Goal: Transaction & Acquisition: Purchase product/service

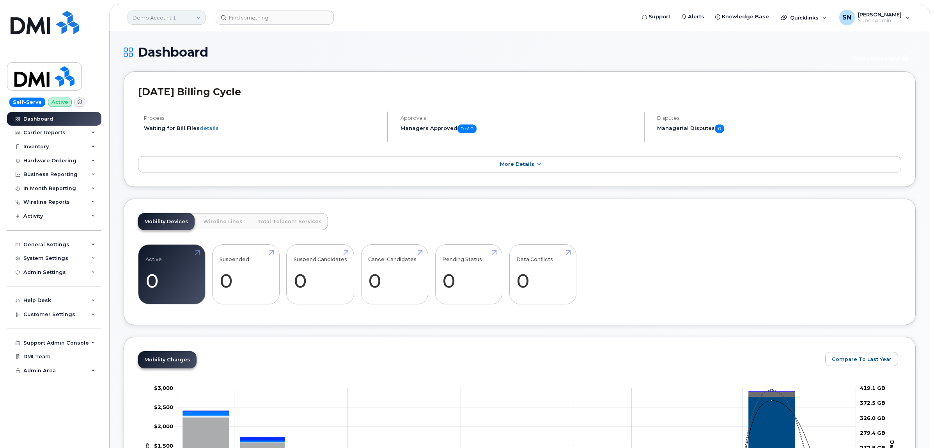
click at [152, 12] on link "Demo Account 1" at bounding box center [167, 18] width 78 height 14
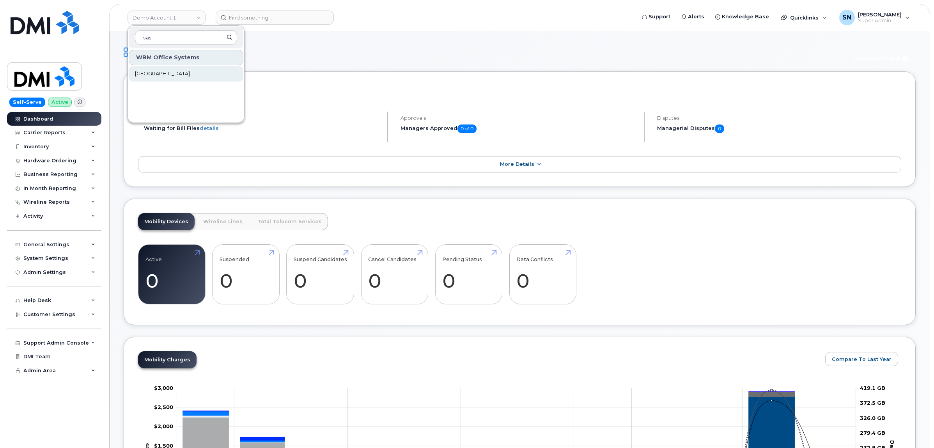
type input "sas"
click at [176, 71] on span "[GEOGRAPHIC_DATA]" at bounding box center [162, 74] width 55 height 8
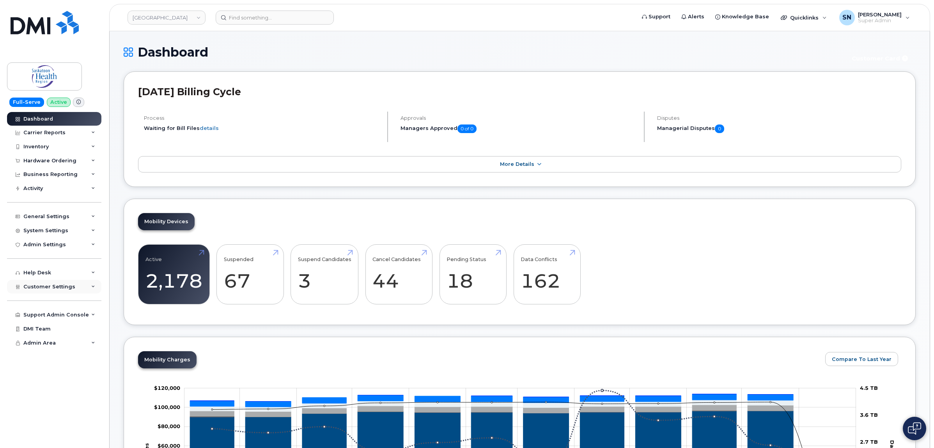
click at [71, 289] on span "Customer Settings" at bounding box center [49, 287] width 52 height 6
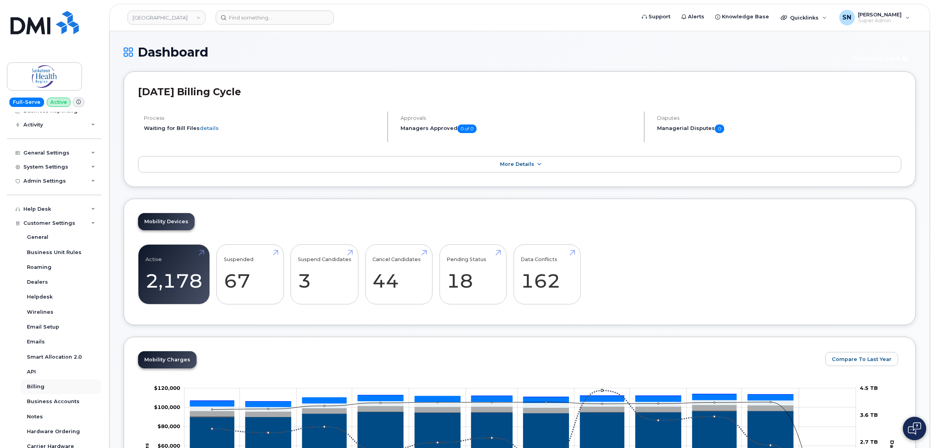
scroll to position [128, 0]
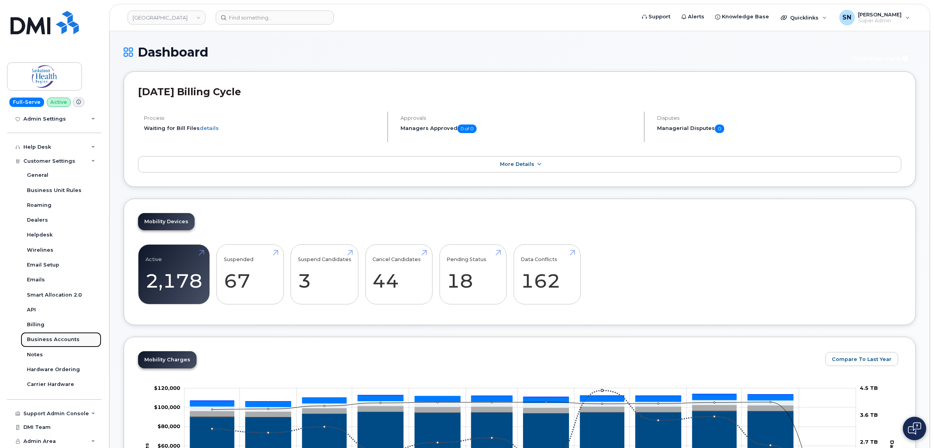
click at [64, 337] on div "Business Accounts" at bounding box center [53, 339] width 53 height 7
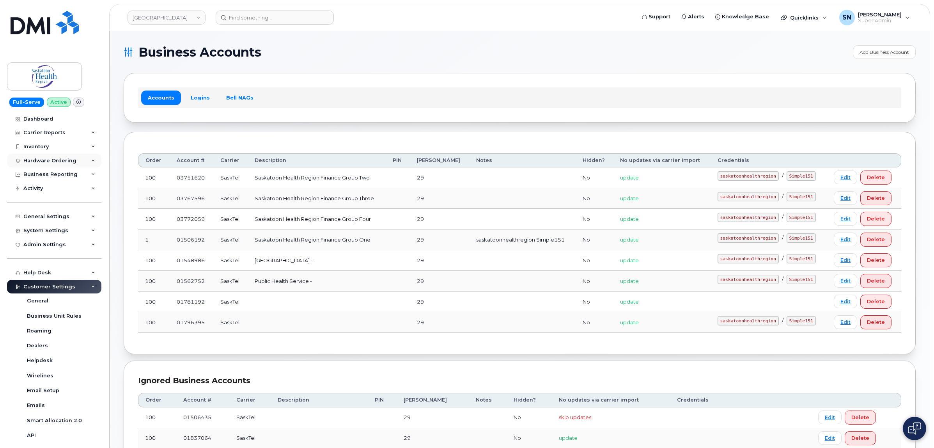
click at [59, 161] on div "Hardware Ordering" at bounding box center [49, 161] width 53 height 6
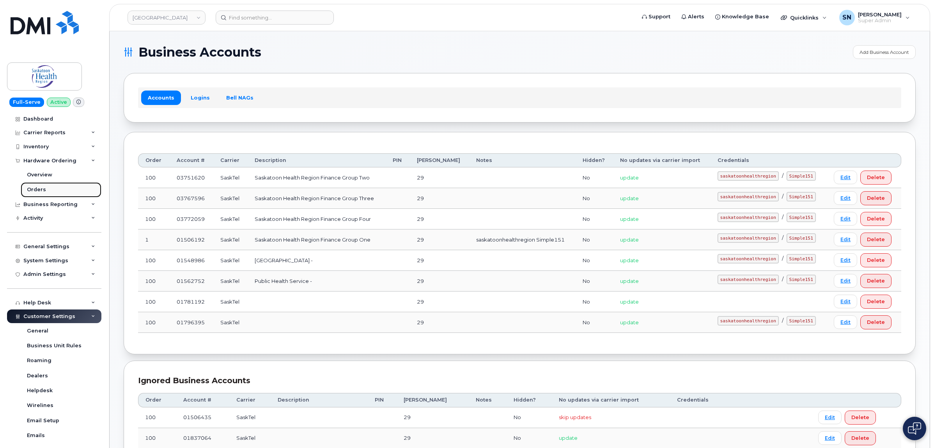
click at [53, 188] on link "Orders" at bounding box center [61, 189] width 81 height 15
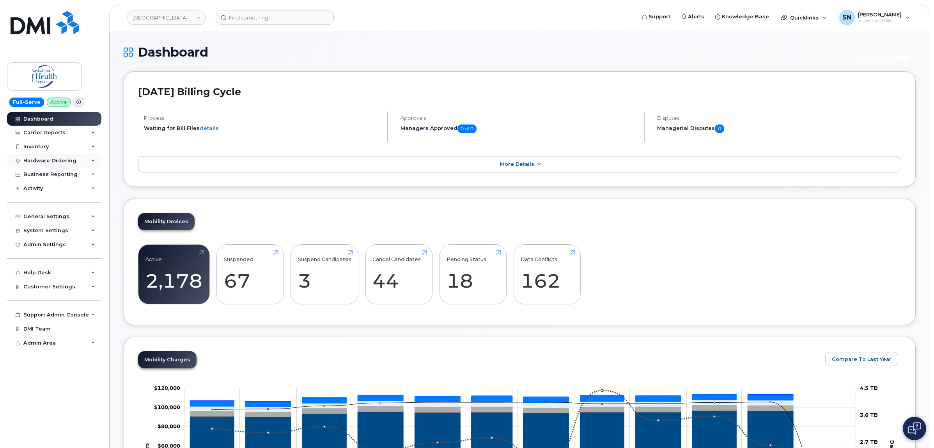
click at [37, 158] on div "Hardware Ordering" at bounding box center [49, 161] width 53 height 6
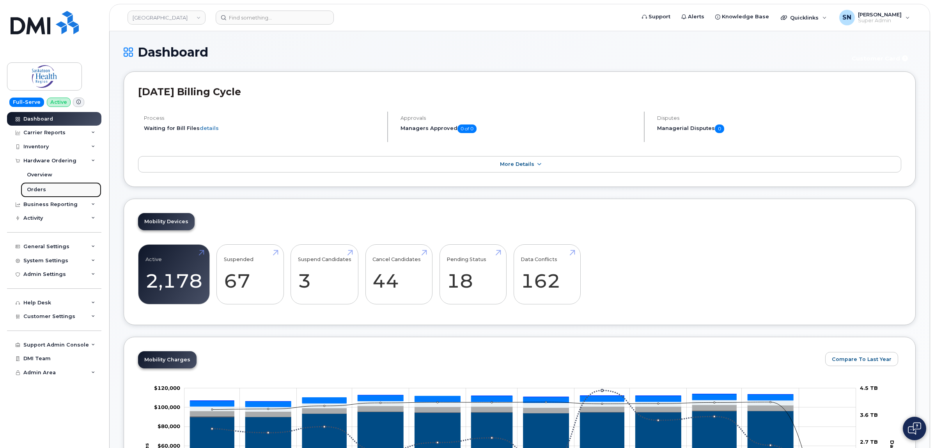
click at [40, 186] on link "Orders" at bounding box center [61, 189] width 81 height 15
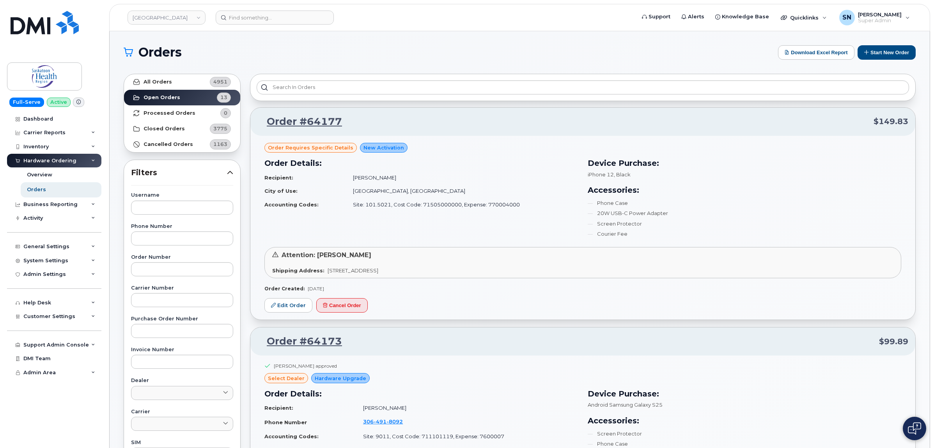
click at [420, 137] on div "Order requires Specific details New Activation Order Details: Recipient: Meliza…" at bounding box center [582, 228] width 665 height 184
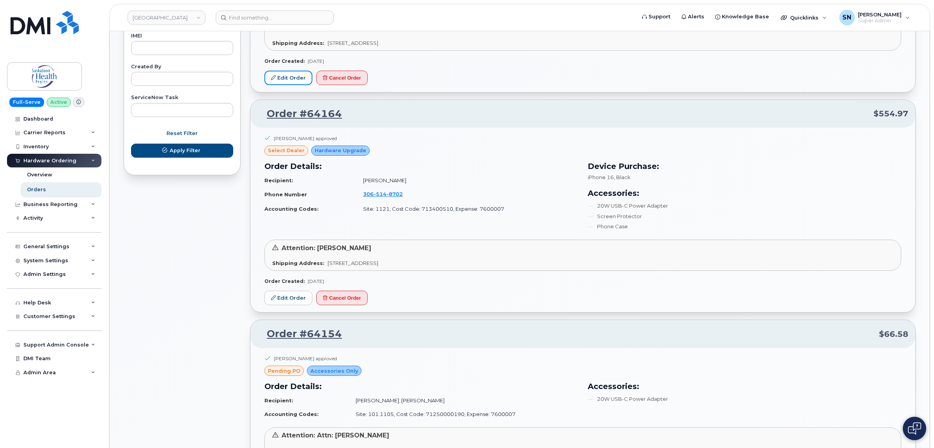
scroll to position [439, 0]
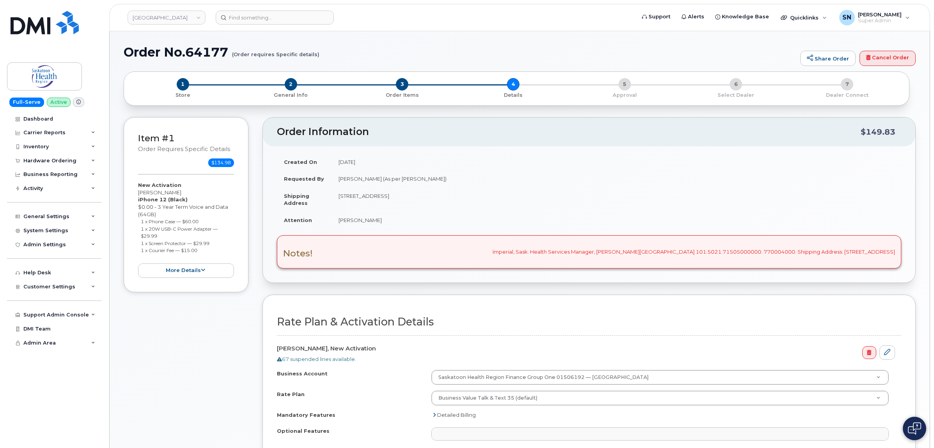
select select
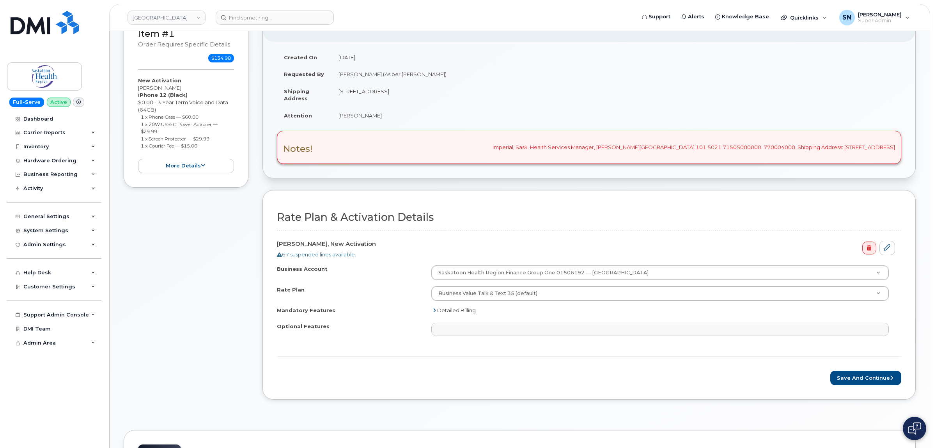
scroll to position [195, 0]
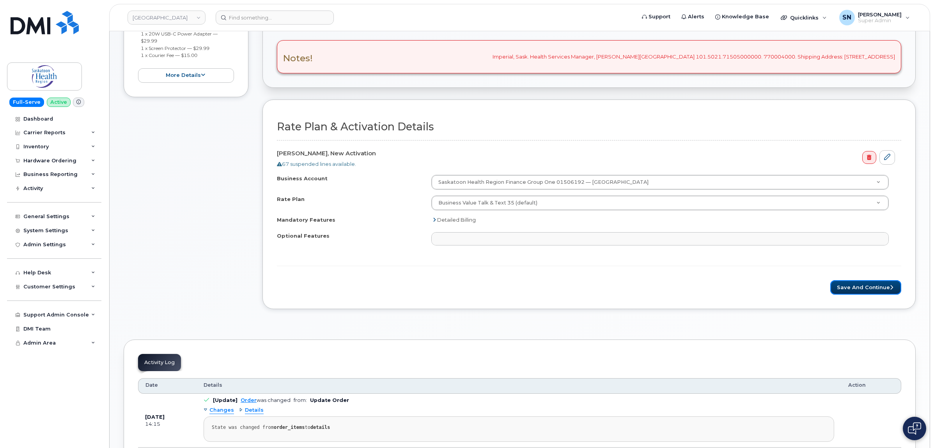
drag, startPoint x: 844, startPoint y: 291, endPoint x: 831, endPoint y: 290, distance: 13.0
click at [844, 291] on button "Save and Continue" at bounding box center [865, 287] width 71 height 14
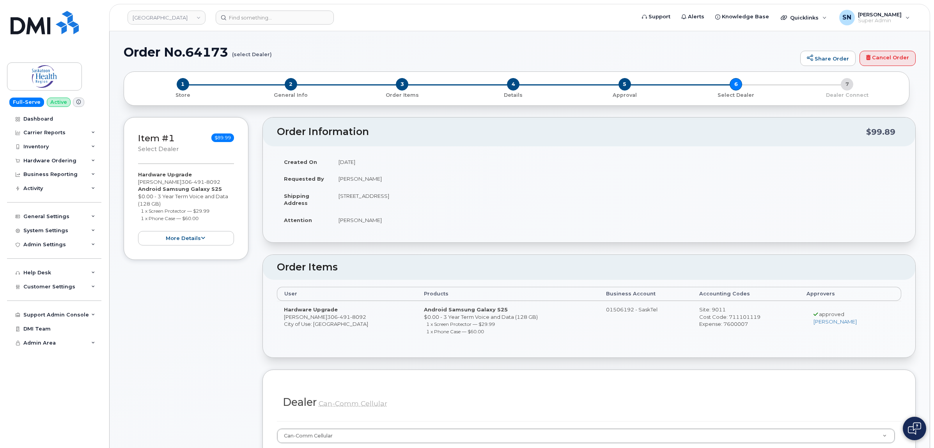
drag, startPoint x: 138, startPoint y: 181, endPoint x: 179, endPoint y: 183, distance: 41.7
click at [179, 183] on div "Hardware Upgrade Carol Grovestine 306 491 8092 Android Samsung Galaxy S25 $0.00…" at bounding box center [186, 208] width 96 height 74
copy div "[PERSON_NAME]"
drag, startPoint x: 161, startPoint y: 188, endPoint x: 216, endPoint y: 188, distance: 55.8
click at [216, 188] on strong "Android Samsung Galaxy S25" at bounding box center [180, 189] width 84 height 6
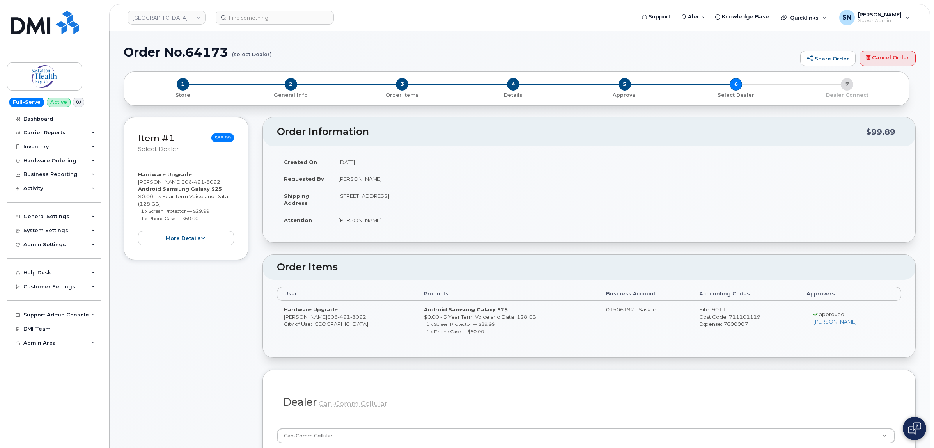
copy strong "Samsung Galaxy S25"
drag, startPoint x: 141, startPoint y: 211, endPoint x: 211, endPoint y: 211, distance: 70.2
click at [209, 211] on small "1 x Screen Protector — $29.99" at bounding box center [175, 211] width 69 height 6
copy small "1 x Screen Protector — $29.99"
drag, startPoint x: 141, startPoint y: 219, endPoint x: 204, endPoint y: 220, distance: 62.8
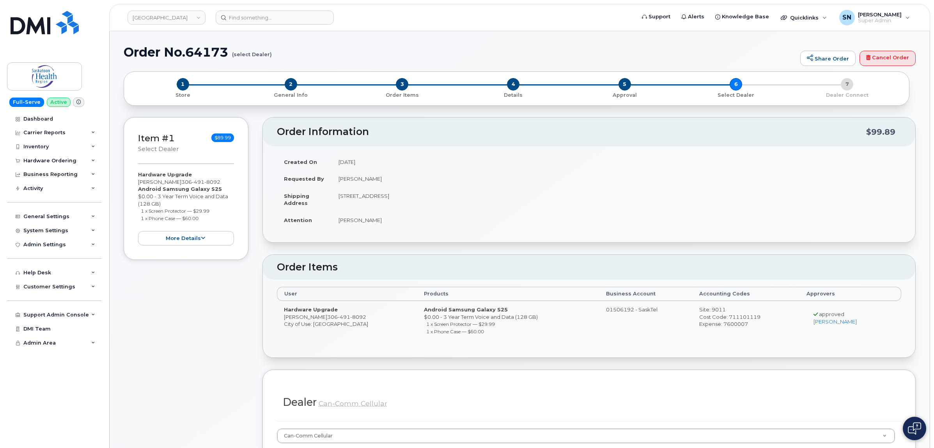
click at [204, 220] on li "1 x Phone Case — $60.00" at bounding box center [188, 217] width 94 height 7
copy small "1 x Phone Case — $60.00"
drag, startPoint x: 136, startPoint y: 184, endPoint x: 180, endPoint y: 184, distance: 43.3
click at [180, 184] on div "Item #1 select Dealer $89.99 Hardware Upgrade Carol Grovestine 306 491 8092 And…" at bounding box center [186, 188] width 125 height 143
copy div "Carol Grovestine"
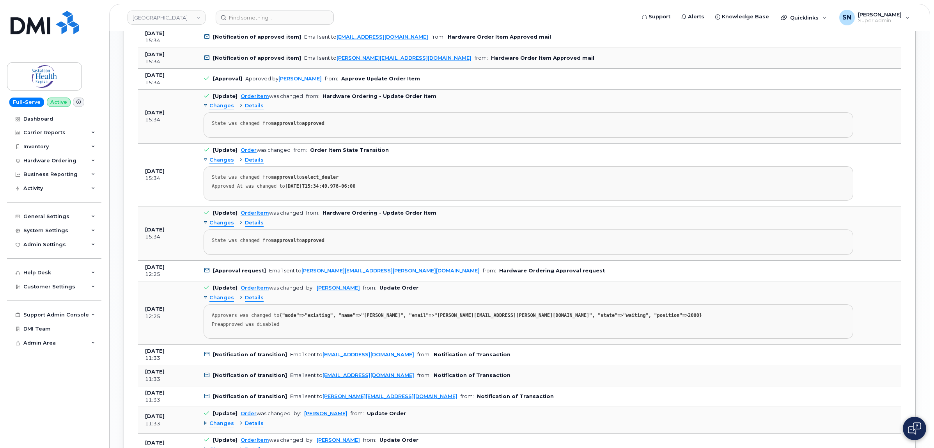
scroll to position [1072, 0]
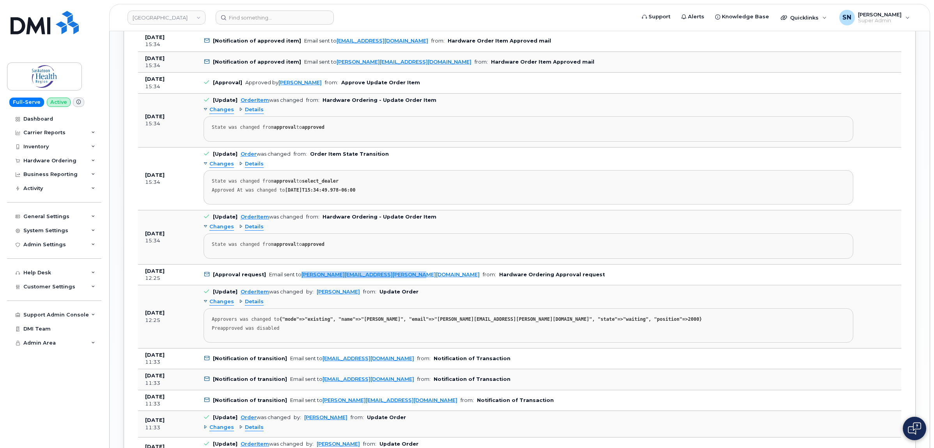
drag, startPoint x: 405, startPoint y: 281, endPoint x: 300, endPoint y: 283, distance: 105.3
click at [300, 283] on td "[Approval request] Email sent to Micheline.wiebe@saskhealthauthority.ca from: H…" at bounding box center [529, 274] width 664 height 21
copy link "Micheline.wiebe@saskhealthauthority.ca"
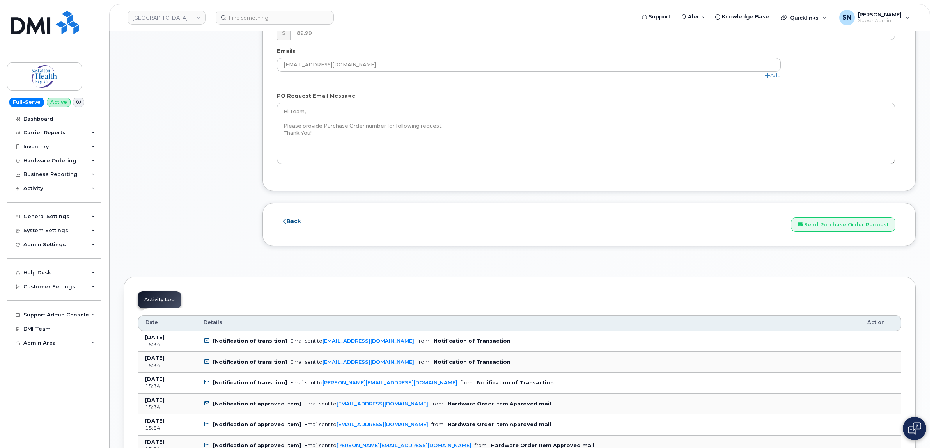
scroll to position [570, 0]
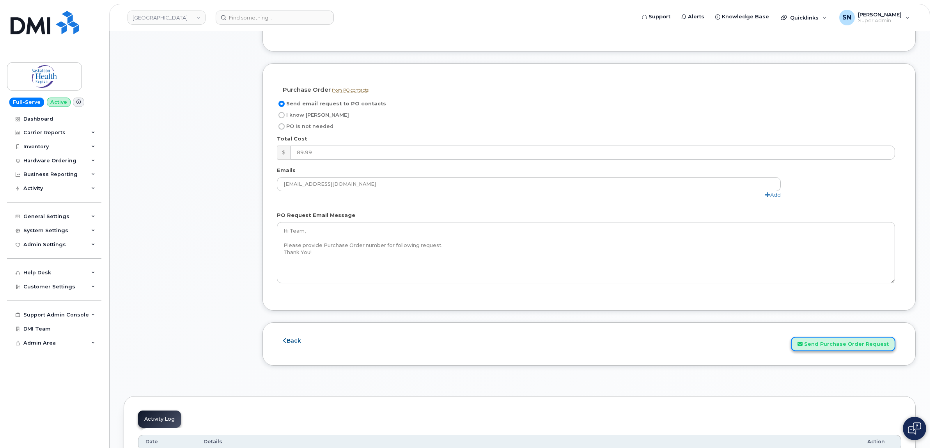
click at [872, 342] on button "Send Purchase Order Request" at bounding box center [843, 344] width 105 height 14
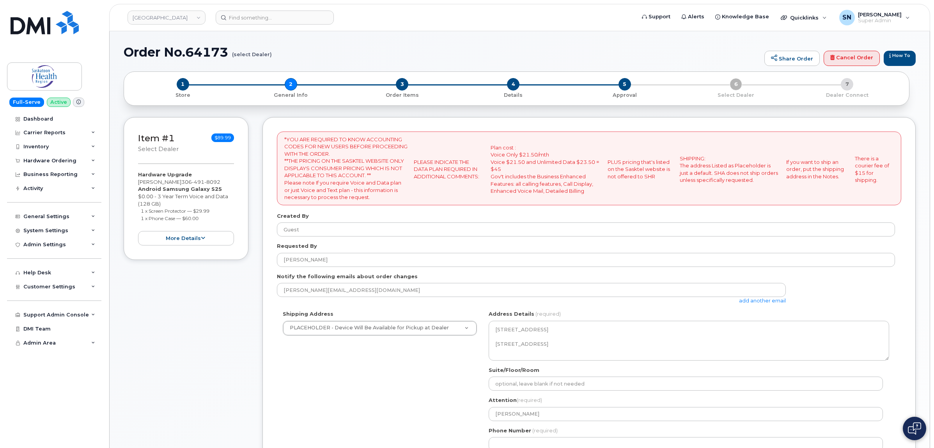
select select
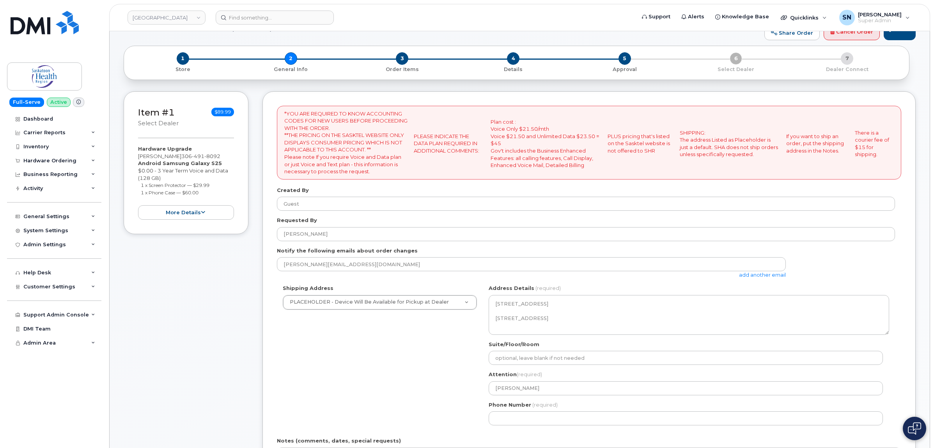
scroll to position [49, 0]
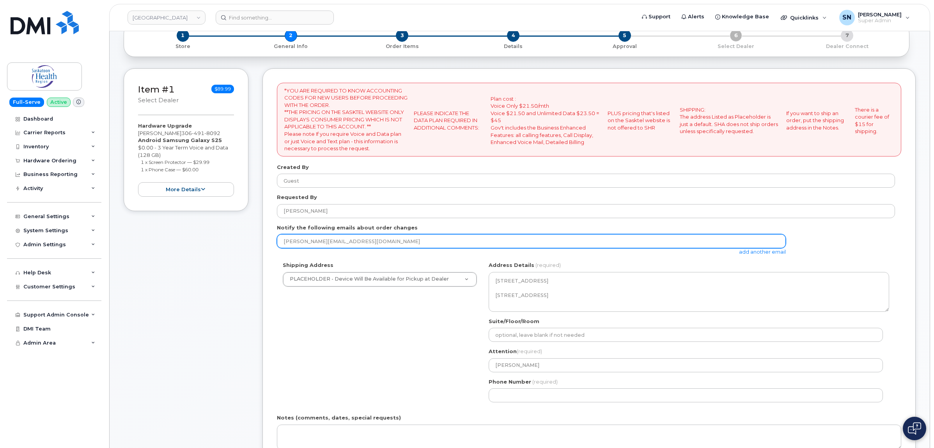
drag, startPoint x: 397, startPoint y: 237, endPoint x: 264, endPoint y: 238, distance: 132.6
click at [264, 238] on div "*YOU ARE REQUIRED TO KNOW ACCOUNTING CODES FOR NEW USERS BEFORE PROCEEDING WITH…" at bounding box center [588, 297] width 653 height 458
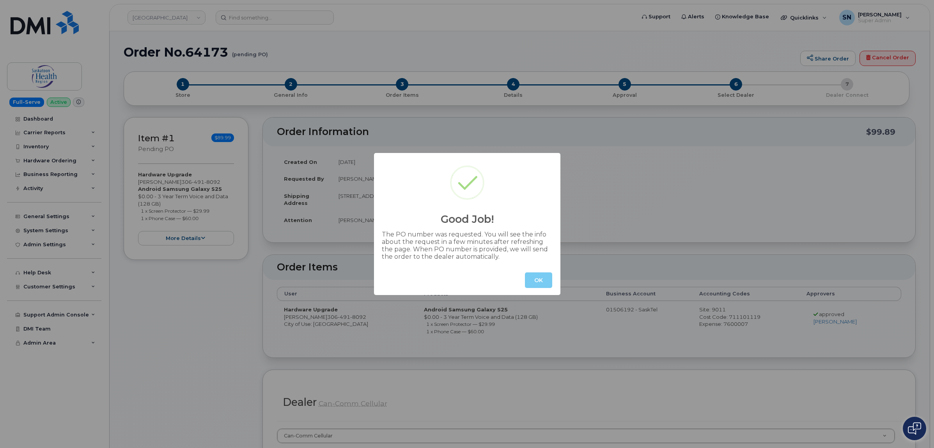
click at [541, 281] on button "OK" at bounding box center [538, 280] width 27 height 16
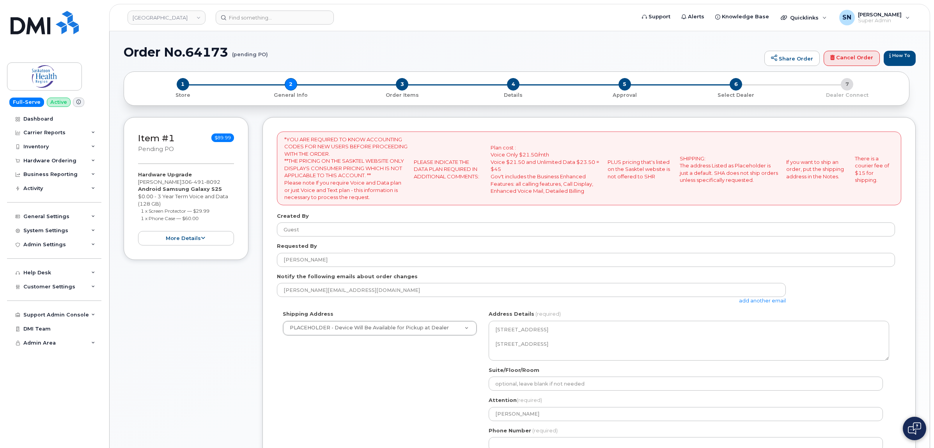
select select
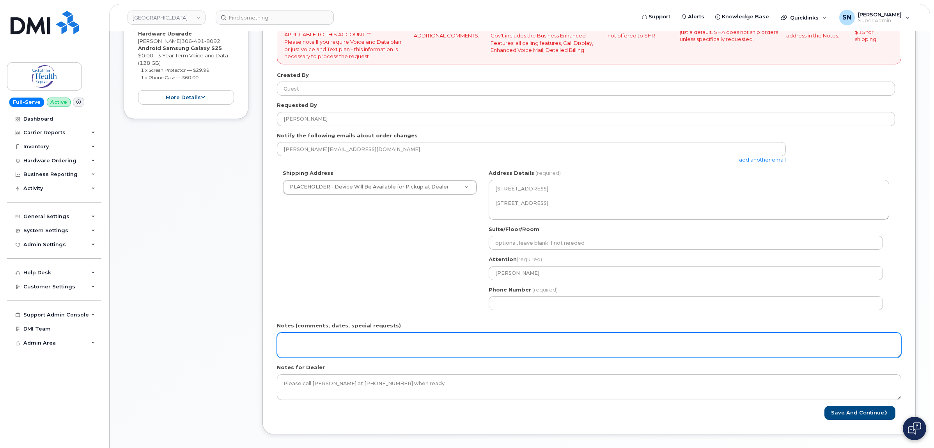
scroll to position [244, 0]
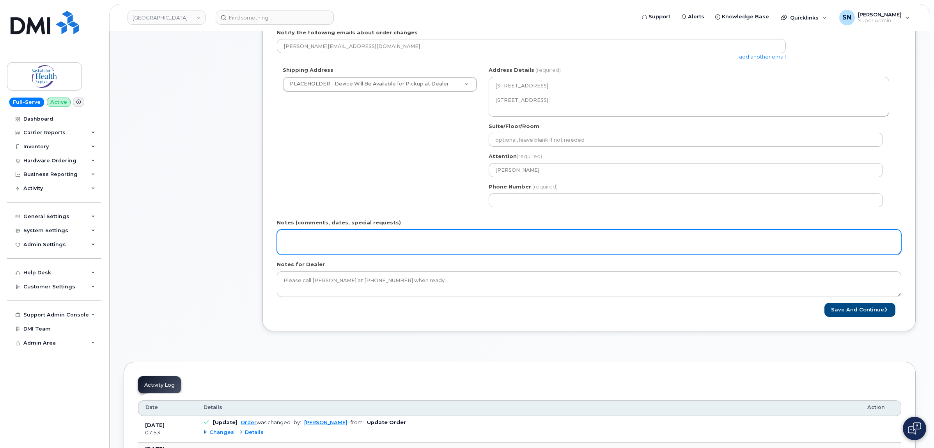
click at [537, 255] on textarea "Notes (comments, dates, special requests)" at bounding box center [589, 242] width 624 height 26
type textarea "***PO Instructions sent August 27 2025"
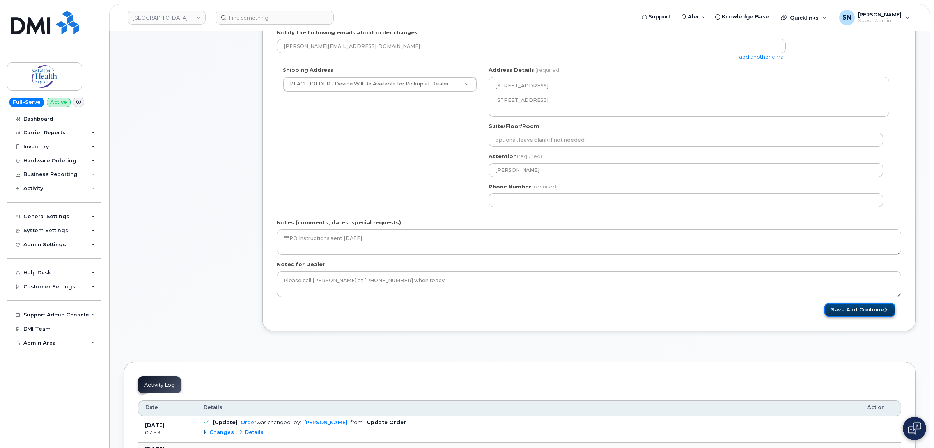
click at [837, 309] on button "Save and Continue" at bounding box center [859, 310] width 71 height 14
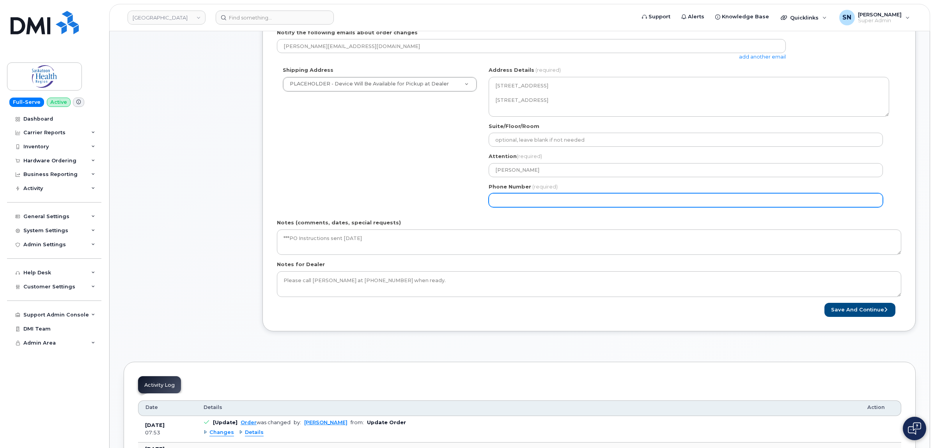
select select
type input "123456789"
select select
type input "1234567890"
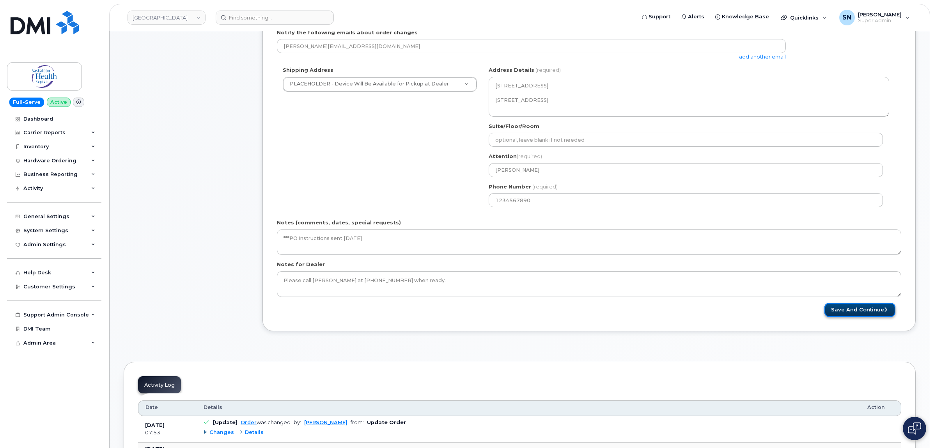
click at [851, 309] on button "Save and Continue" at bounding box center [859, 310] width 71 height 14
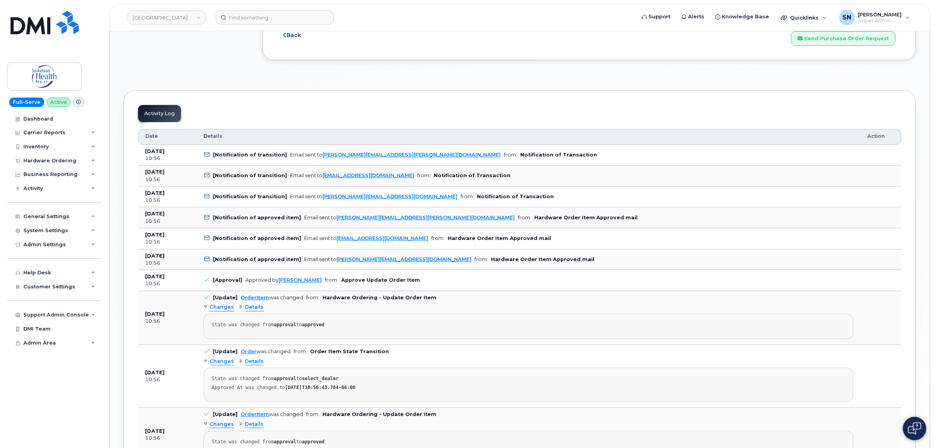
scroll to position [926, 0]
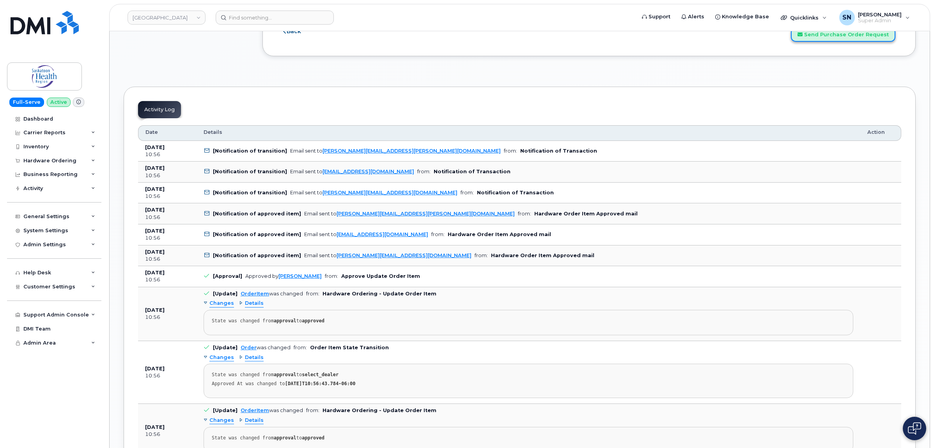
click at [849, 42] on button "Send Purchase Order Request" at bounding box center [843, 34] width 105 height 14
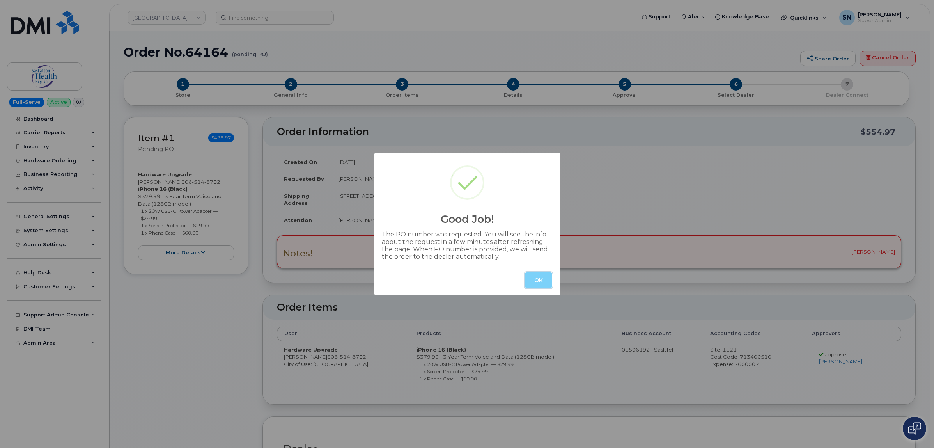
click at [537, 278] on button "OK" at bounding box center [538, 280] width 27 height 16
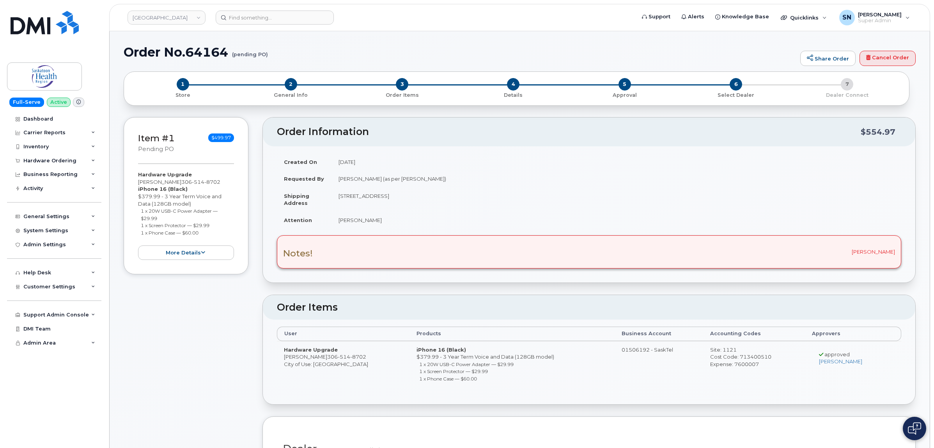
drag, startPoint x: 138, startPoint y: 180, endPoint x: 177, endPoint y: 182, distance: 39.8
click at [177, 182] on div "Hardware Upgrade Janelle Bartsch 306 514 8702 iPhone 16 (Black) $379.99 - 3 Yea…" at bounding box center [186, 215] width 96 height 89
copy div "[PERSON_NAME]"
drag, startPoint x: 192, startPoint y: 180, endPoint x: 183, endPoint y: 183, distance: 9.6
click at [192, 180] on span "514" at bounding box center [198, 182] width 12 height 6
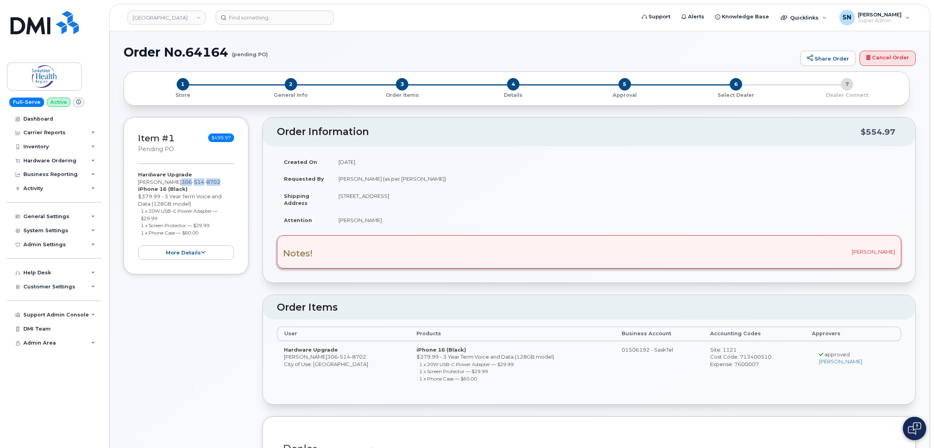
drag, startPoint x: 181, startPoint y: 182, endPoint x: 217, endPoint y: 182, distance: 36.7
click at [217, 182] on span "306 514 8702" at bounding box center [200, 182] width 39 height 6
drag, startPoint x: 142, startPoint y: 213, endPoint x: 150, endPoint y: 214, distance: 7.9
click at [150, 214] on li "1 x 20W USB-C Power Adapter — $29.99" at bounding box center [188, 214] width 94 height 14
click at [151, 221] on li "1 x 20W USB-C Power Adapter — $29.99" at bounding box center [188, 214] width 94 height 14
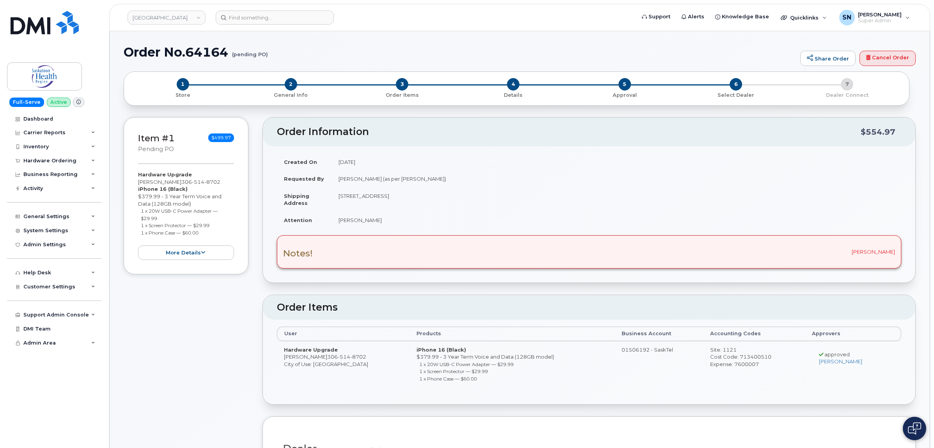
drag, startPoint x: 141, startPoint y: 211, endPoint x: 134, endPoint y: 214, distance: 7.8
click at [158, 217] on li "1 x 20W USB-C Power Adapter — $29.99" at bounding box center [188, 214] width 94 height 14
copy small "1 x 20W USB-C Power Adapter — $29.99"
drag, startPoint x: 143, startPoint y: 226, endPoint x: 220, endPoint y: 227, distance: 76.4
click at [220, 227] on li "1 x Screen Protector — $29.99" at bounding box center [188, 225] width 94 height 7
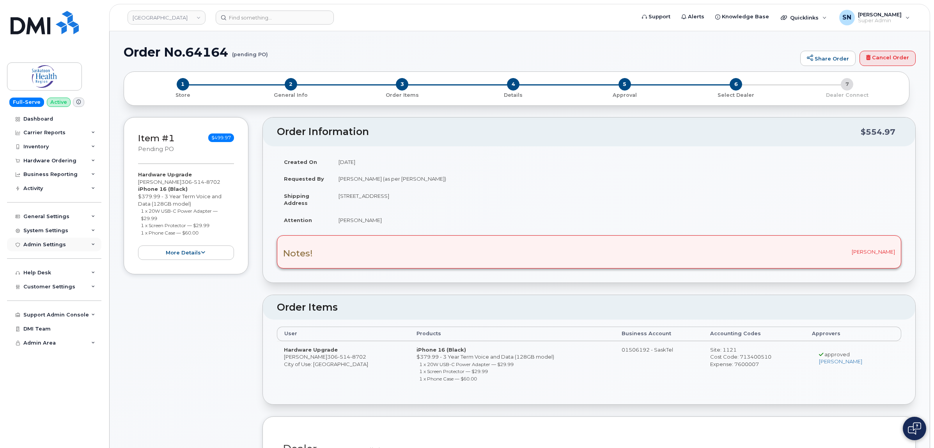
copy small "1 x Screen Protector — $29.99"
drag, startPoint x: 141, startPoint y: 233, endPoint x: 201, endPoint y: 232, distance: 60.1
click at [201, 232] on li "1 x Phone Case — $60.00" at bounding box center [188, 232] width 94 height 7
copy small "1 x Phone Case — $60.00"
click at [135, 184] on div "Item #1 pending PO $499.97 Hardware Upgrade Janelle Bartsch 306 514 8702 iPhone…" at bounding box center [186, 195] width 125 height 157
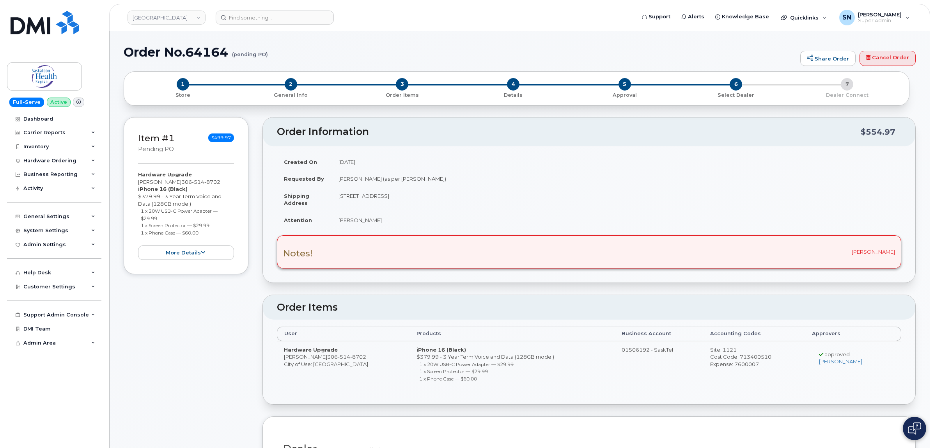
drag, startPoint x: 137, startPoint y: 182, endPoint x: 176, endPoint y: 183, distance: 39.0
click at [176, 183] on div "Item #1 pending PO $499.97 Hardware Upgrade Janelle Bartsch 306 514 8702 iPhone…" at bounding box center [186, 195] width 125 height 157
copy div "Janelle Bartsch"
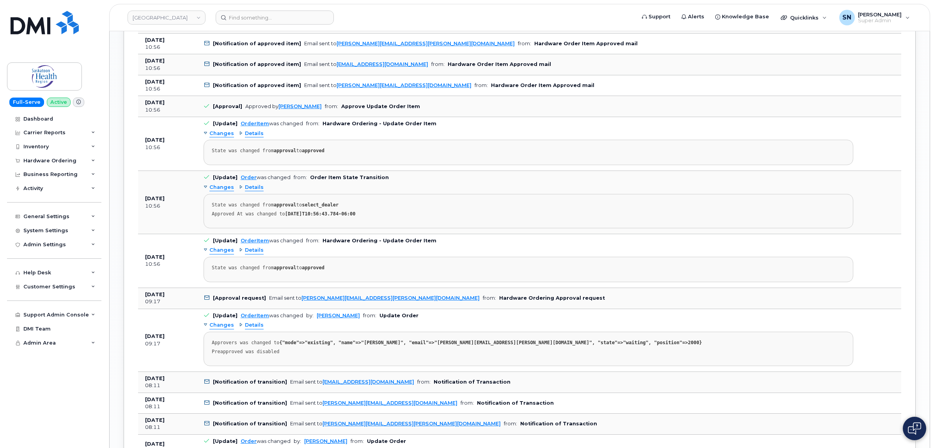
scroll to position [1170, 0]
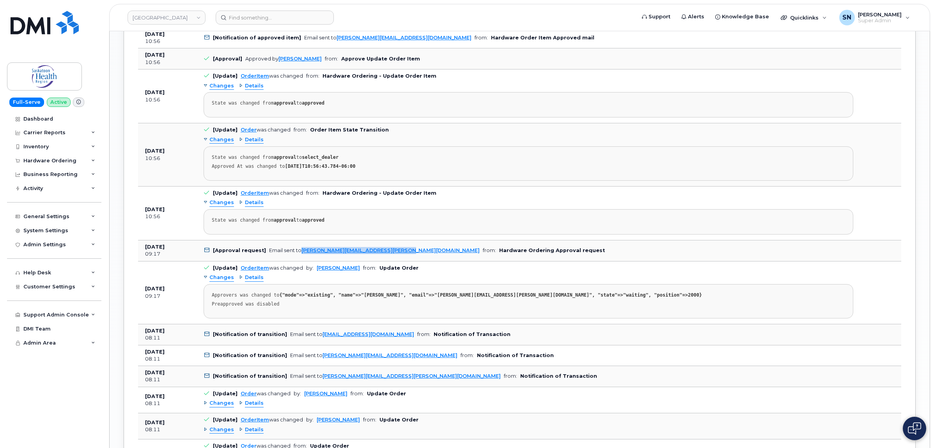
drag, startPoint x: 391, startPoint y: 256, endPoint x: 299, endPoint y: 257, distance: 92.0
click at [299, 257] on td "[Approval request] Email sent to alicia.carey@saskhealthauthority.ca from: Hard…" at bounding box center [529, 250] width 664 height 21
copy link "[PERSON_NAME][EMAIL_ADDRESS][PERSON_NAME][DOMAIN_NAME]"
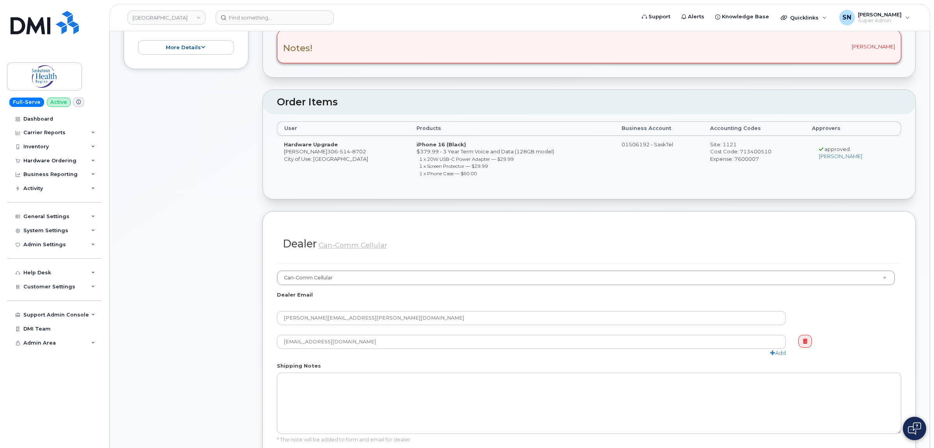
scroll to position [97, 0]
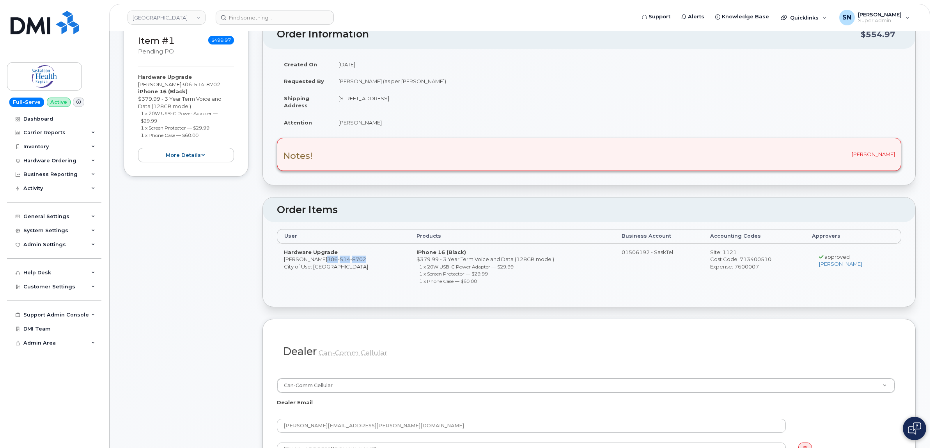
drag, startPoint x: 325, startPoint y: 260, endPoint x: 371, endPoint y: 258, distance: 46.5
click at [371, 258] on td "Hardware Upgrade Janelle Bartsch 306 514 8702 City of Use: Saskatoon" at bounding box center [343, 268] width 133 height 50
copy span "306 514 8702"
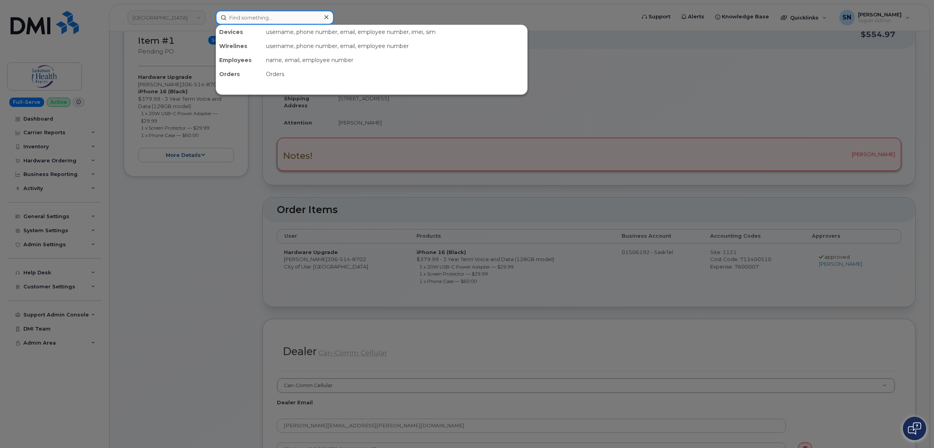
click at [320, 11] on input at bounding box center [275, 18] width 118 height 14
paste input "3065148702"
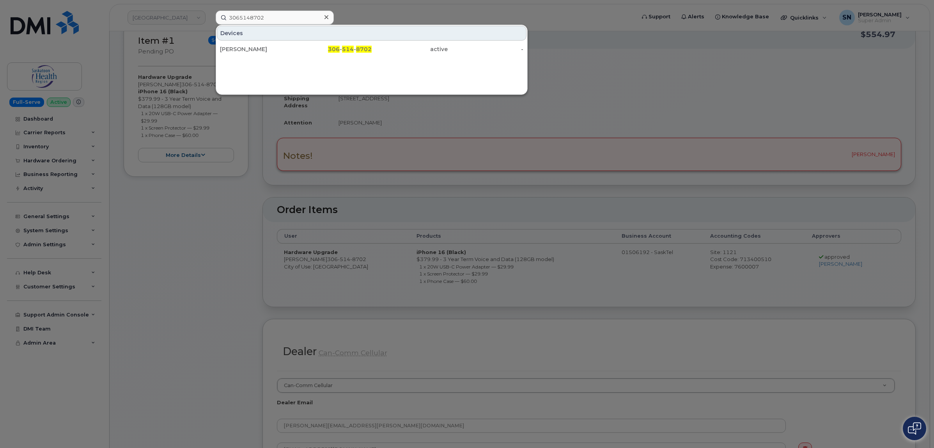
click at [259, 197] on div at bounding box center [467, 224] width 934 height 448
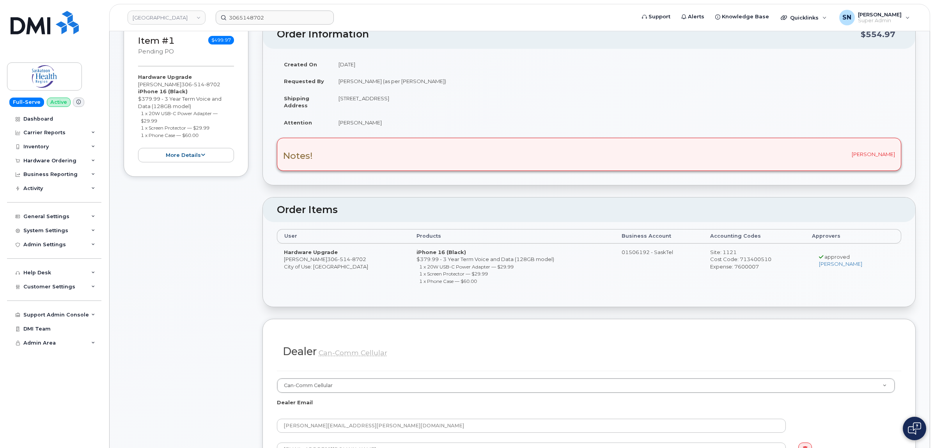
drag, startPoint x: 338, startPoint y: 121, endPoint x: 385, endPoint y: 125, distance: 46.9
click at [385, 125] on td "[PERSON_NAME]" at bounding box center [616, 122] width 570 height 17
copy td "[PERSON_NAME]"
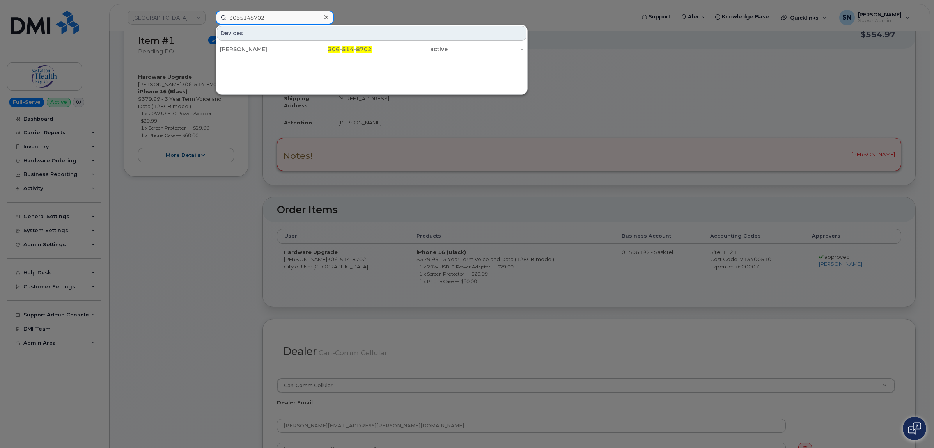
drag, startPoint x: 308, startPoint y: 15, endPoint x: 205, endPoint y: 14, distance: 103.0
click at [209, 14] on div "3065148702 Devices Evan Brotzel 306 - 514 - 8702 active -" at bounding box center [422, 18] width 427 height 14
paste input "[PERSON_NAME]"
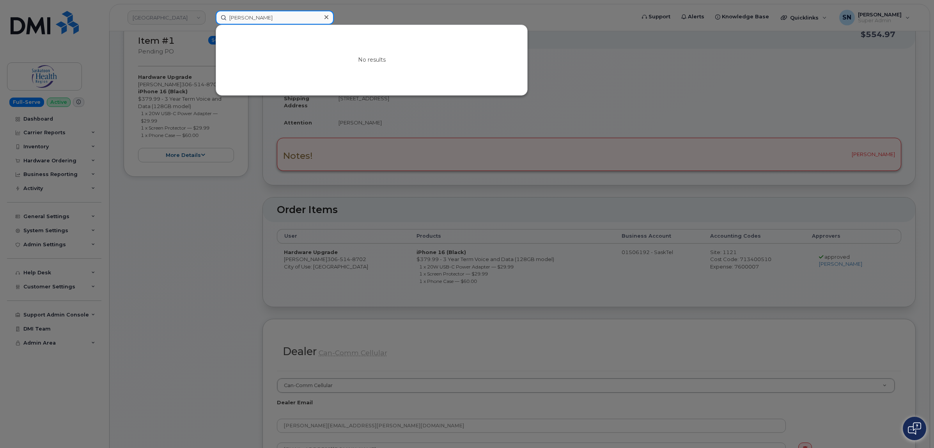
type input "[PERSON_NAME]"
click at [214, 251] on div at bounding box center [467, 224] width 934 height 448
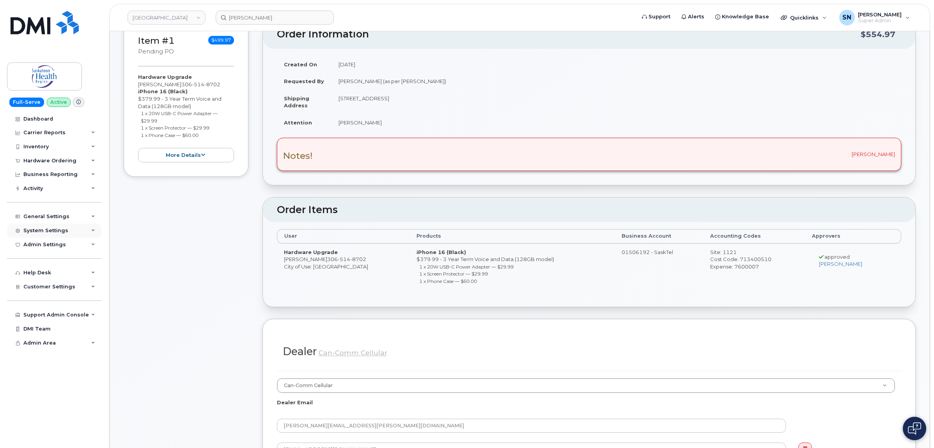
click at [64, 232] on div "System Settings" at bounding box center [45, 230] width 45 height 6
click at [60, 230] on div "System Settings" at bounding box center [45, 230] width 45 height 6
click at [60, 213] on div "General Settings" at bounding box center [54, 216] width 94 height 14
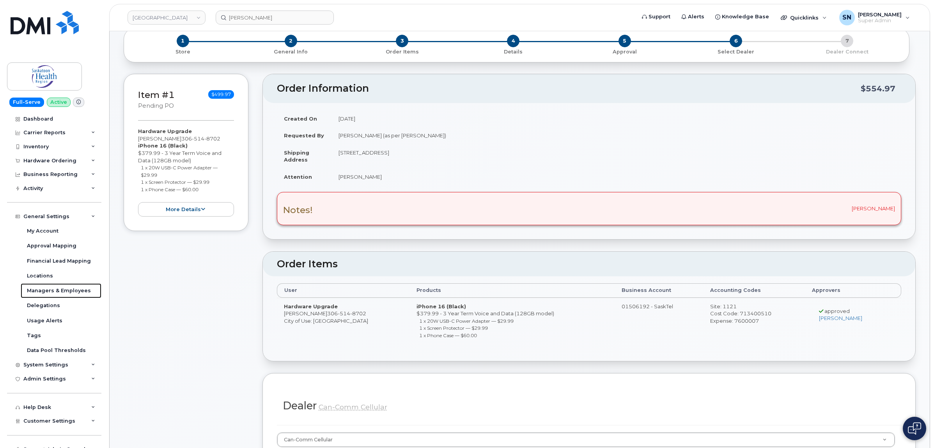
scroll to position [0, 0]
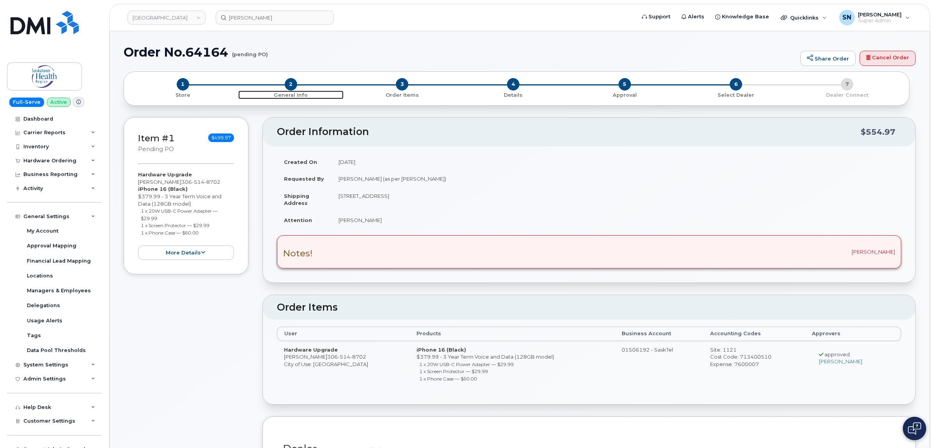
click at [293, 83] on span "2" at bounding box center [291, 84] width 12 height 12
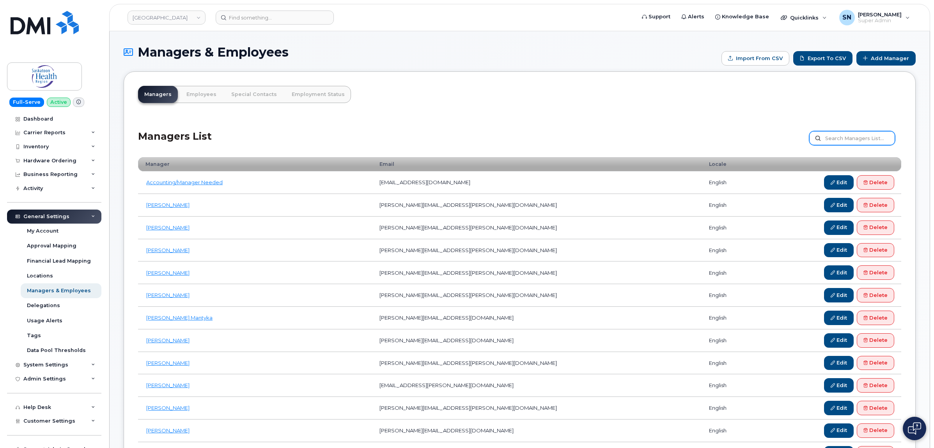
click at [846, 135] on input "text" at bounding box center [852, 138] width 86 height 14
paste input "[PERSON_NAME]"
type input "[PERSON_NAME]"
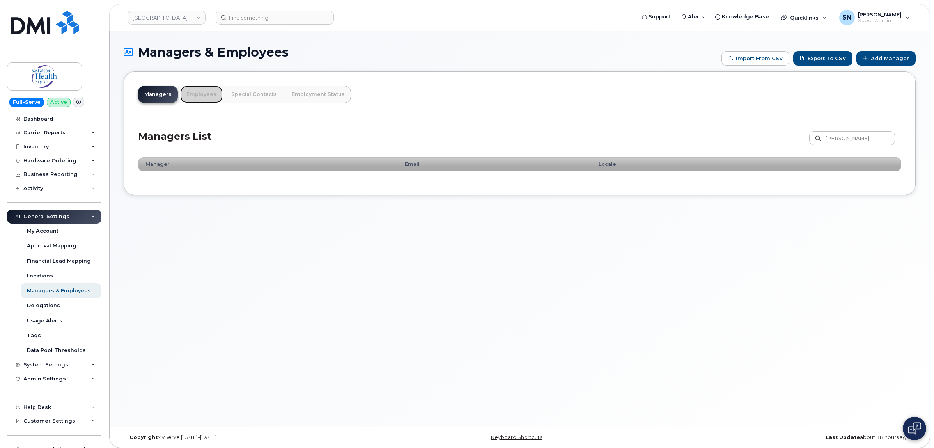
click at [205, 94] on link "Employees" at bounding box center [201, 94] width 43 height 17
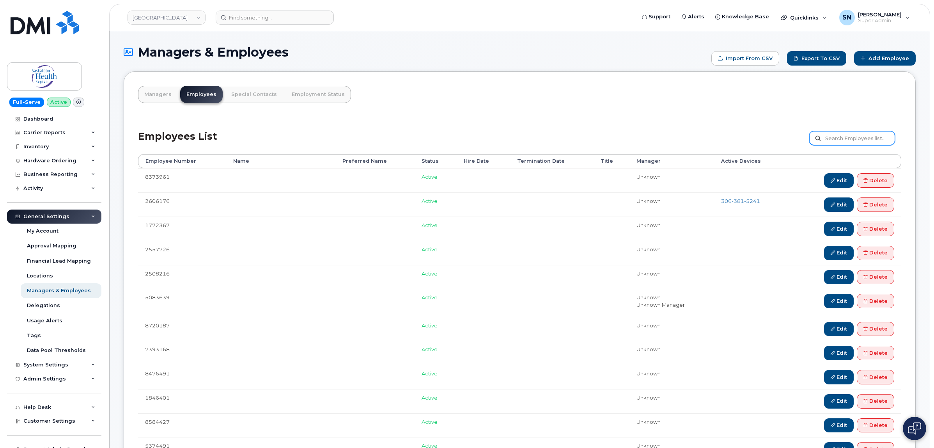
click at [849, 140] on input "text" at bounding box center [852, 138] width 86 height 14
paste input "[PERSON_NAME]"
type input "[PERSON_NAME]"
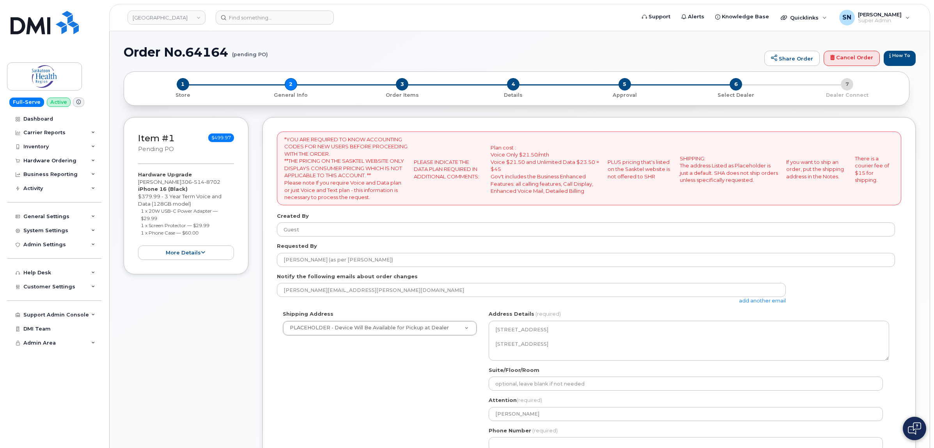
select select
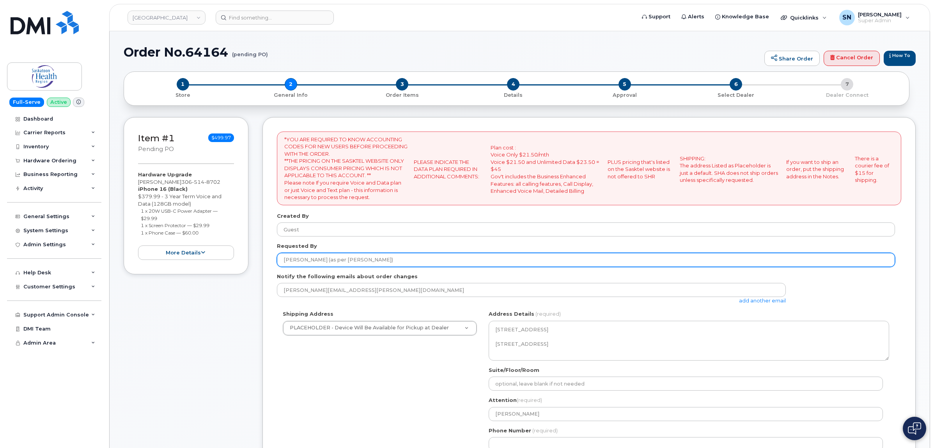
scroll to position [244, 0]
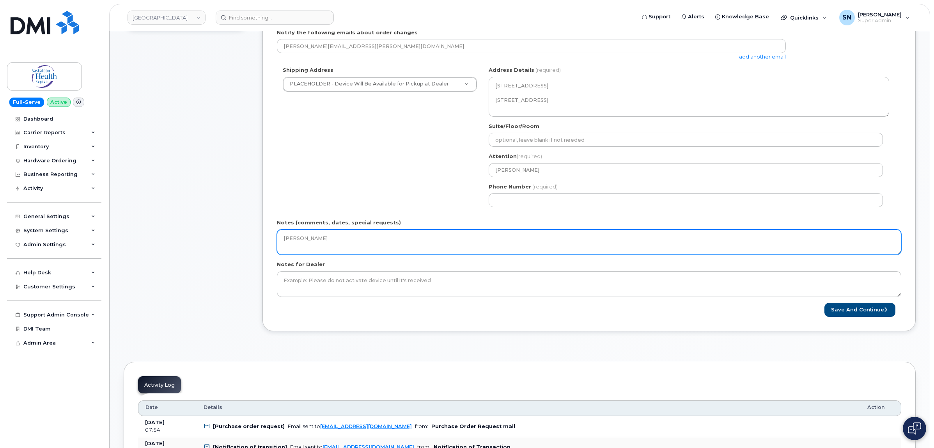
click at [432, 244] on textarea "[PERSON_NAME]" at bounding box center [589, 242] width 624 height 26
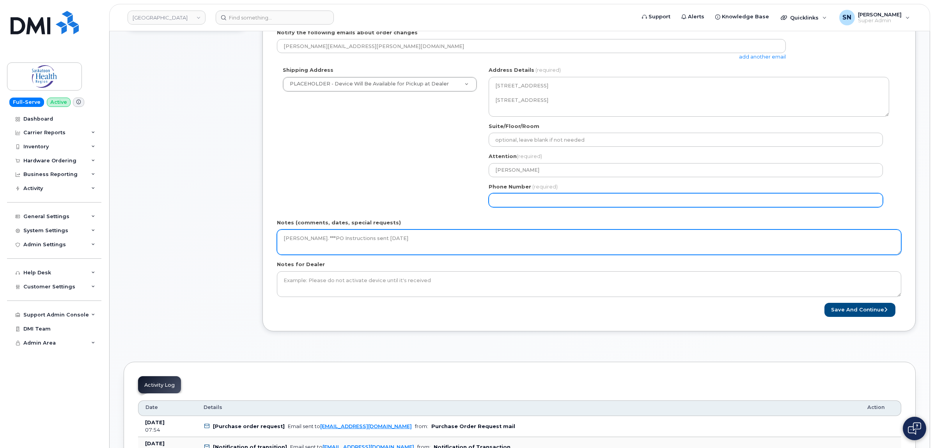
type textarea "Janelle Bartsch. ***PO Instructions sent August 27 2025"
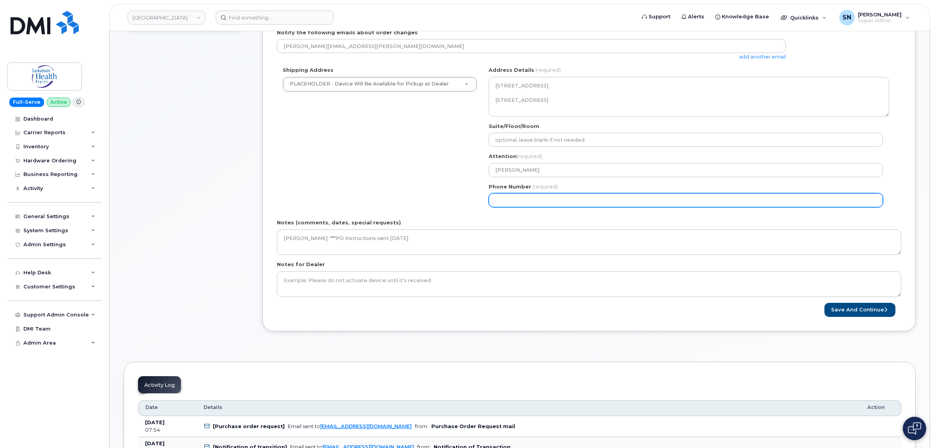
click at [636, 199] on input "Phone Number" at bounding box center [686, 200] width 394 height 14
select select
type input "123456789"
select select
type input "1234567890"
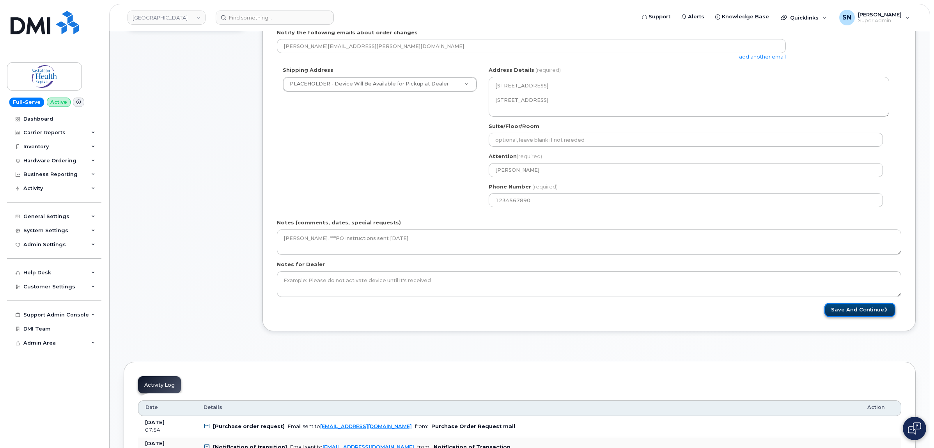
drag, startPoint x: 837, startPoint y: 310, endPoint x: 831, endPoint y: 314, distance: 7.9
click at [838, 310] on button "Save and Continue" at bounding box center [859, 310] width 71 height 14
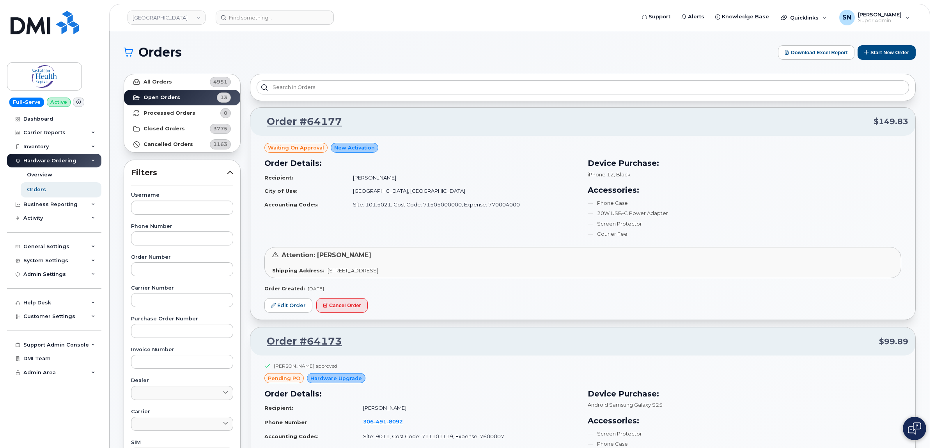
click at [340, 46] on h1 "Orders" at bounding box center [449, 52] width 650 height 12
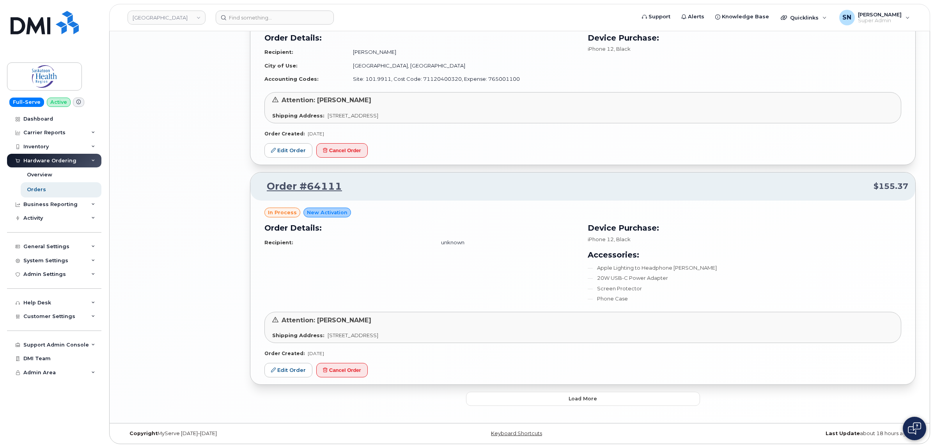
scroll to position [1511, 0]
click at [583, 401] on span "Load more" at bounding box center [583, 398] width 28 height 7
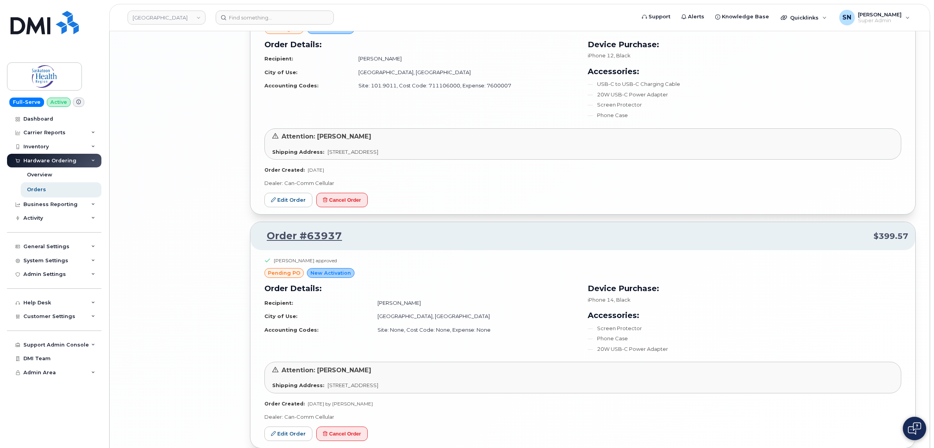
scroll to position [2629, 0]
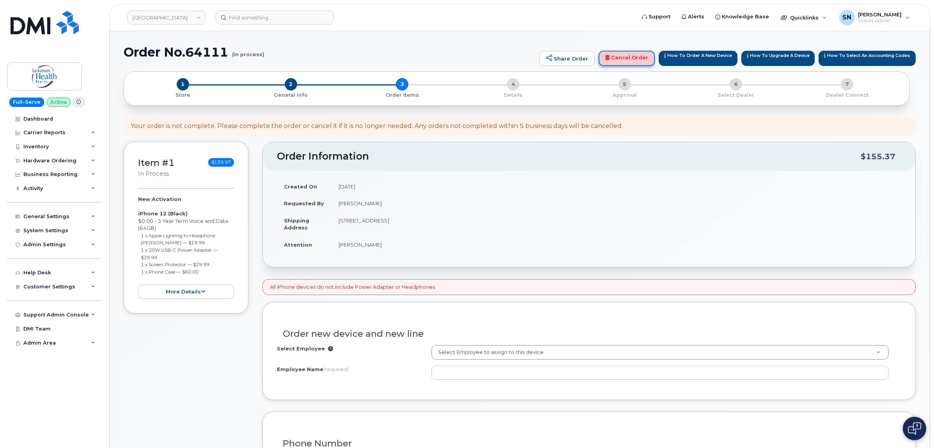
click at [627, 56] on link "Cancel Order" at bounding box center [627, 59] width 56 height 16
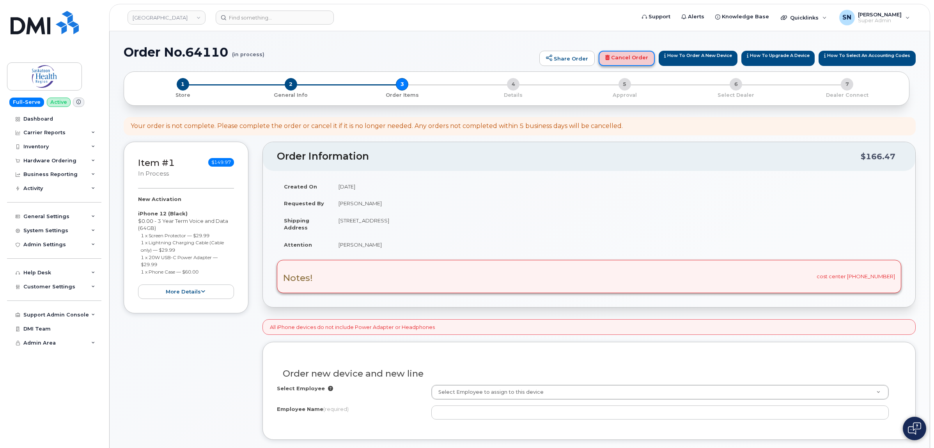
click at [634, 61] on link "Cancel Order" at bounding box center [627, 59] width 56 height 16
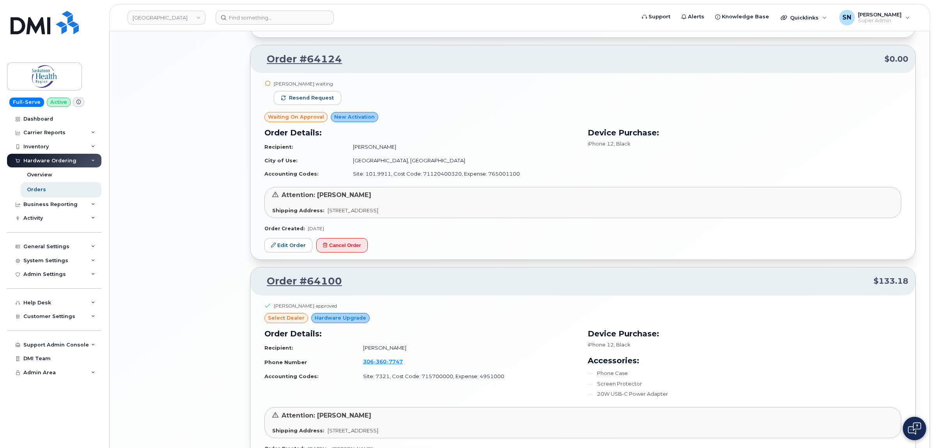
scroll to position [1414, 0]
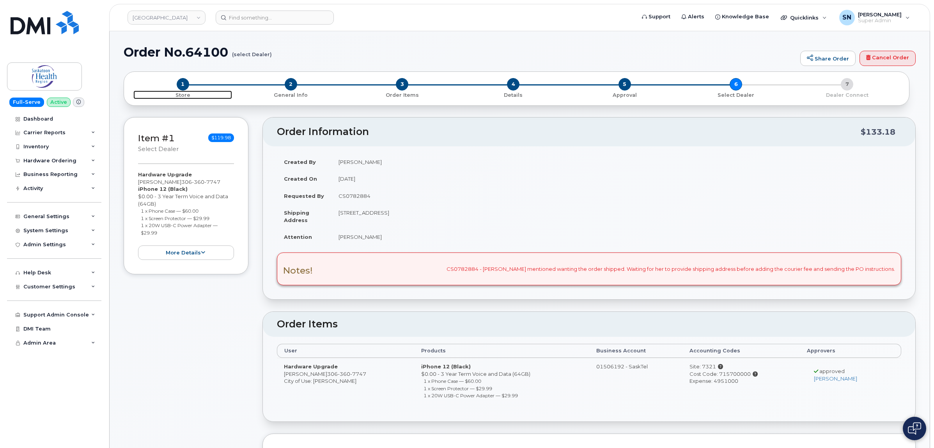
click at [186, 86] on span "1" at bounding box center [183, 84] width 12 height 12
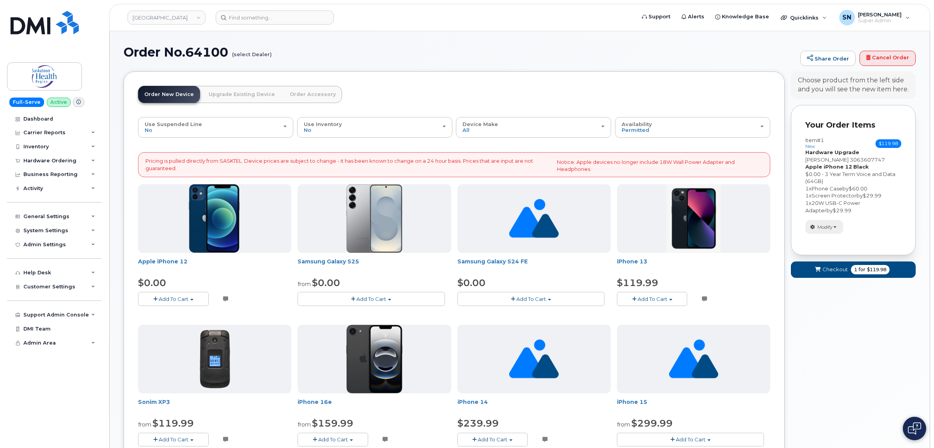
click at [831, 229] on span "Modify" at bounding box center [824, 226] width 15 height 7
click at [835, 241] on link "change" at bounding box center [843, 238] width 74 height 9
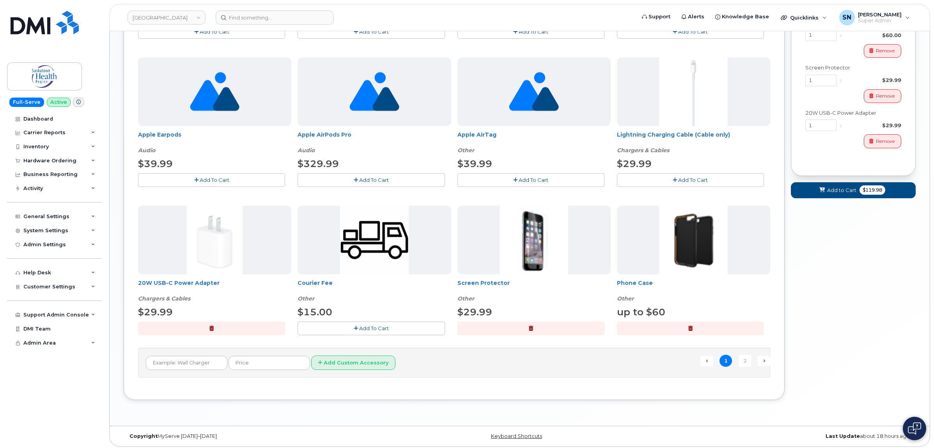
scroll to position [442, 0]
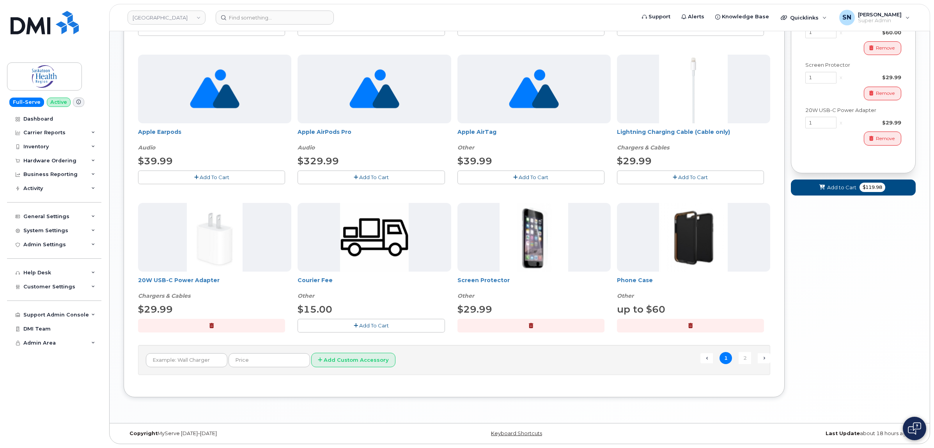
click at [392, 321] on button "Add To Cart" at bounding box center [371, 326] width 147 height 14
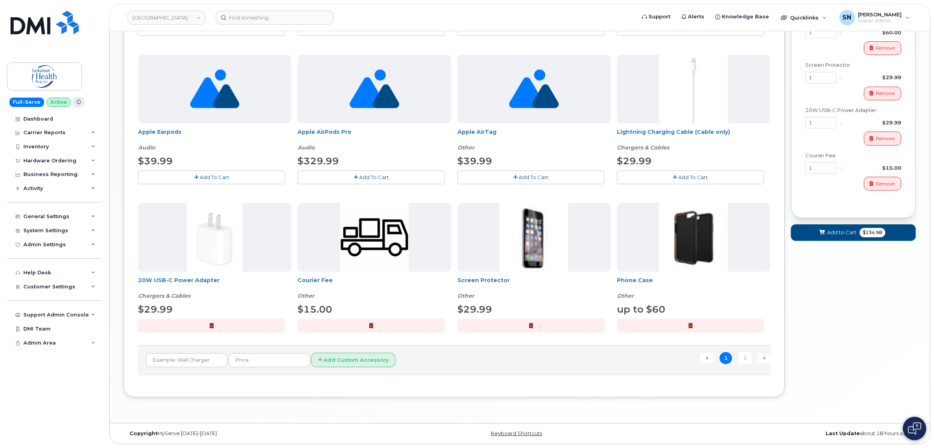
click at [831, 236] on span "Add to Cart" at bounding box center [841, 232] width 29 height 7
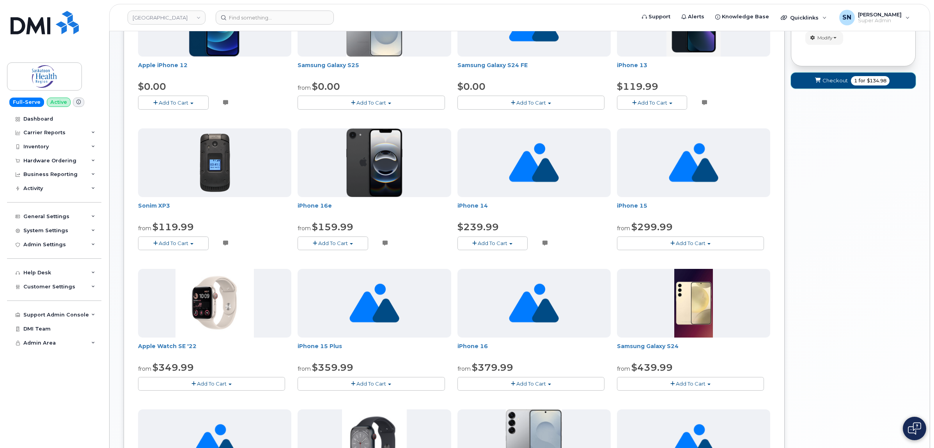
click at [829, 83] on span "Checkout" at bounding box center [834, 80] width 25 height 7
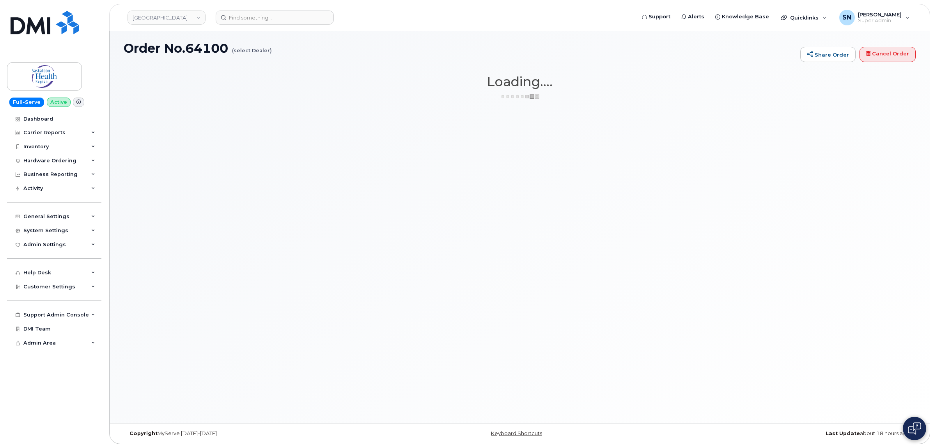
scroll to position [4, 0]
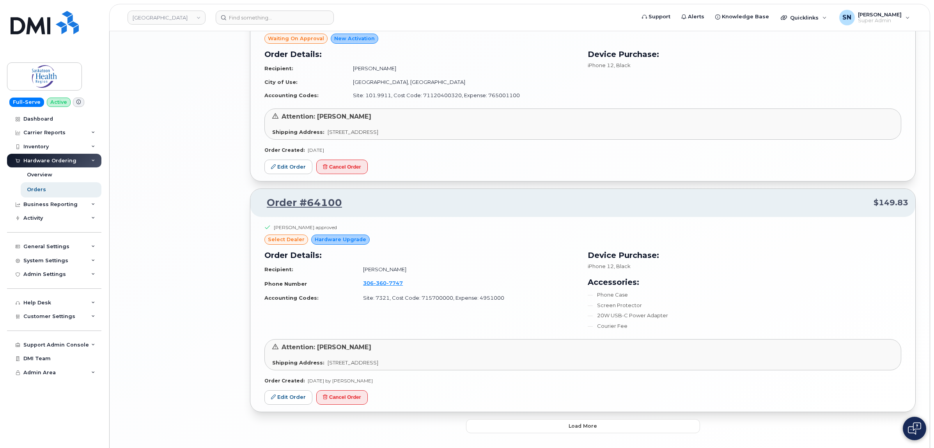
scroll to position [1523, 0]
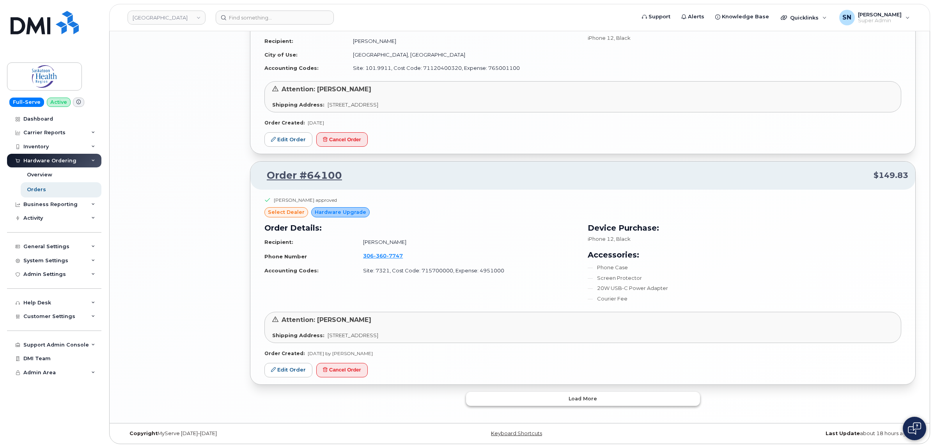
click at [636, 397] on button "Load more" at bounding box center [583, 399] width 234 height 14
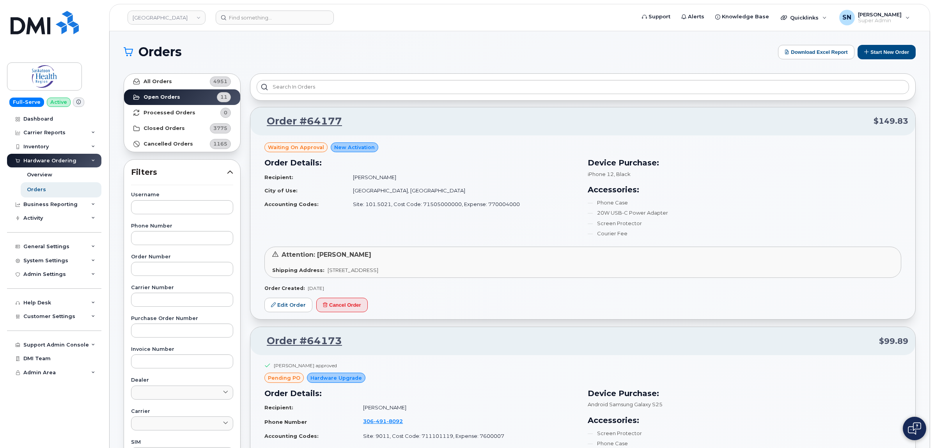
scroll to position [0, 0]
click at [295, 307] on link "Edit Order" at bounding box center [288, 305] width 48 height 14
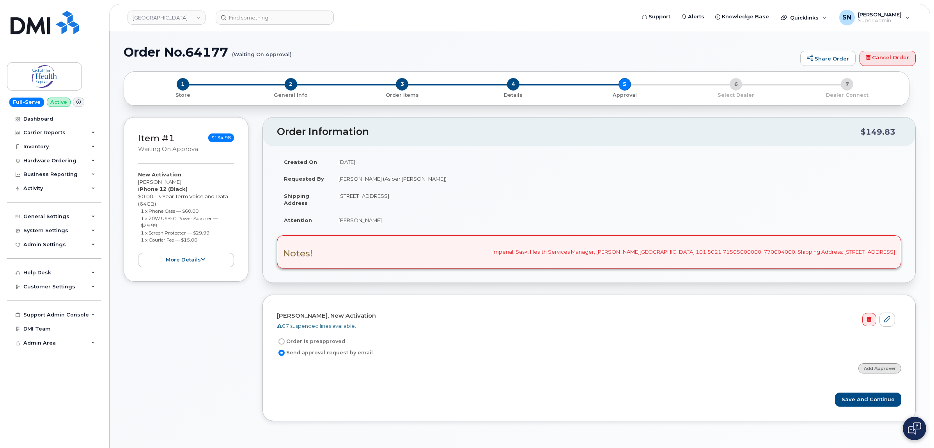
click at [879, 373] on link "Add Approver" at bounding box center [879, 368] width 43 height 10
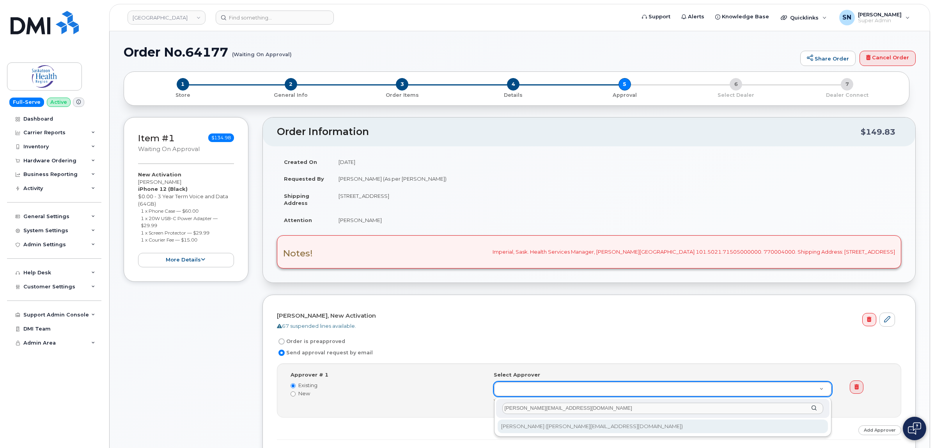
type input "[PERSON_NAME][EMAIL_ADDRESS][DOMAIN_NAME]"
type input "9388"
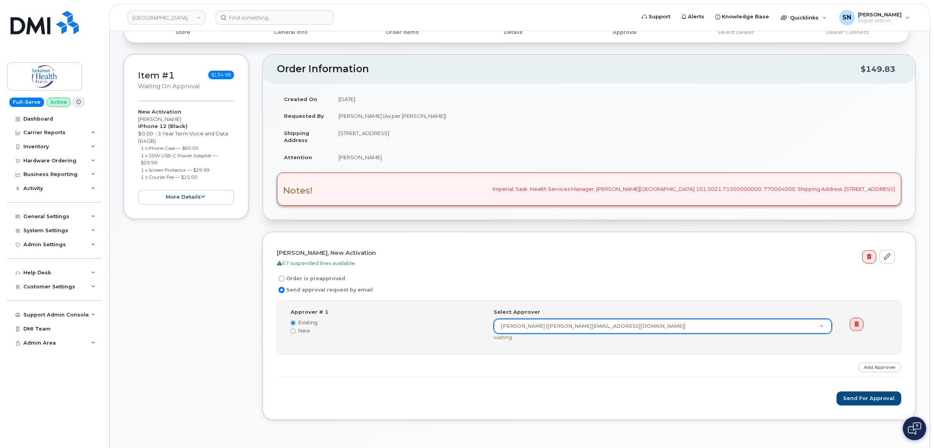
scroll to position [146, 0]
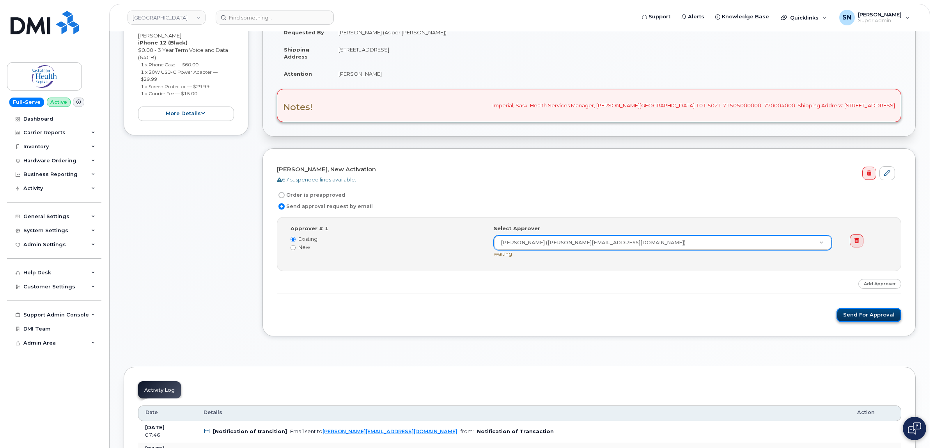
click at [888, 318] on button "Send for Approval" at bounding box center [868, 315] width 65 height 14
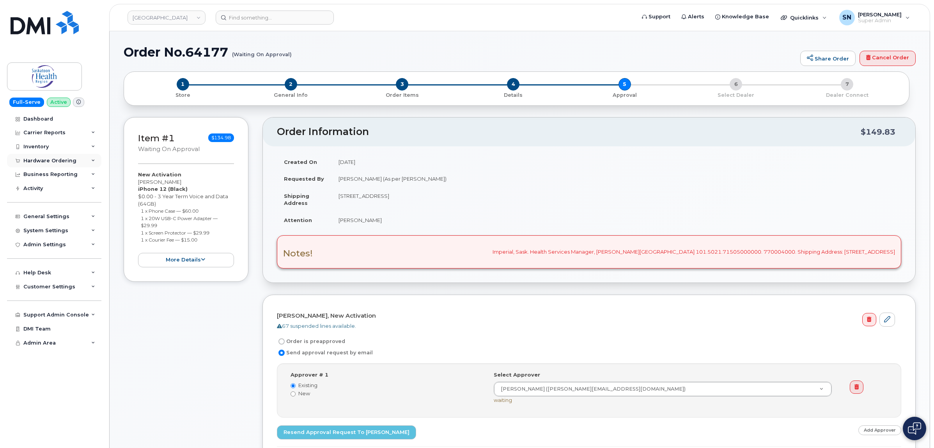
click at [55, 164] on div "Hardware Ordering" at bounding box center [49, 161] width 53 height 6
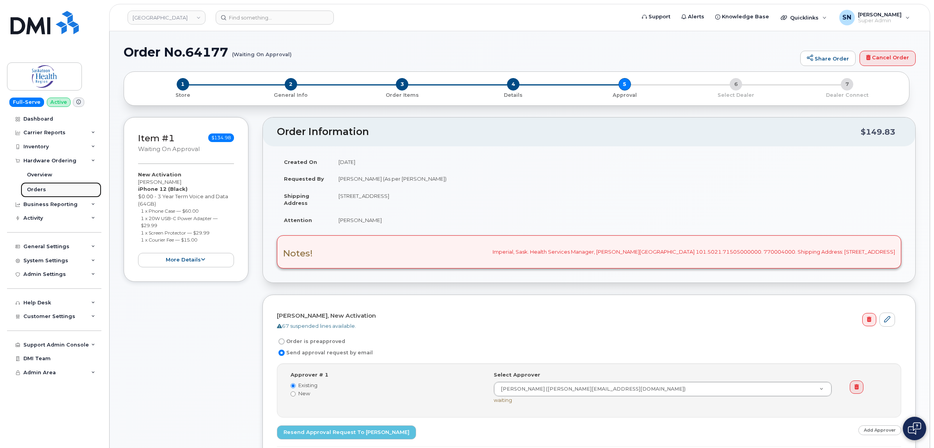
click at [39, 190] on div "Orders" at bounding box center [36, 189] width 19 height 7
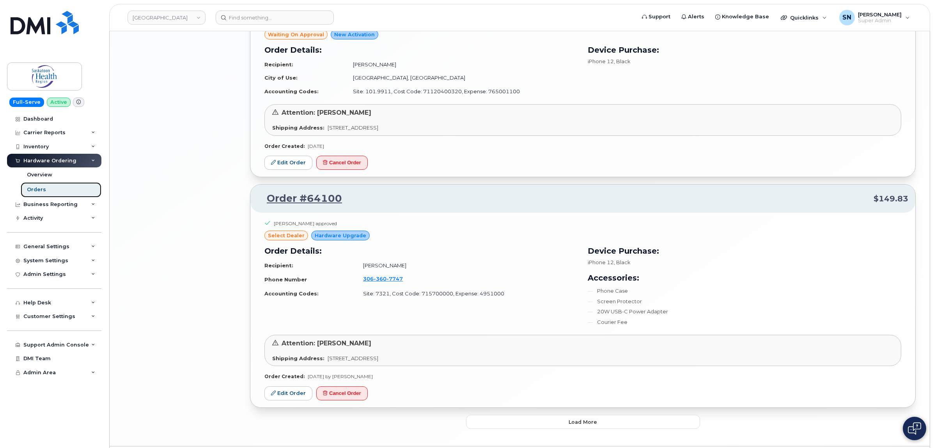
scroll to position [1511, 0]
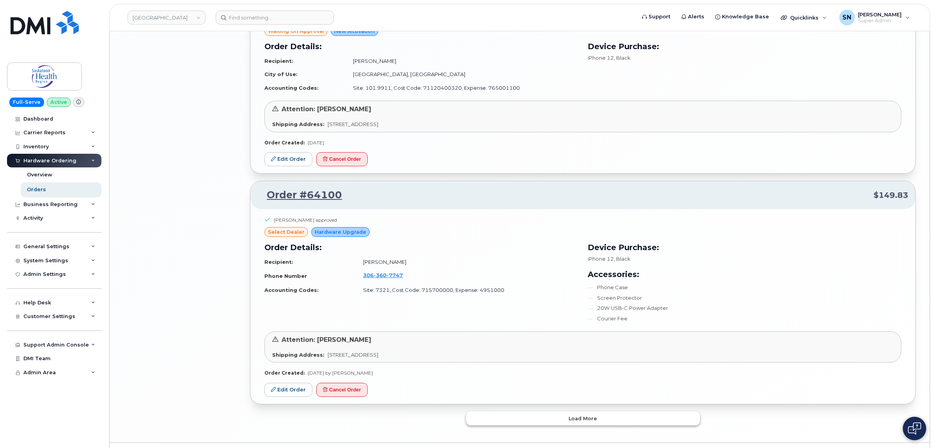
click at [541, 414] on button "Load more" at bounding box center [583, 418] width 234 height 14
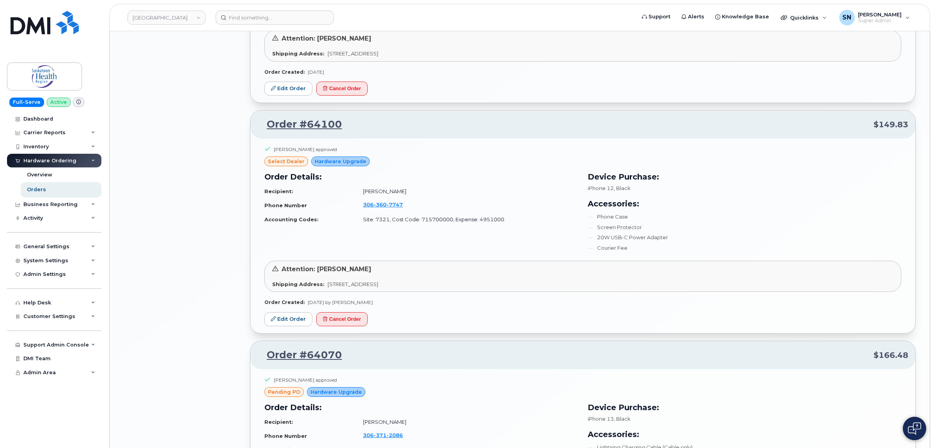
scroll to position [1657, 0]
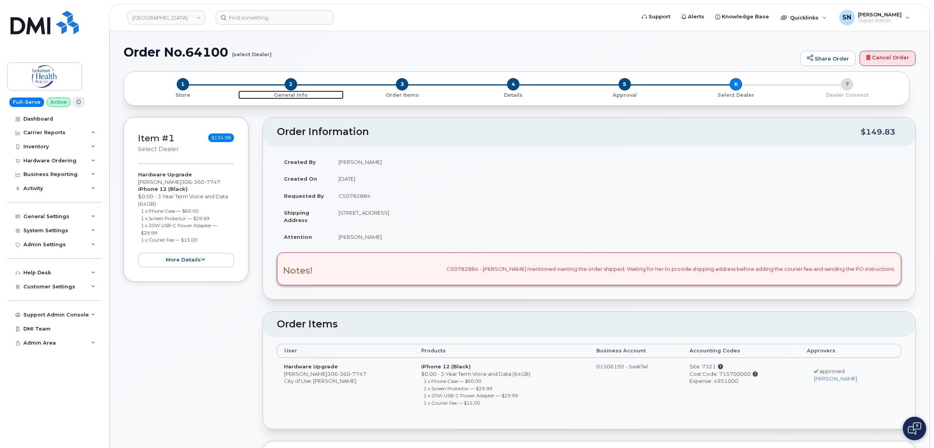
click at [291, 84] on span "2" at bounding box center [291, 84] width 12 height 12
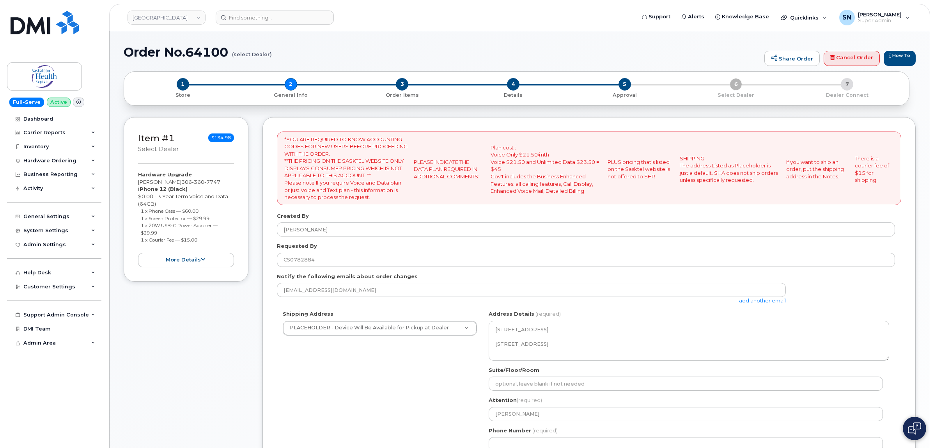
select select
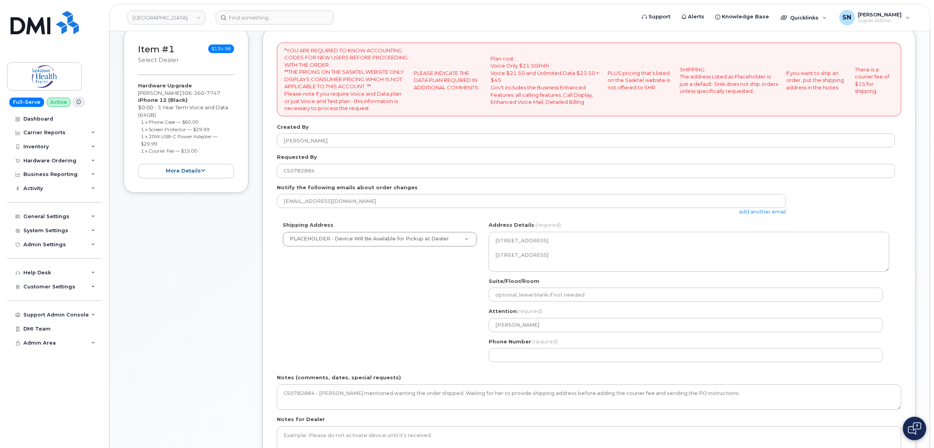
scroll to position [195, 0]
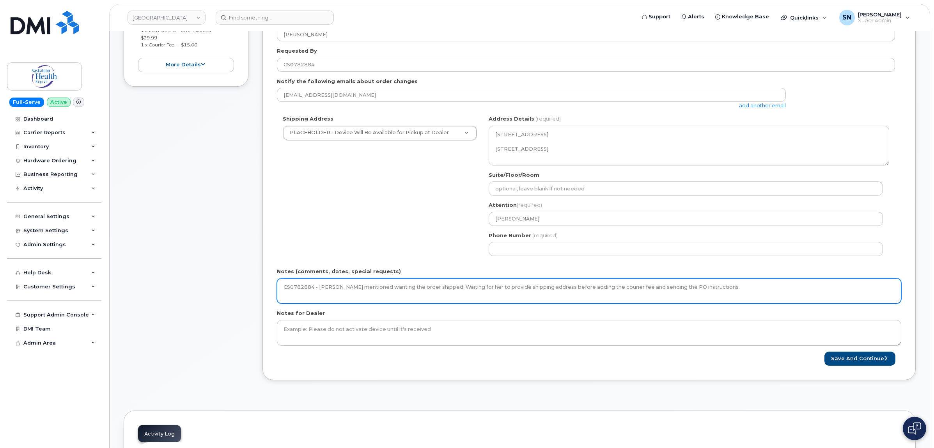
click at [727, 285] on textarea "CS0782884 - Mercia mentioned wanting the order shipped. Waiting for her to prov…" at bounding box center [589, 291] width 624 height 26
paste textarea "Lanigan Hospital 36 Downing Dr. Lanigan, Sask. S0K 2M0"
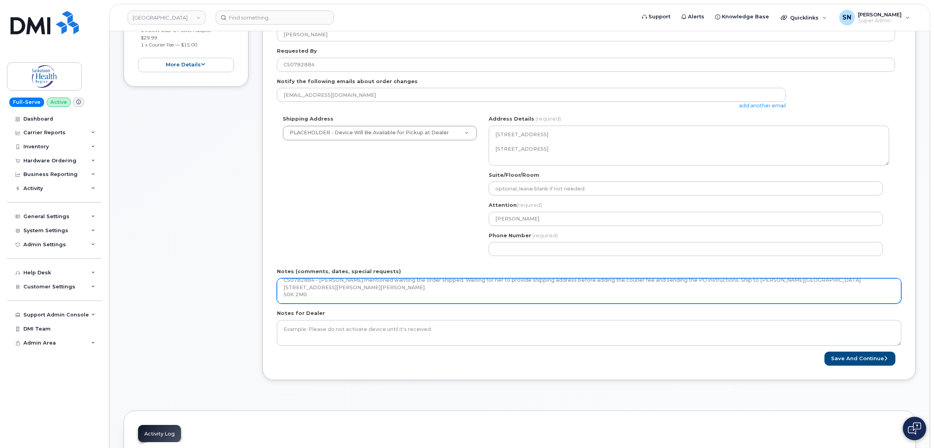
scroll to position [5, 0]
click at [282, 289] on textarea "CS0782884 - Mercia mentioned wanting the order shipped. Waiting for her to prov…" at bounding box center [589, 291] width 624 height 26
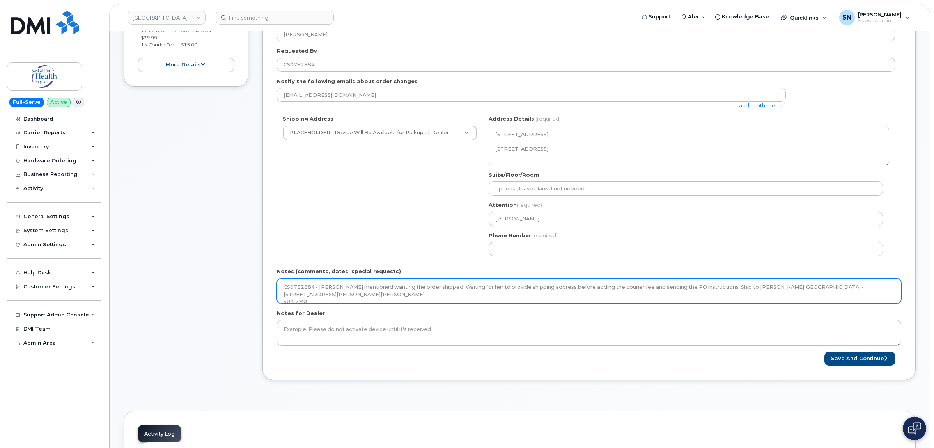
click at [283, 294] on textarea "CS0782884 - Mercia mentioned wanting the order shipped. Waiting for her to prov…" at bounding box center [589, 291] width 624 height 26
click at [891, 287] on textarea "CS0782884 - Mercia mentioned wanting the order shipped. Waiting for her to prov…" at bounding box center [589, 291] width 624 height 26
drag, startPoint x: 710, startPoint y: 287, endPoint x: 883, endPoint y: 283, distance: 172.8
click at [883, 283] on textarea "CS0782884 - Mercia mentioned wanting the order shipped. Waiting for her to prov…" at bounding box center [589, 291] width 624 height 26
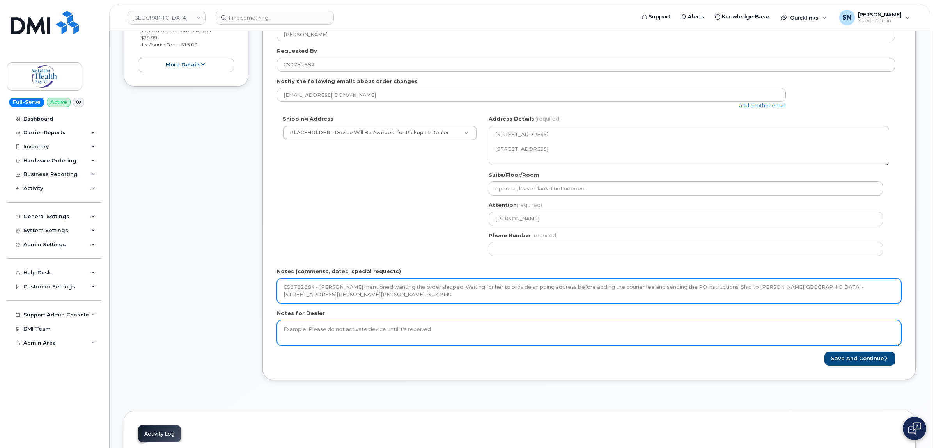
type textarea "CS0782884 - Mercia mentioned wanting the order shipped. Waiting for her to prov…"
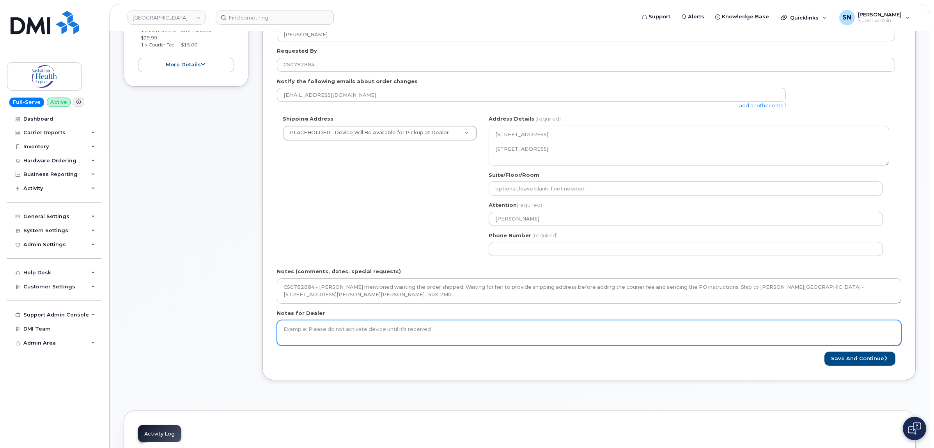
click at [402, 331] on textarea "Notes for Dealer" at bounding box center [589, 333] width 624 height 26
paste textarea "Ship to Lanigan Hospital - 36 Downing Dr. Lanigan, Sask. S0K 2M0."
type textarea "Ship to Lanigan Hospital - 36 Downing Dr. Lanigan, Sask. S0K 2M0."
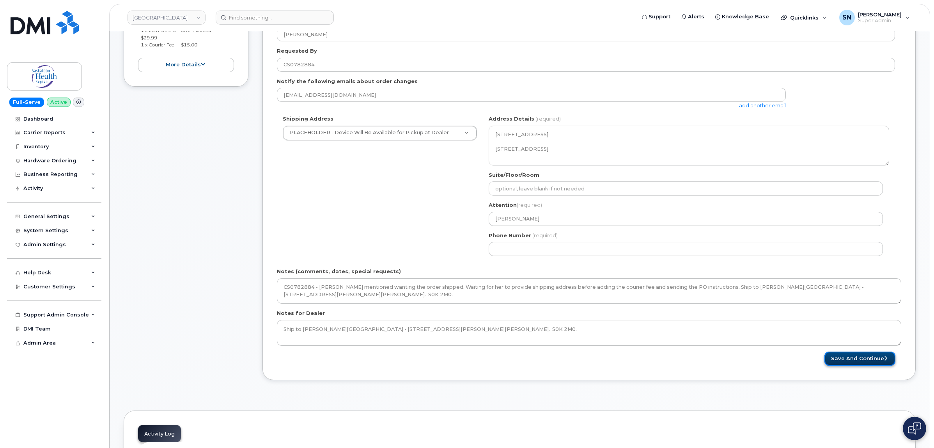
click at [838, 363] on button "Save and Continue" at bounding box center [859, 358] width 71 height 14
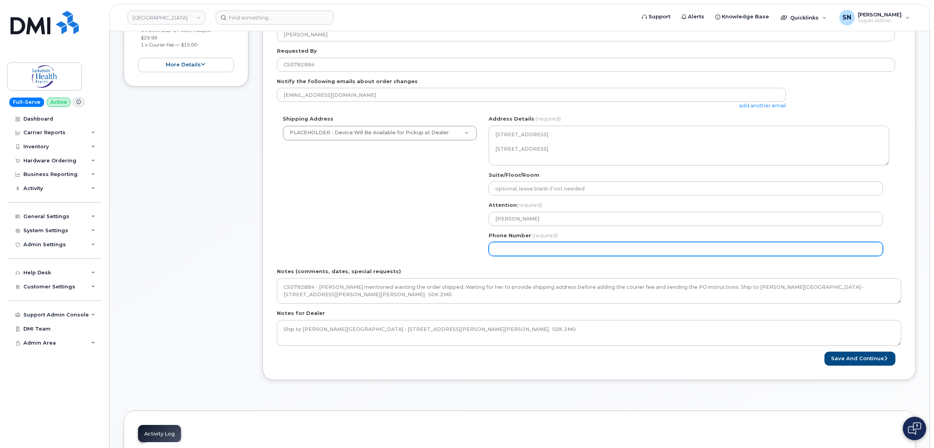
click at [539, 253] on input "Phone Number" at bounding box center [686, 249] width 394 height 14
select select
type input "123456789"
select select
type input "1234567890"
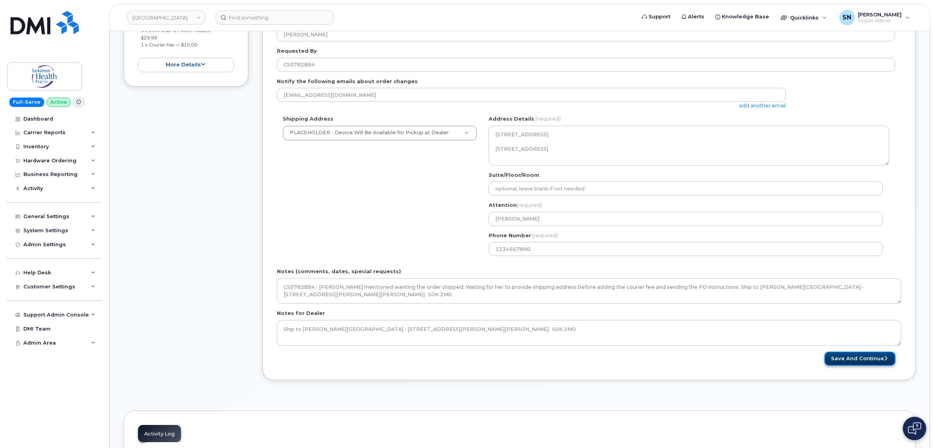
click at [832, 359] on button "Save and Continue" at bounding box center [859, 358] width 71 height 14
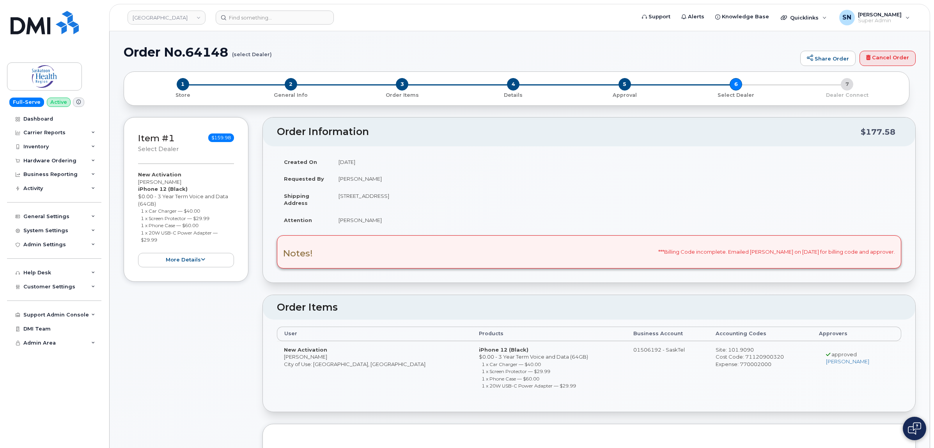
drag, startPoint x: 141, startPoint y: 211, endPoint x: 16, endPoint y: 246, distance: 129.0
click at [208, 211] on li "1 x Car Charger — $40.00" at bounding box center [188, 210] width 94 height 7
copy small "1 x Car Charger — $40.00"
drag, startPoint x: 141, startPoint y: 218, endPoint x: 215, endPoint y: 216, distance: 73.7
click at [215, 216] on li "1 x Screen Protector — $29.99" at bounding box center [188, 217] width 94 height 7
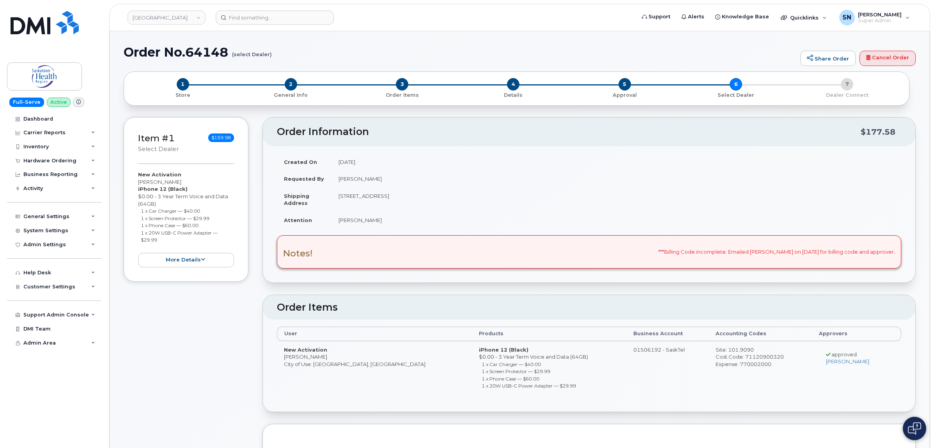
copy small "1 x Screen Protector — $29.99"
click at [142, 225] on small "1 x Phone Case — $60.00" at bounding box center [170, 225] width 58 height 6
drag, startPoint x: 142, startPoint y: 225, endPoint x: 200, endPoint y: 225, distance: 58.5
click at [198, 225] on small "1 x Phone Case — $60.00" at bounding box center [170, 225] width 58 height 6
copy small "1 x Phone Case — $60.00"
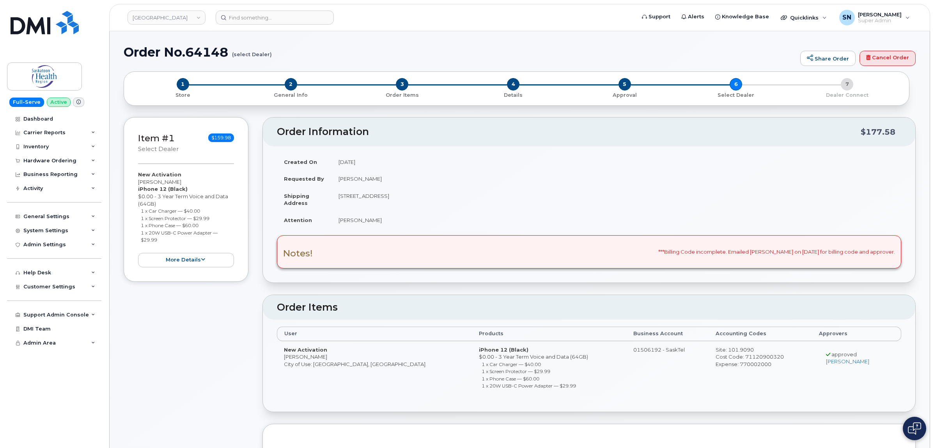
drag, startPoint x: 142, startPoint y: 233, endPoint x: 166, endPoint y: 238, distance: 25.2
click at [166, 238] on li "1 x 20W USB-C Power Adapter — $29.99" at bounding box center [188, 236] width 94 height 14
copy small "1 x 20W USB-C Power Adapter — $29.99"
drag, startPoint x: 138, startPoint y: 180, endPoint x: 184, endPoint y: 181, distance: 45.2
click at [184, 181] on div "New Activation Christine Lofgren iPhone 12 (Black) $0.00 - 3 Year Term Voice an…" at bounding box center [186, 219] width 96 height 96
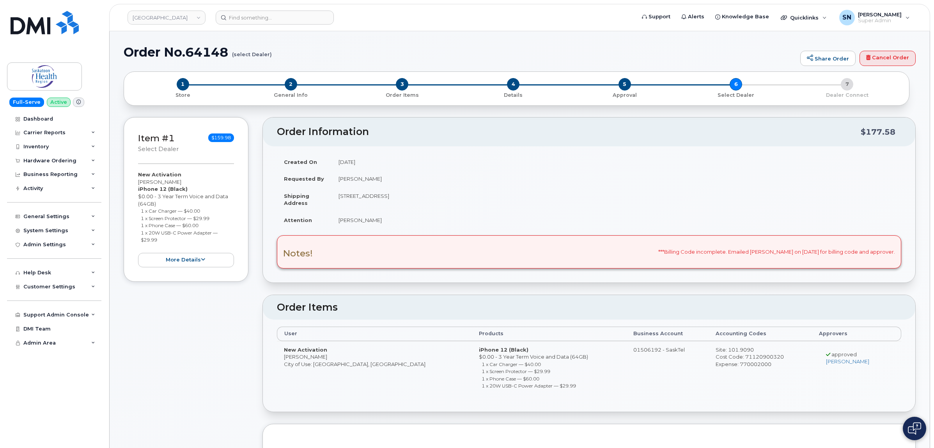
copy div "[PERSON_NAME]"
drag, startPoint x: 141, startPoint y: 210, endPoint x: 200, endPoint y: 211, distance: 58.9
click at [200, 211] on small "1 x Car Charger — $40.00" at bounding box center [170, 211] width 59 height 6
copy small "1 x Car Charger — $40.00"
drag, startPoint x: 141, startPoint y: 218, endPoint x: 211, endPoint y: 216, distance: 69.8
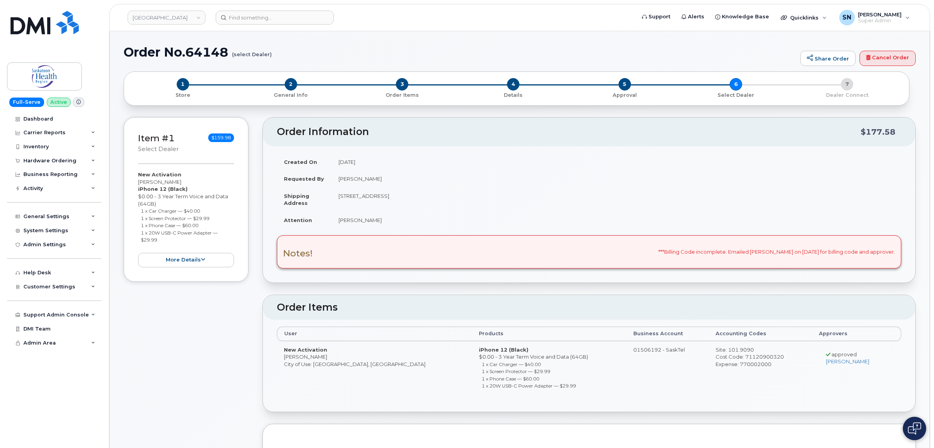
click at [209, 216] on small "1 x Screen Protector — $29.99" at bounding box center [175, 218] width 69 height 6
copy small "1 x Screen Protector — $29.99"
drag, startPoint x: 142, startPoint y: 225, endPoint x: 203, endPoint y: 225, distance: 61.2
click at [203, 225] on li "1 x Phone Case — $60.00" at bounding box center [188, 225] width 94 height 7
copy small "1 x Phone Case — $60.00"
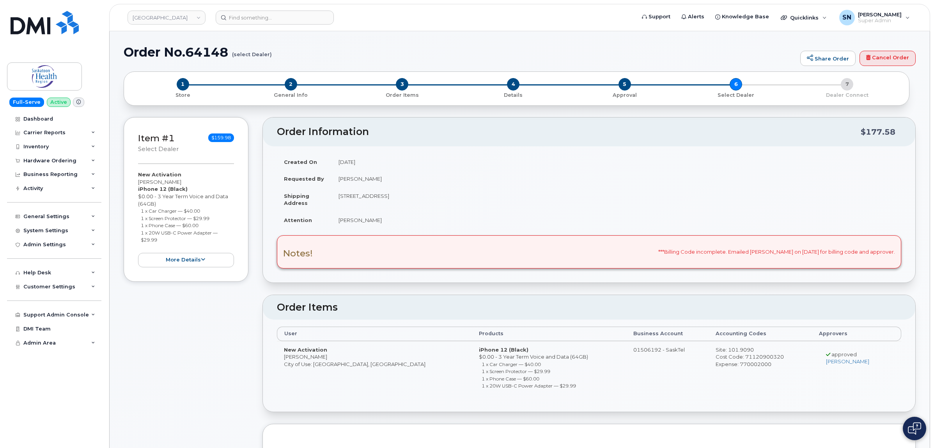
drag, startPoint x: 141, startPoint y: 232, endPoint x: 160, endPoint y: 237, distance: 19.6
click at [160, 237] on li "1 x 20W USB-C Power Adapter — $29.99" at bounding box center [188, 236] width 94 height 14
copy small "1 x 20W USB-C Power Adapter — $29.99"
drag, startPoint x: 138, startPoint y: 180, endPoint x: 182, endPoint y: 181, distance: 44.1
click at [182, 181] on div "New Activation Christine Lofgren iPhone 12 (Black) $0.00 - 3 Year Term Voice an…" at bounding box center [186, 219] width 96 height 96
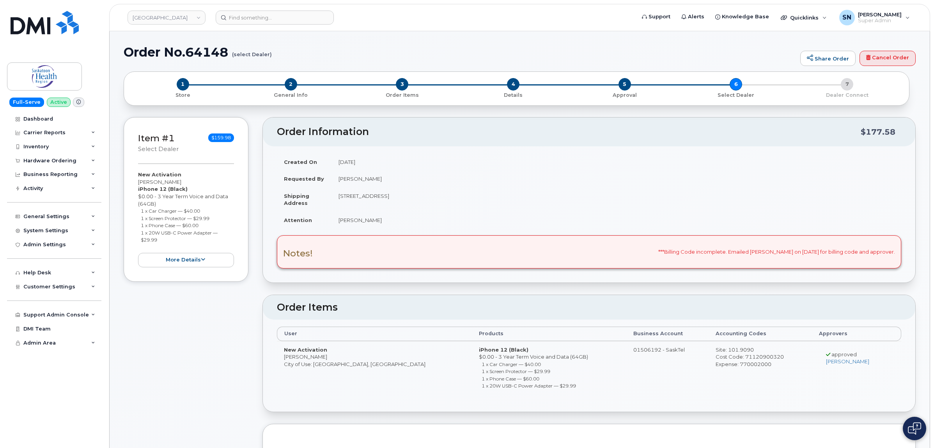
copy div "Christine Lofgren"
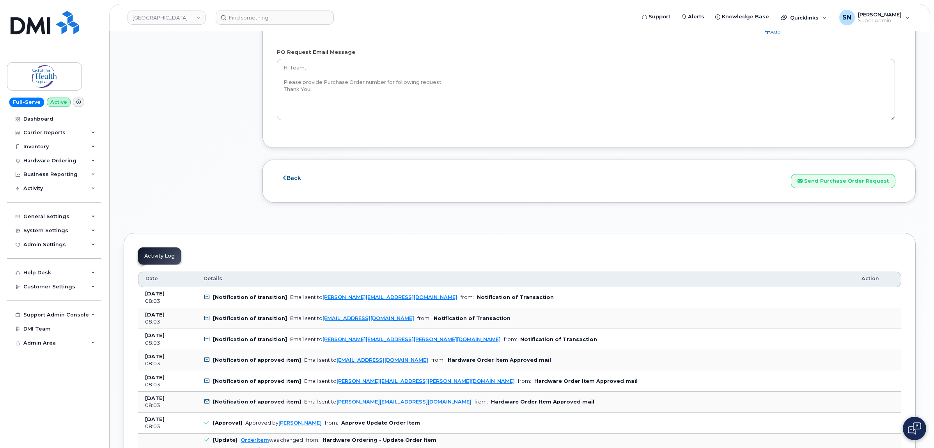
scroll to position [926, 0]
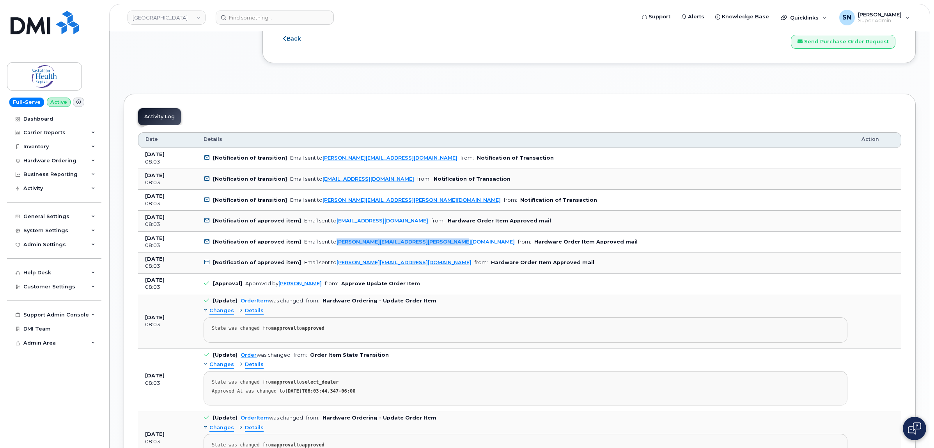
drag, startPoint x: 437, startPoint y: 245, endPoint x: 331, endPoint y: 248, distance: 106.5
click at [331, 248] on td "[Notification of approved item] Email sent to christine.lofgren@saskhealthautho…" at bounding box center [526, 242] width 658 height 21
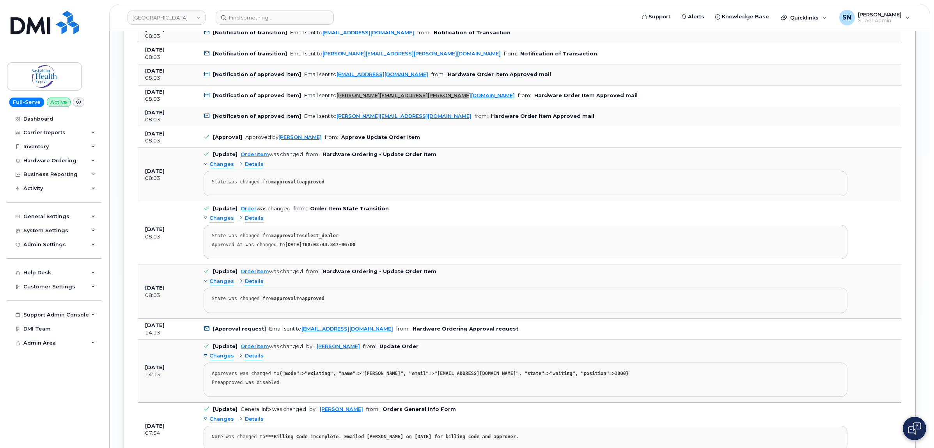
scroll to position [1170, 0]
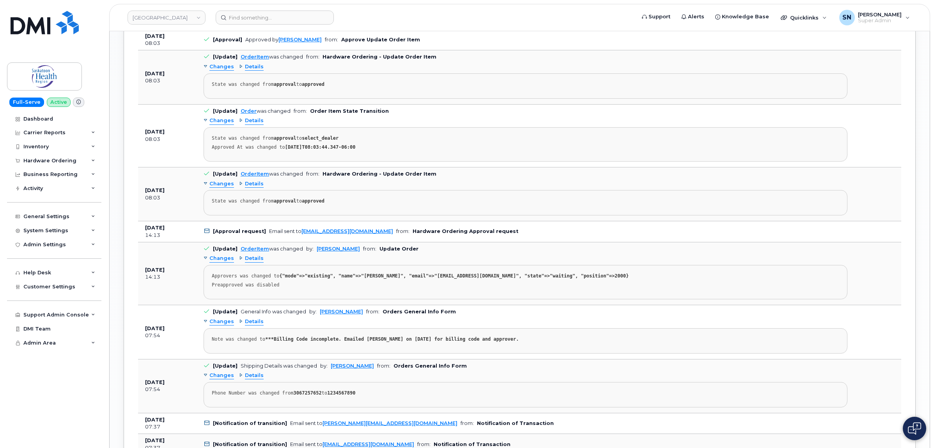
drag, startPoint x: 402, startPoint y: 239, endPoint x: 300, endPoint y: 244, distance: 102.7
click at [300, 242] on td "[Approval request] Email sent to dione.kardynal@saskhealthauthority.ca from: Ha…" at bounding box center [526, 231] width 658 height 21
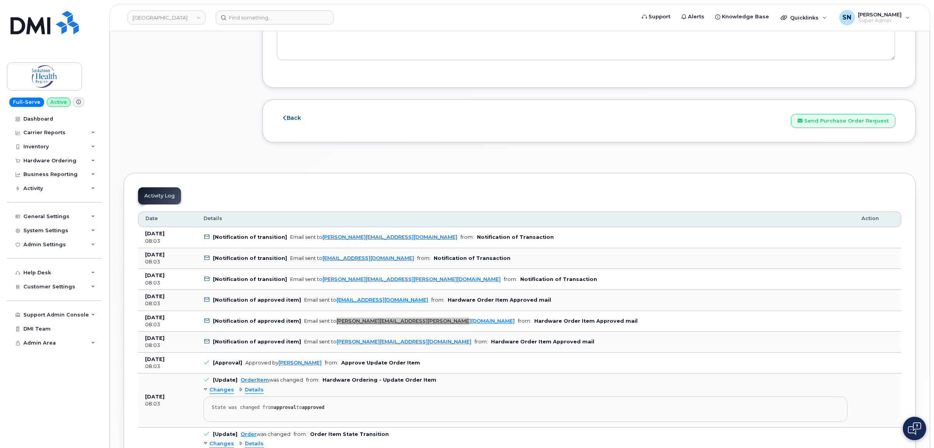
scroll to position [877, 0]
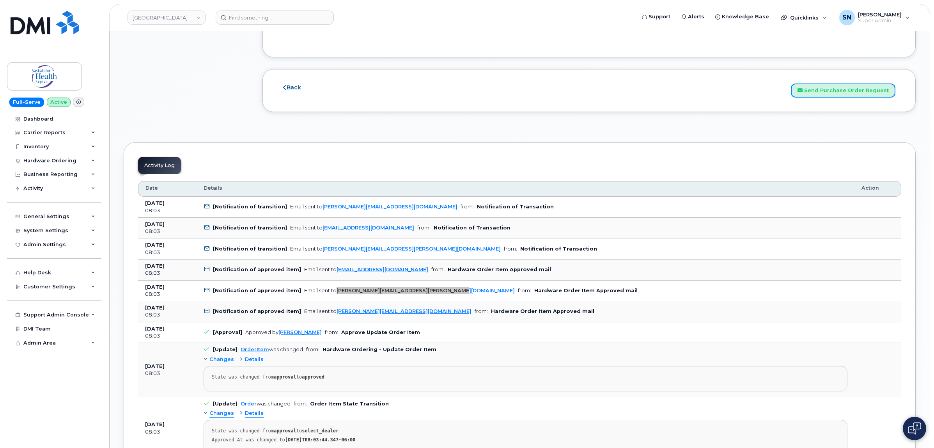
drag, startPoint x: 826, startPoint y: 96, endPoint x: 820, endPoint y: 236, distance: 140.5
click at [826, 96] on button "Send Purchase Order Request" at bounding box center [843, 90] width 105 height 14
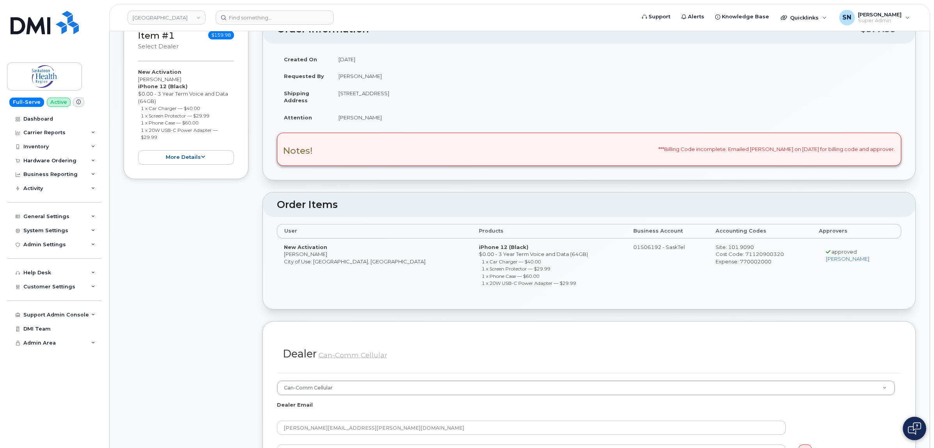
scroll to position [97, 0]
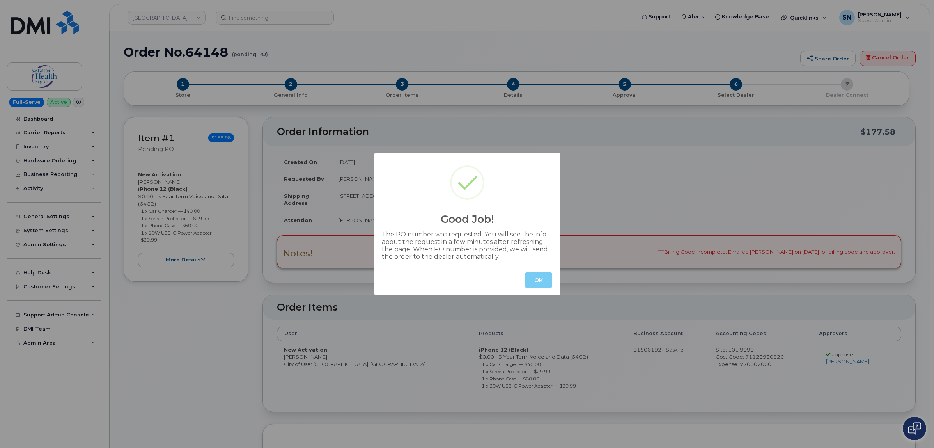
click at [534, 277] on button "OK" at bounding box center [538, 280] width 27 height 16
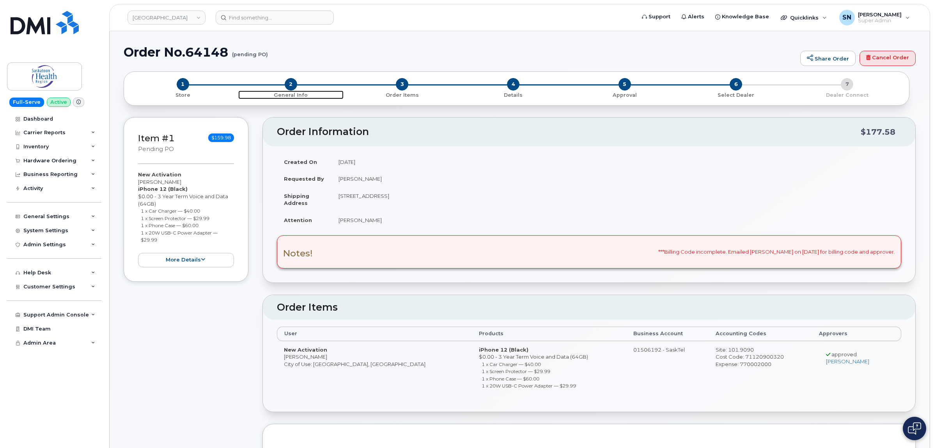
click at [294, 83] on span "2" at bounding box center [291, 84] width 12 height 12
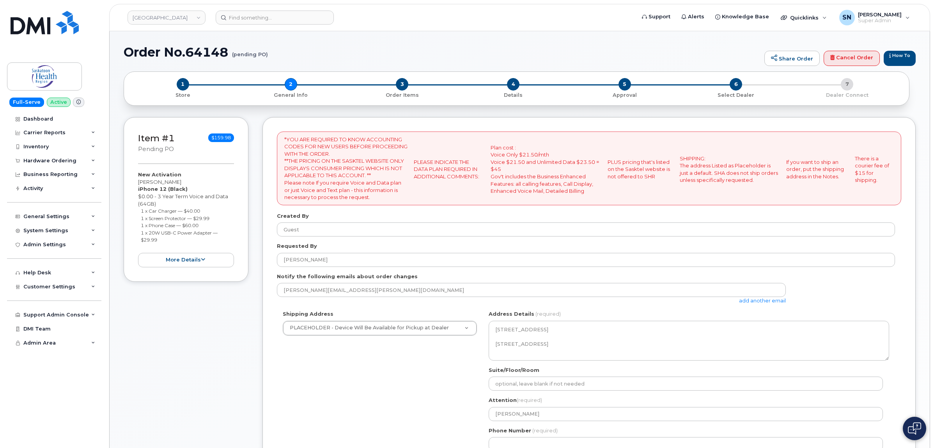
select select
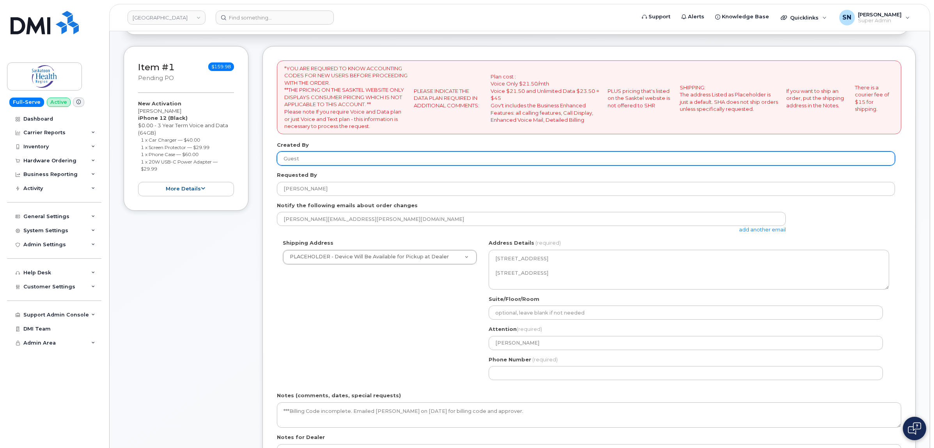
scroll to position [195, 0]
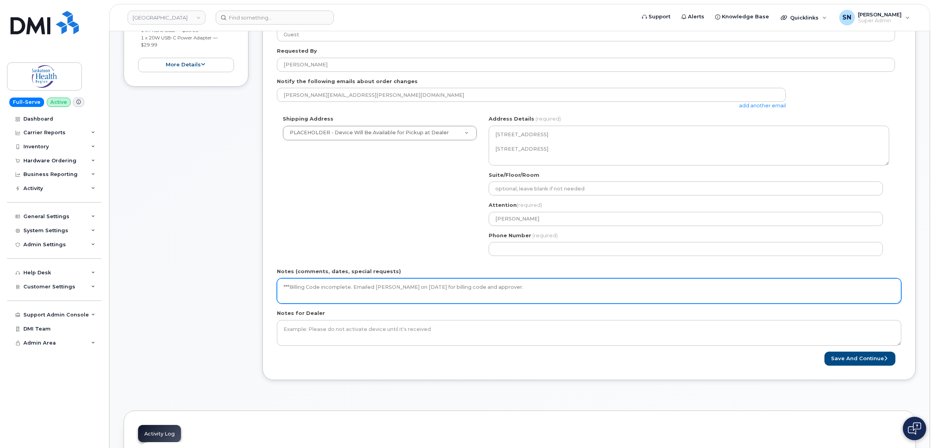
click at [552, 285] on textarea "***Billing Code incomplete. Emailed [PERSON_NAME] on [DATE] for billing code an…" at bounding box center [589, 291] width 624 height 26
type textarea "***Billing Code incomplete. Emailed [PERSON_NAME] on [DATE] for billing code an…"
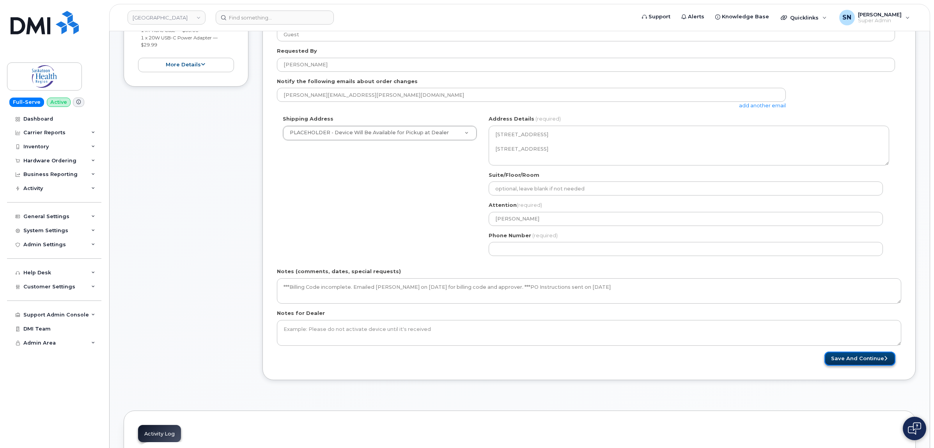
click at [870, 355] on button "Save and Continue" at bounding box center [859, 358] width 71 height 14
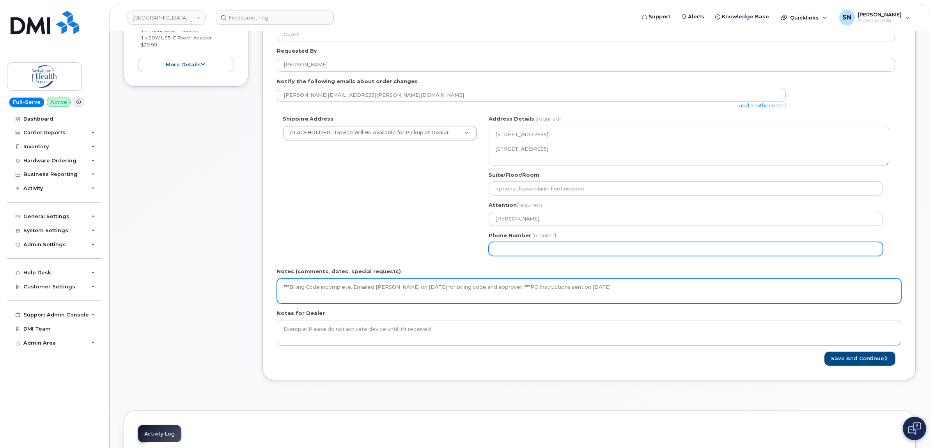
select select
type input "123456789"
select select
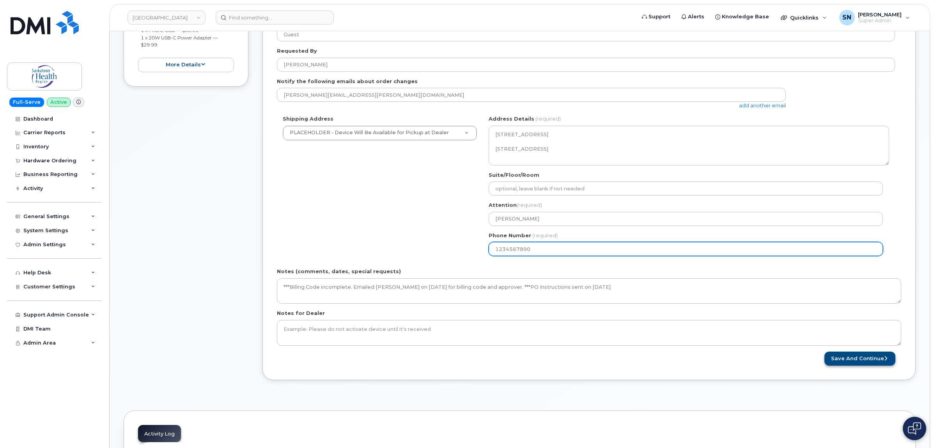
type input "1234567890"
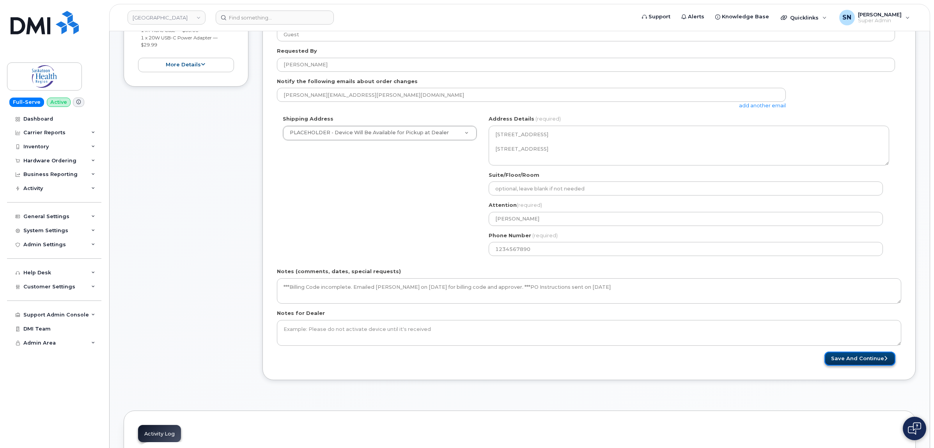
click at [849, 359] on button "Save and Continue" at bounding box center [859, 358] width 71 height 14
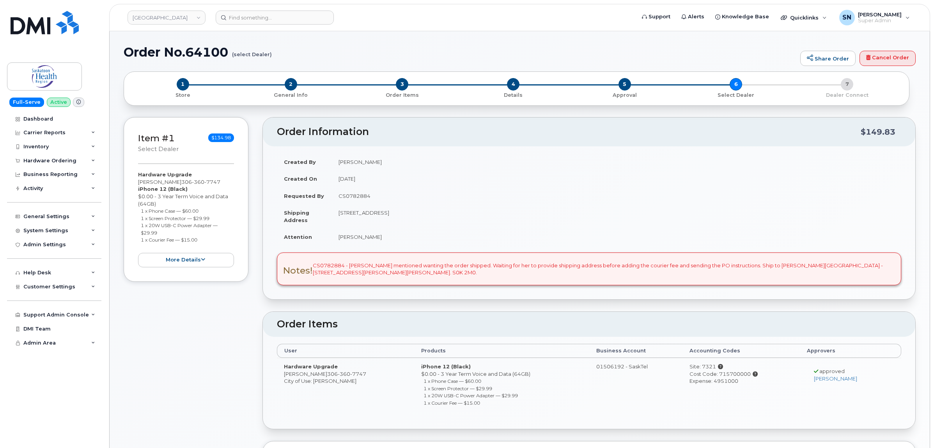
type textarea "Ship to [PERSON_NAME][GEOGRAPHIC_DATA] - [STREET_ADDRESS][PERSON_NAME][PERSON_N…"
radio input "true"
drag, startPoint x: 153, startPoint y: 213, endPoint x: 200, endPoint y: 213, distance: 46.4
click at [198, 213] on small "1 x Phone Case — $60.00" at bounding box center [170, 211] width 58 height 6
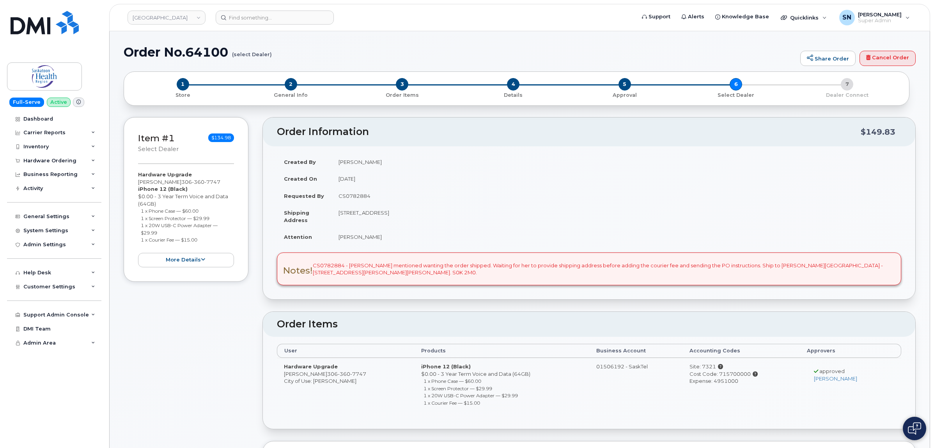
copy small "1 x Phone Case — $60.00"
drag, startPoint x: 141, startPoint y: 217, endPoint x: 216, endPoint y: 218, distance: 75.3
click at [216, 218] on li "1 x Screen Protector — $29.99" at bounding box center [188, 217] width 94 height 7
copy small "1 x Screen Protector — $29.99"
copy small "1 x 20W USB-C Power Adapter — $29.99"
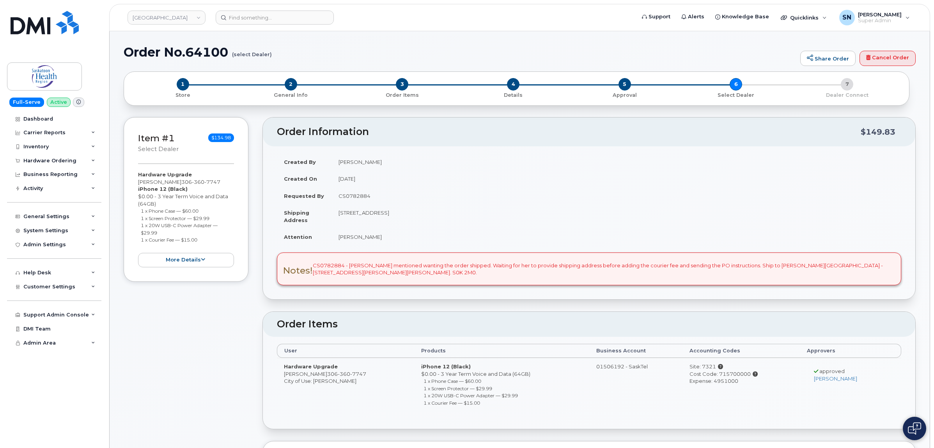
drag, startPoint x: 140, startPoint y: 225, endPoint x: 167, endPoint y: 231, distance: 26.9
click at [167, 231] on li "1 x 20W USB-C Power Adapter — $29.99" at bounding box center [188, 229] width 94 height 14
click at [139, 241] on ul "1 x Phone Case — $60.00 1 x Screen Protector — $29.99 1 x 20W USB-C Power Adapt…" at bounding box center [186, 225] width 96 height 36
drag, startPoint x: 140, startPoint y: 241, endPoint x: 204, endPoint y: 244, distance: 64.4
click at [204, 244] on div "Hardware Upgrade Jessica Stewart 306 360 7747 iPhone 12 (Black) $0.00 - 3 Year …" at bounding box center [186, 219] width 96 height 96
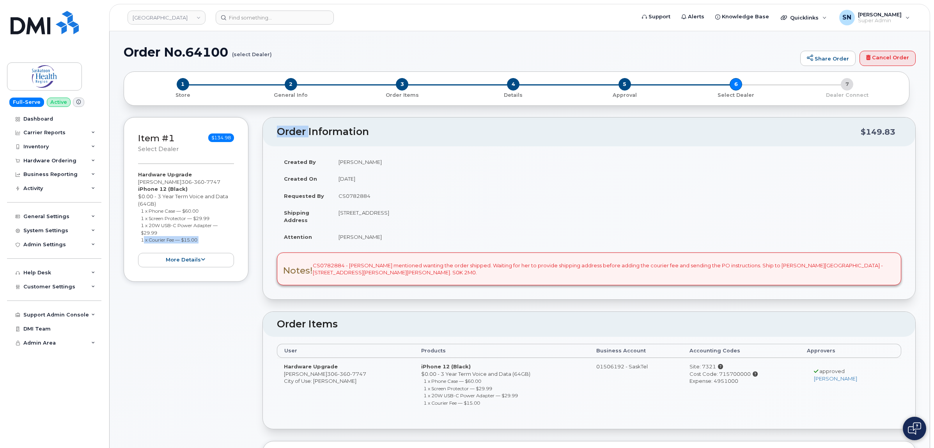
copy div "1 x Courier Fee — $15.00 more details Request Hardware Upgrade Reason: eligible…"
click at [155, 216] on small "1 x Screen Protector — $29.99" at bounding box center [175, 218] width 69 height 6
drag, startPoint x: 142, startPoint y: 240, endPoint x: 201, endPoint y: 240, distance: 59.3
click at [201, 240] on li "1 x Courier Fee — $15.00" at bounding box center [188, 239] width 94 height 7
copy small "1 x Courier Fee — $15.00"
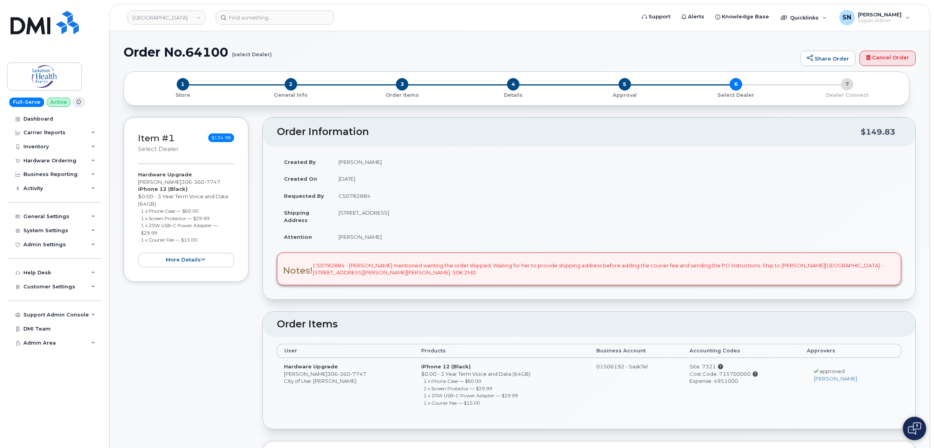
drag, startPoint x: 137, startPoint y: 181, endPoint x: 177, endPoint y: 183, distance: 39.4
click at [177, 183] on div "Item #1 select Dealer $134.98 Hardware Upgrade Jessica Stewart 306 360 7747 iPh…" at bounding box center [186, 199] width 125 height 165
copy div "[PERSON_NAME]"
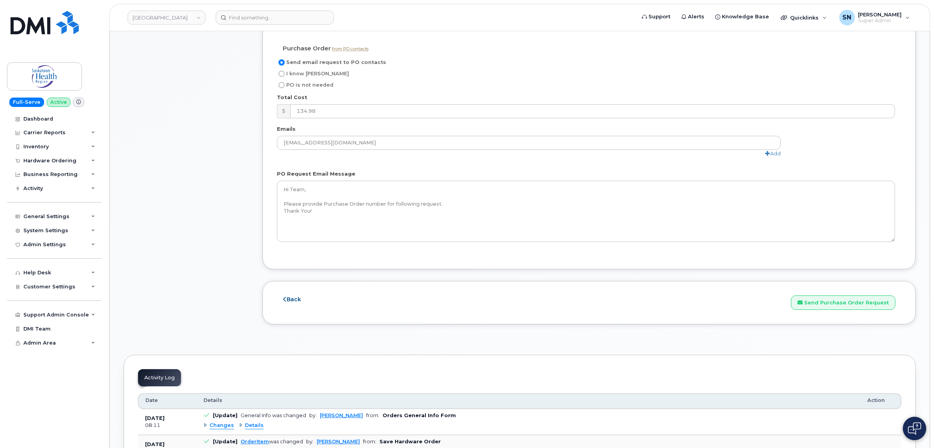
scroll to position [877, 0]
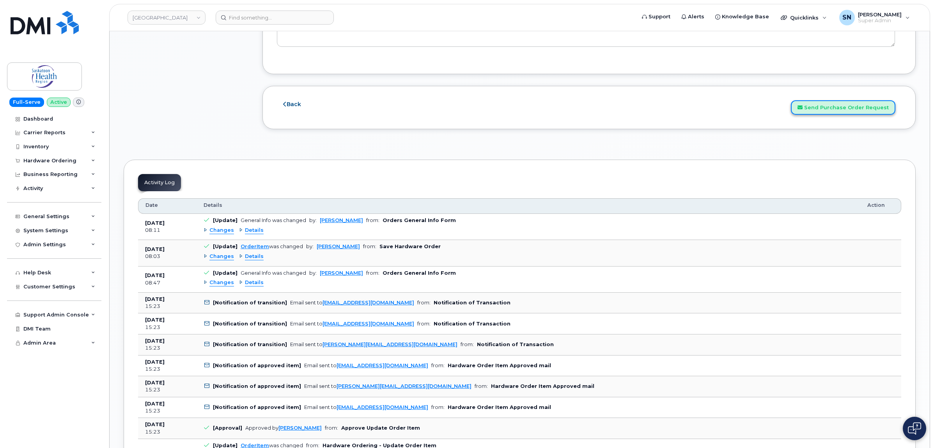
click at [854, 106] on button "Send Purchase Order Request" at bounding box center [843, 107] width 105 height 14
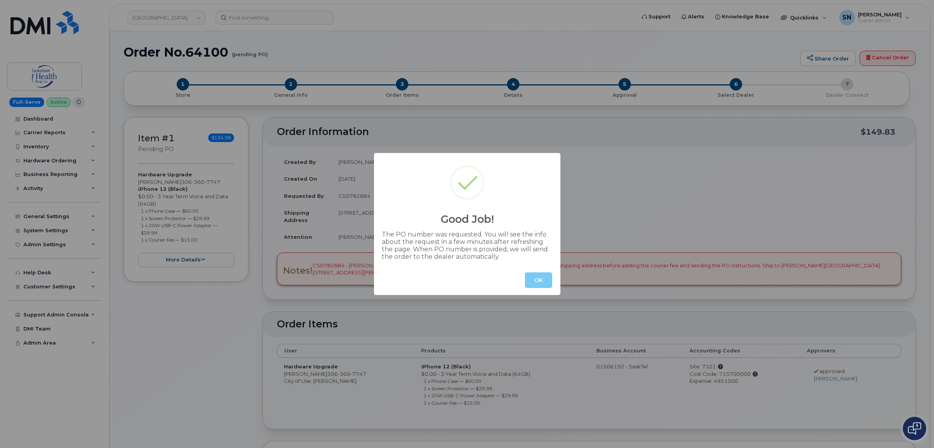
click at [541, 282] on button "OK" at bounding box center [538, 280] width 27 height 16
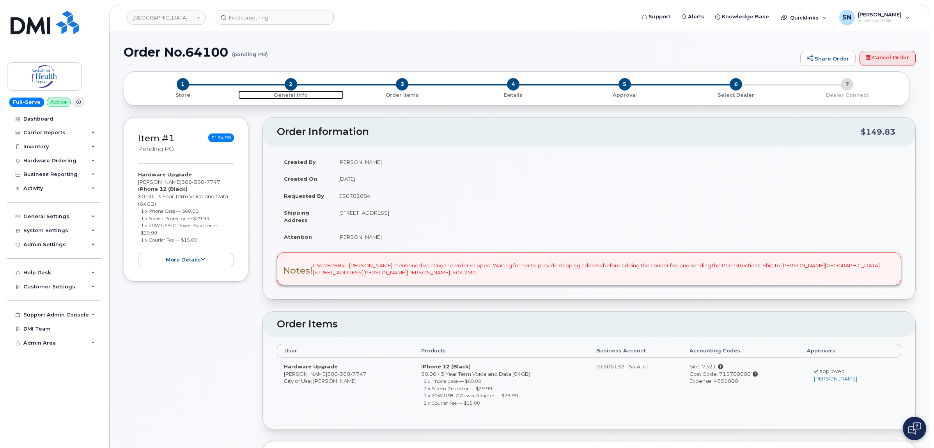
click at [289, 87] on span "2" at bounding box center [291, 84] width 12 height 12
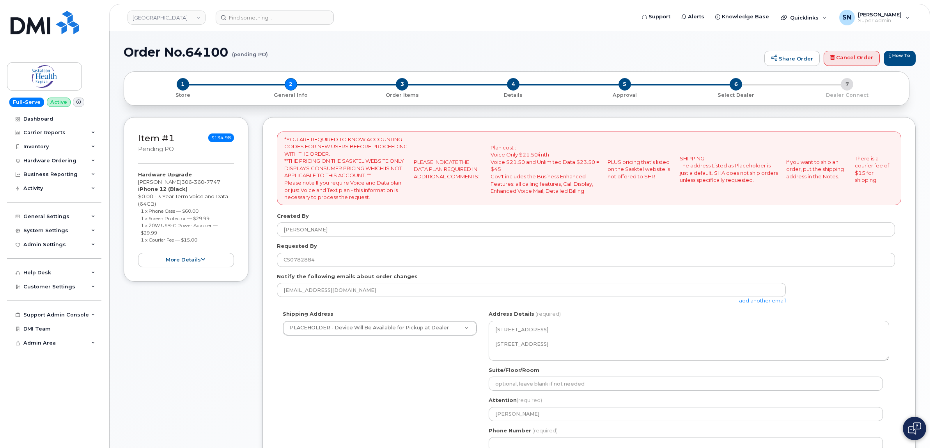
select select
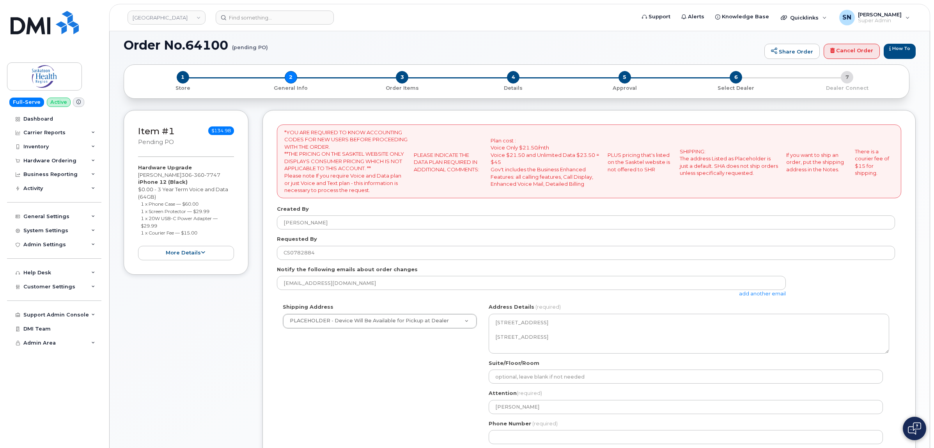
scroll to position [195, 0]
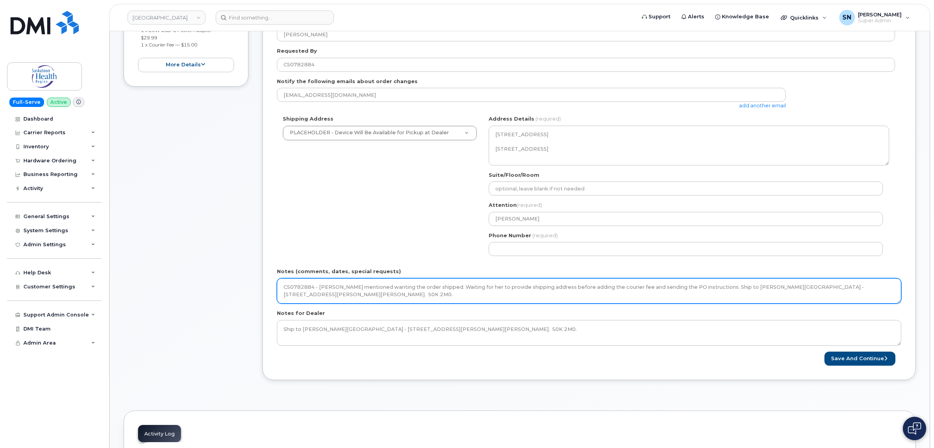
drag, startPoint x: 709, startPoint y: 287, endPoint x: 255, endPoint y: 297, distance: 453.7
click at [255, 297] on div "Item #1 pending PO $134.98 Hardware Upgrade [PERSON_NAME] [PHONE_NUMBER] iPhone…" at bounding box center [520, 157] width 792 height 470
click at [519, 284] on textarea "CS0782884 - Mercia mentioned wanting the order shipped. Waiting for her to prov…" at bounding box center [589, 291] width 624 height 26
type textarea "Ship to [PERSON_NAME][GEOGRAPHIC_DATA] - [STREET_ADDRESS][PERSON_NAME][PERSON_N…"
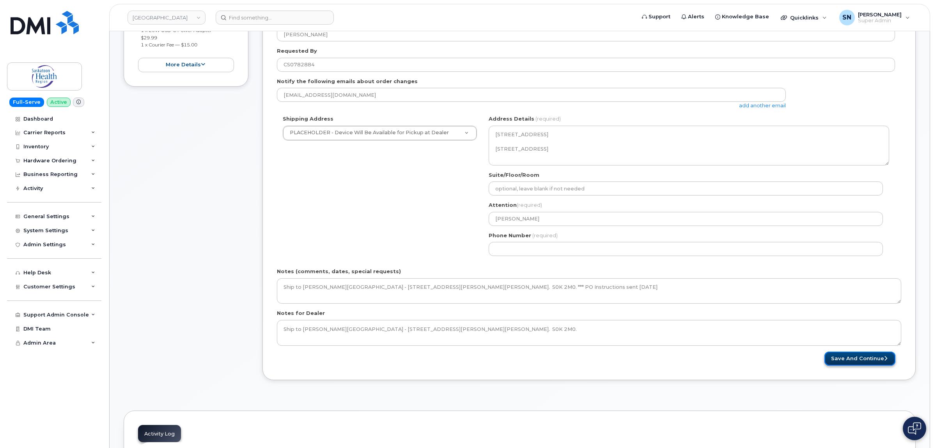
click at [847, 364] on button "Save and Continue" at bounding box center [859, 358] width 71 height 14
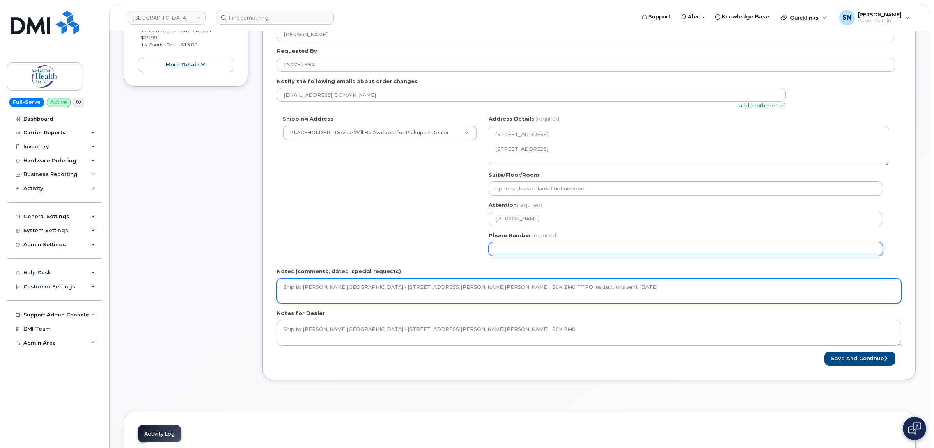
select select
type input "123456789"
select select
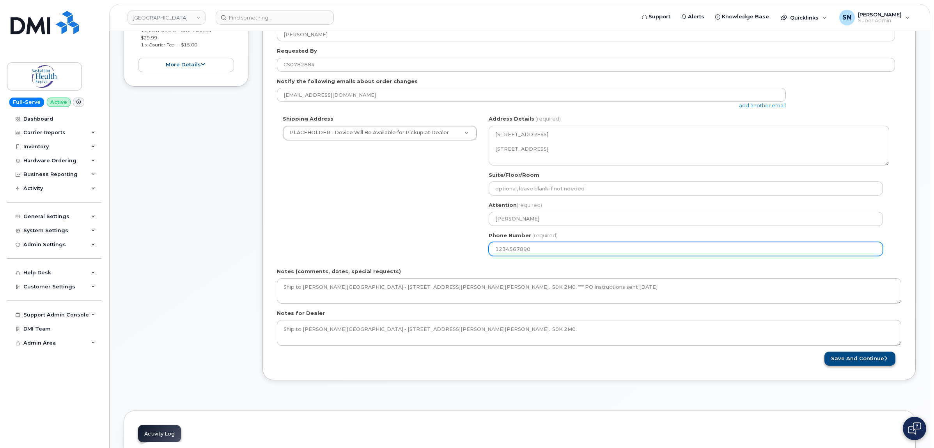
type input "1234567890"
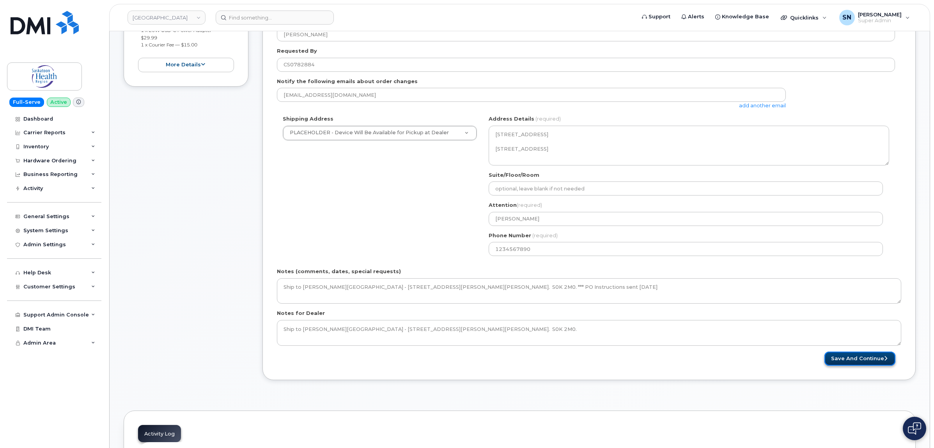
click at [855, 354] on button "Save and Continue" at bounding box center [859, 358] width 71 height 14
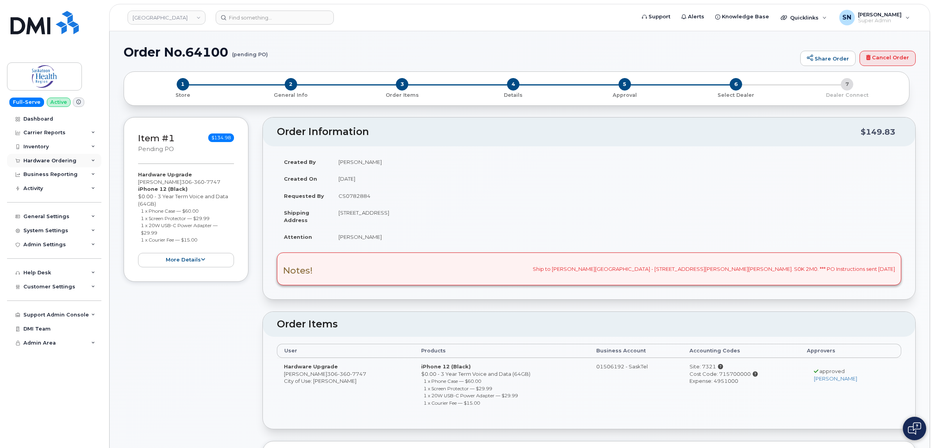
click at [51, 162] on div "Hardware Ordering" at bounding box center [49, 161] width 53 height 6
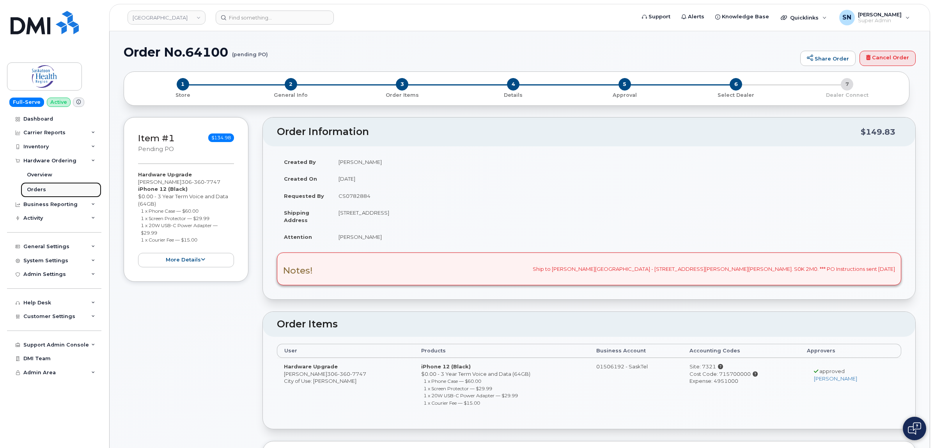
click at [43, 194] on link "Orders" at bounding box center [61, 189] width 81 height 15
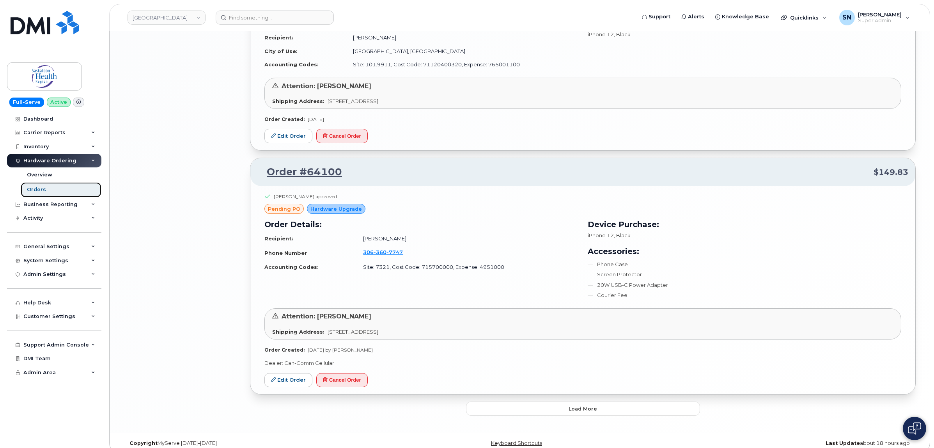
scroll to position [1539, 0]
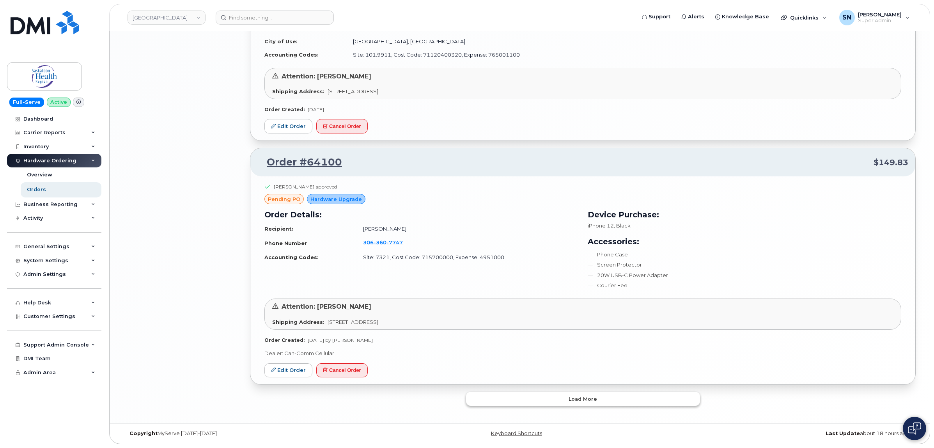
click at [587, 404] on button "Load more" at bounding box center [583, 399] width 234 height 14
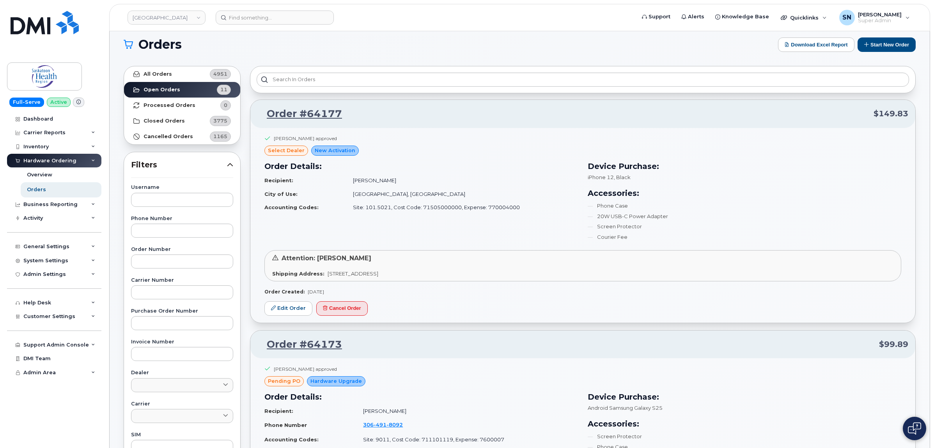
scroll to position [0, 0]
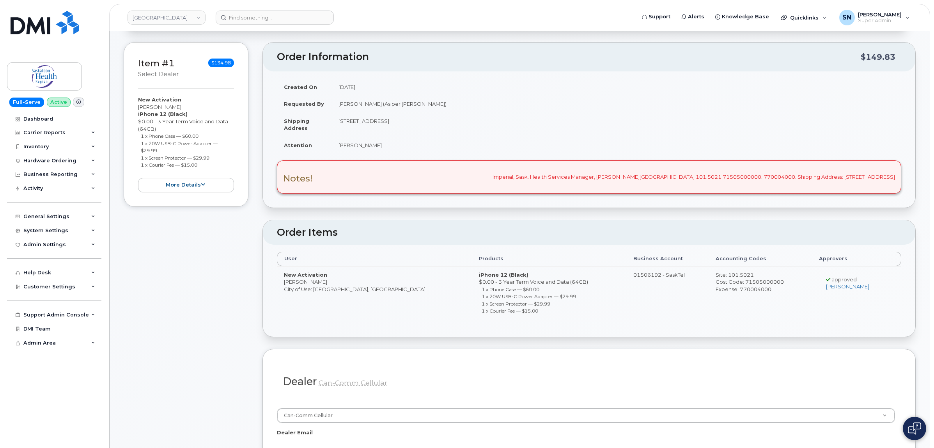
scroll to position [49, 0]
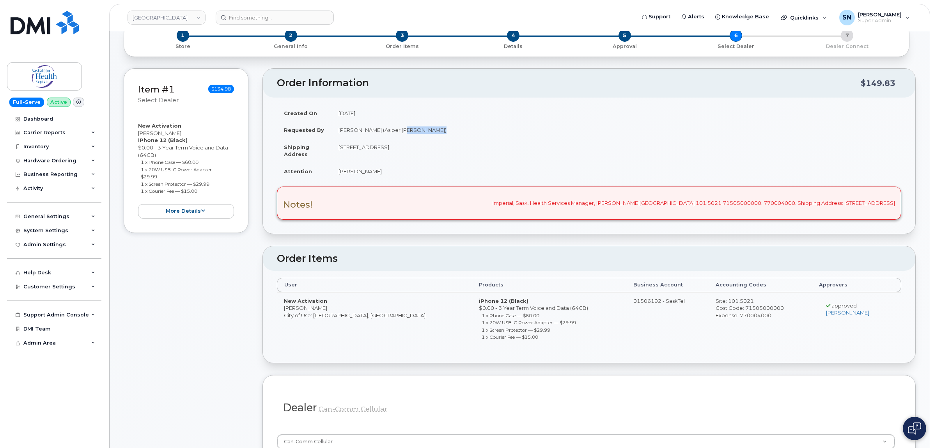
copy td "[PERSON_NAME]"
drag, startPoint x: 398, startPoint y: 129, endPoint x: 429, endPoint y: 133, distance: 31.0
click at [429, 133] on td "[PERSON_NAME] (As per [PERSON_NAME])" at bounding box center [616, 129] width 570 height 17
drag, startPoint x: 141, startPoint y: 163, endPoint x: 202, endPoint y: 163, distance: 60.4
click at [202, 163] on li "1 x Phone Case — $60.00" at bounding box center [188, 161] width 94 height 7
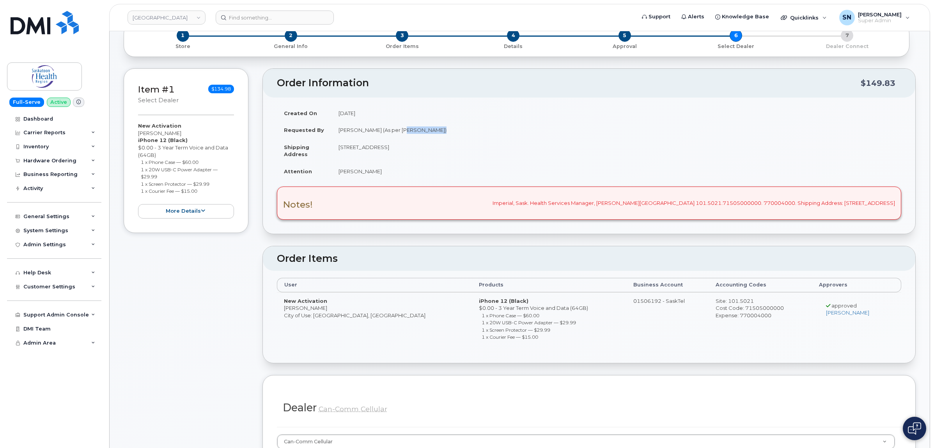
copy small "1 x Phone Case — $60.00"
drag, startPoint x: 140, startPoint y: 171, endPoint x: 160, endPoint y: 174, distance: 20.9
click at [160, 174] on ul "1 x Phone Case — $60.00 1 x 20W USB-C Power Adapter — $29.99 1 x Screen Protect…" at bounding box center [186, 176] width 96 height 36
copy small "1 x 20W USB-C Power Adapter — $29.99"
drag, startPoint x: 141, startPoint y: 184, endPoint x: 215, endPoint y: 182, distance: 74.1
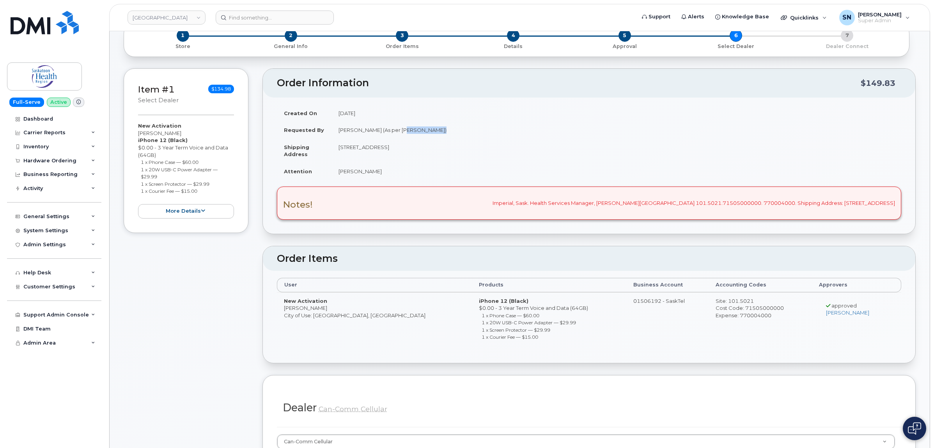
click at [215, 182] on li "1 x Screen Protector — $29.99" at bounding box center [188, 183] width 94 height 7
copy small "1 x Screen Protector — $29.99"
drag, startPoint x: 140, startPoint y: 193, endPoint x: 202, endPoint y: 188, distance: 61.8
click at [202, 188] on li "1 x Courier Fee — $15.00" at bounding box center [188, 190] width 94 height 7
copy small "1 x Courier Fee — $15.00"
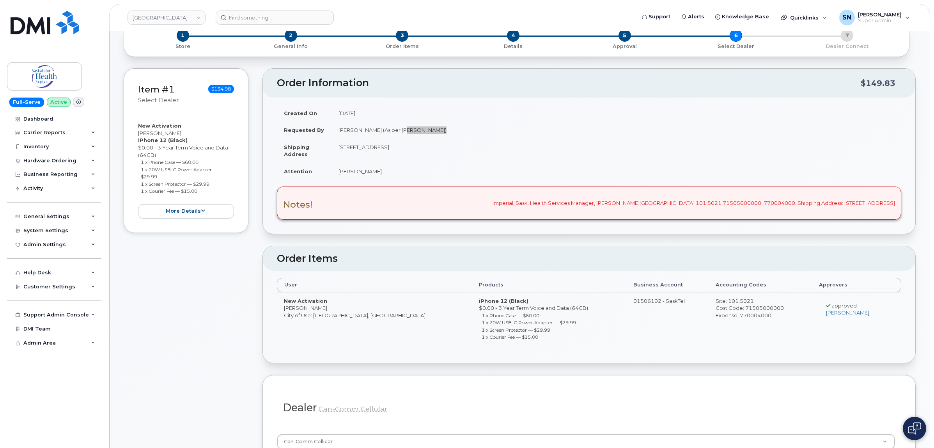
scroll to position [0, 0]
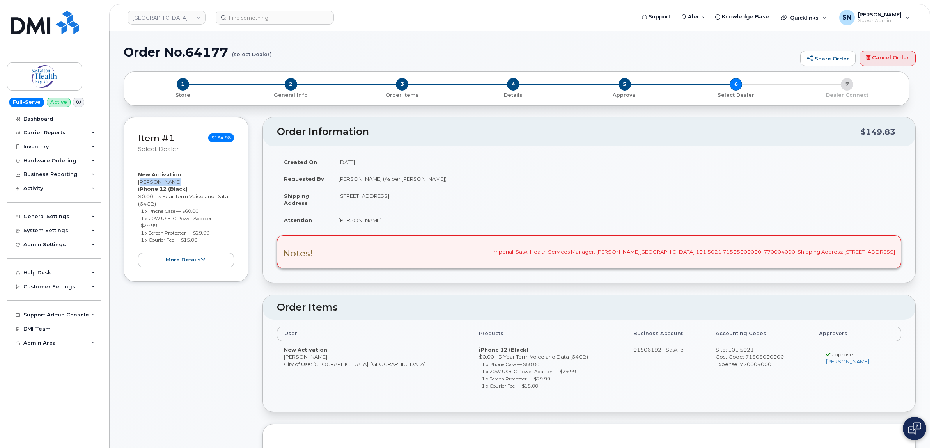
drag, startPoint x: 139, startPoint y: 182, endPoint x: 175, endPoint y: 183, distance: 35.5
click at [175, 183] on div "New Activation Meliza Denis iPhone 12 (Black) $0.00 - 3 Year Term Voice and Dat…" at bounding box center [186, 219] width 96 height 96
copy div "[PERSON_NAME]"
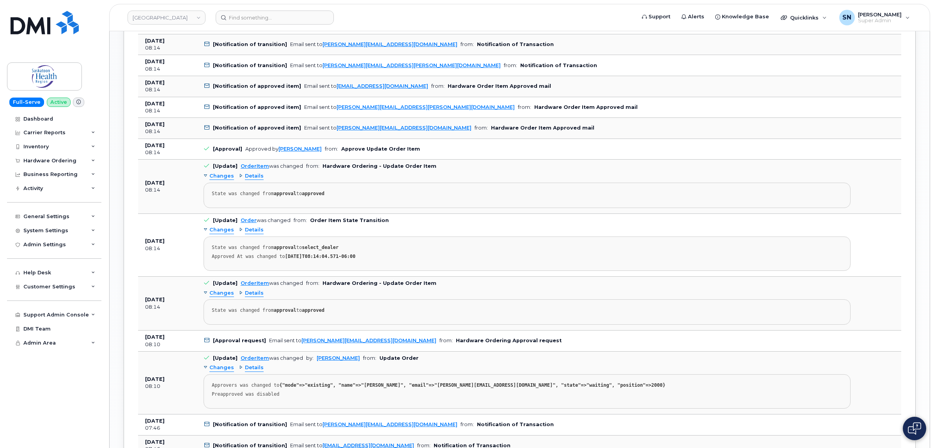
scroll to position [1121, 0]
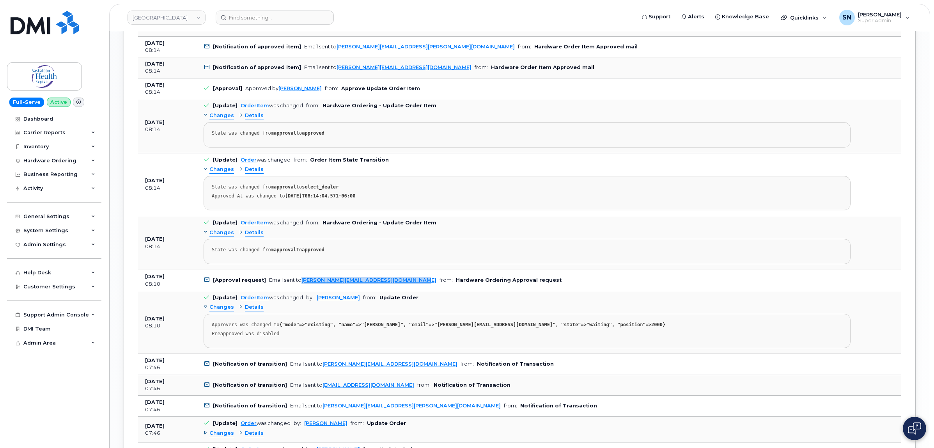
drag, startPoint x: 404, startPoint y: 285, endPoint x: 299, endPoint y: 290, distance: 105.0
click at [299, 290] on td "[Approval request] Email sent to holly.srochenski@saskhealthauthority.ca from: …" at bounding box center [527, 280] width 661 height 21
copy link "[PERSON_NAME][EMAIL_ADDRESS][DOMAIN_NAME]"
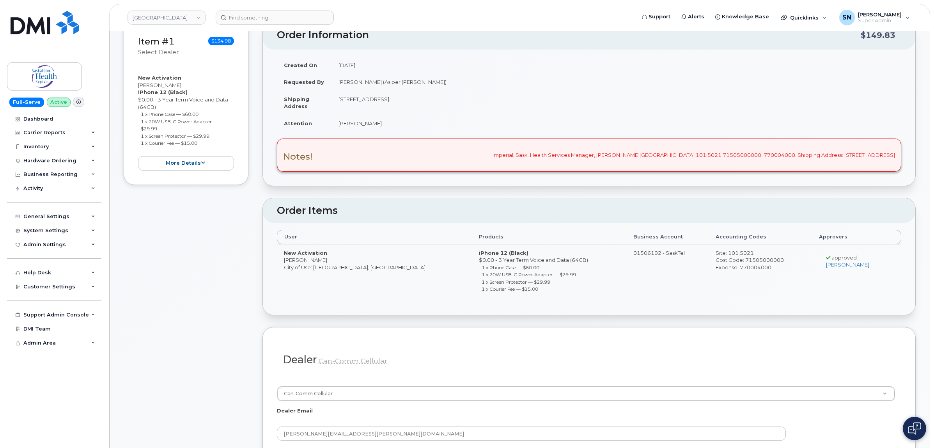
scroll to position [0, 0]
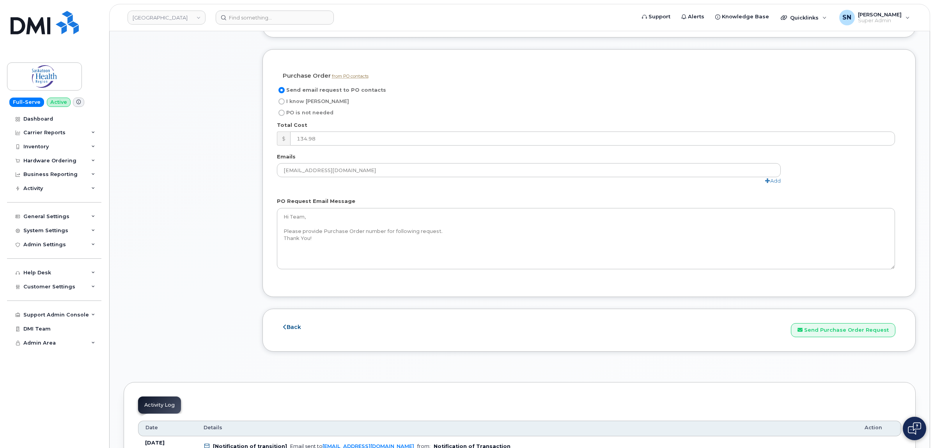
scroll to position [731, 0]
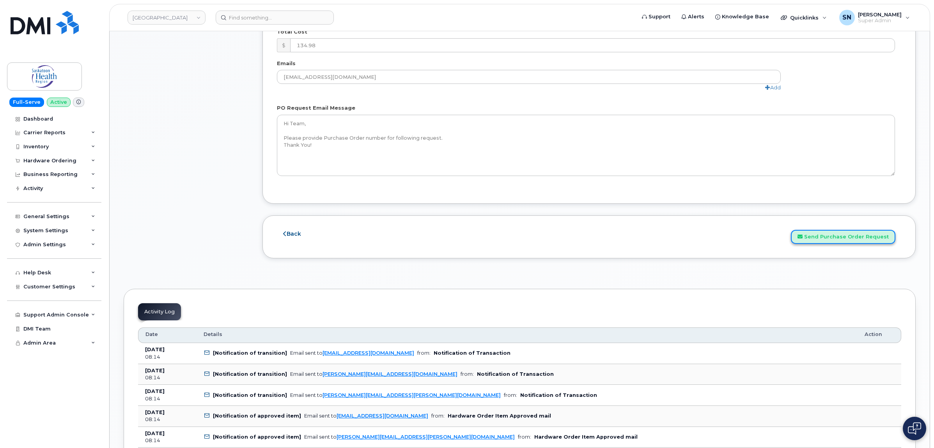
click at [836, 240] on button "Send Purchase Order Request" at bounding box center [843, 237] width 105 height 14
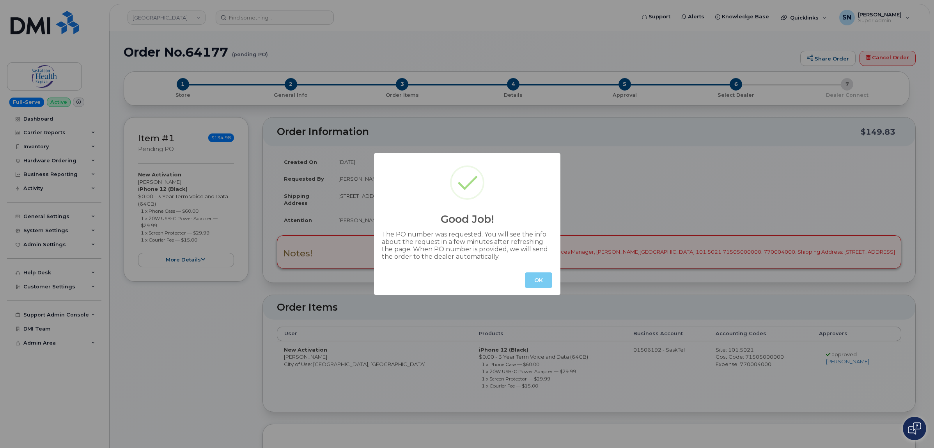
click at [533, 281] on button "OK" at bounding box center [538, 280] width 27 height 16
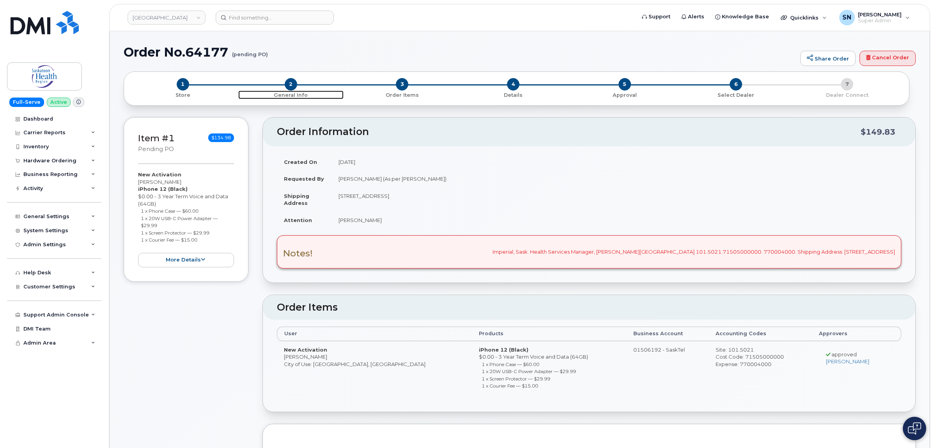
click at [292, 84] on span "2" at bounding box center [291, 84] width 12 height 12
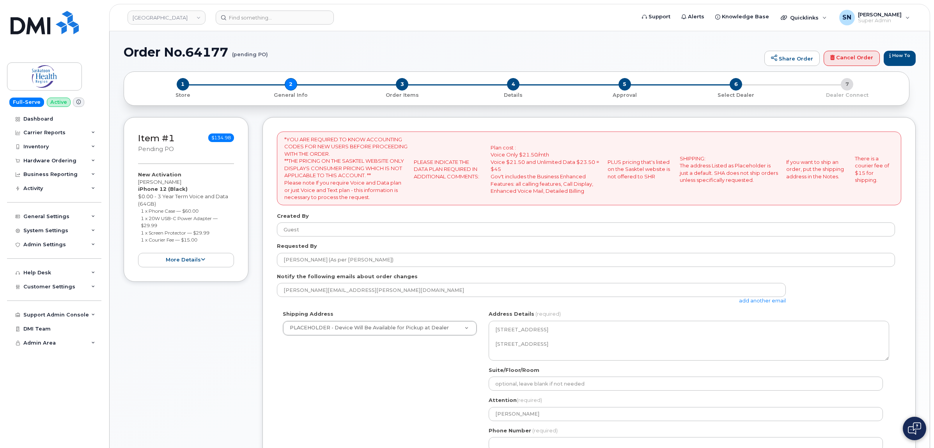
select select
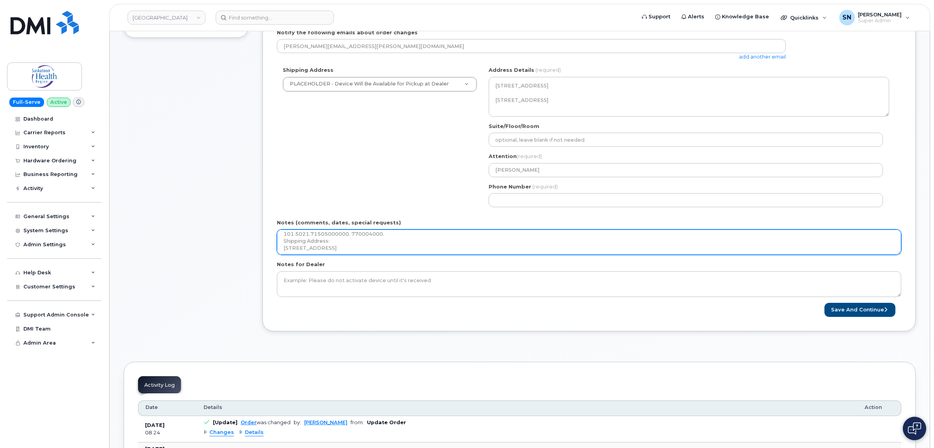
scroll to position [14, 0]
click at [453, 250] on textarea "Imperial, Sask. Health Services Manager, [PERSON_NAME][GEOGRAPHIC_DATA] 101.502…" at bounding box center [589, 242] width 624 height 26
type textarea "Imperial, Sask. Health Services Manager, [PERSON_NAME][GEOGRAPHIC_DATA] 101.502…"
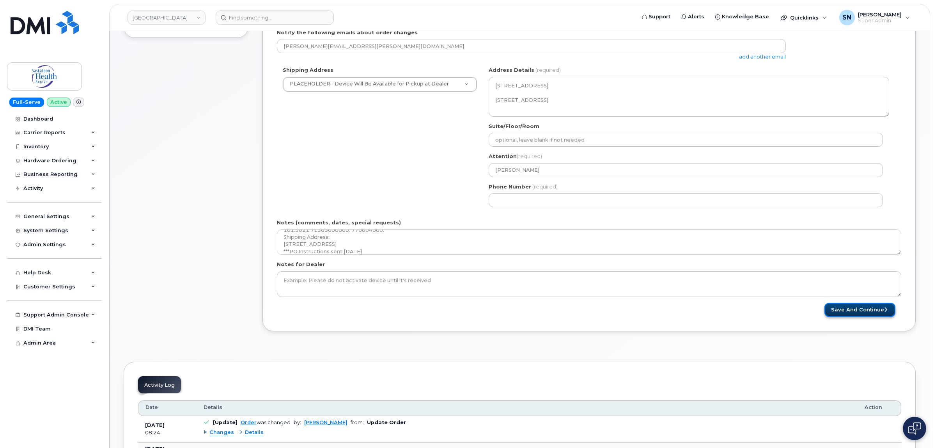
click at [882, 310] on button "Save and Continue" at bounding box center [859, 310] width 71 height 14
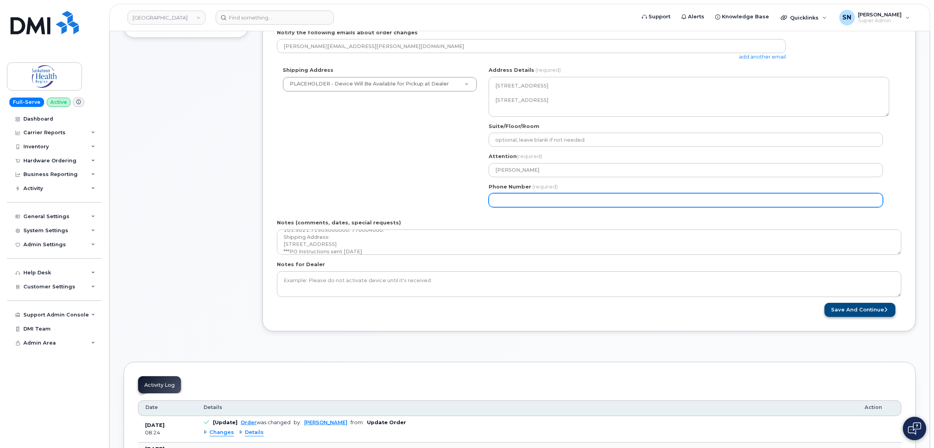
select select
type input "123456789"
select select
type input "1234567890"
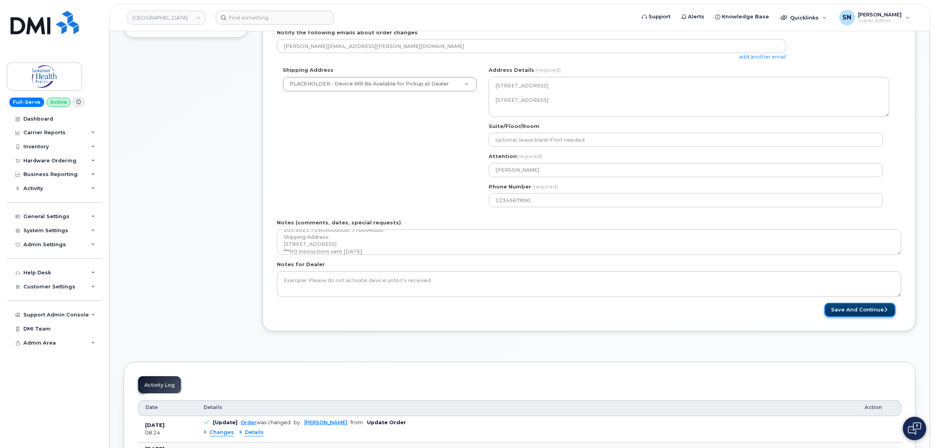
click at [881, 310] on button "Save and Continue" at bounding box center [859, 310] width 71 height 14
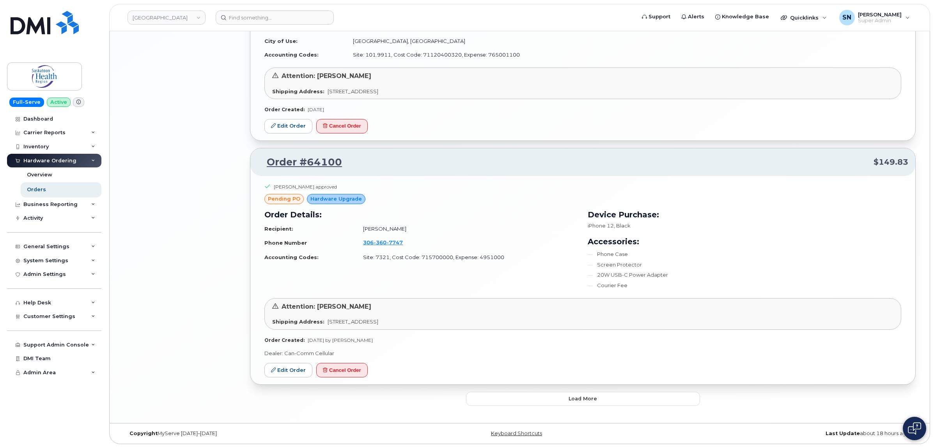
scroll to position [1553, 0]
click at [643, 404] on button "Load more" at bounding box center [583, 399] width 234 height 14
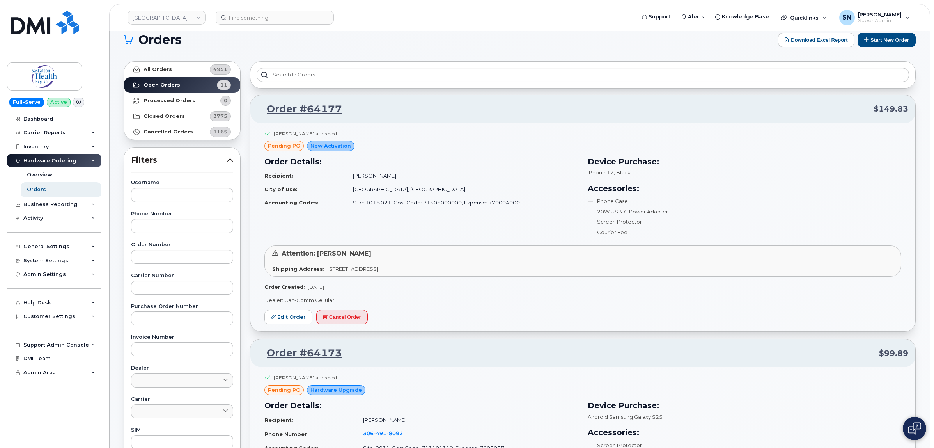
scroll to position [0, 0]
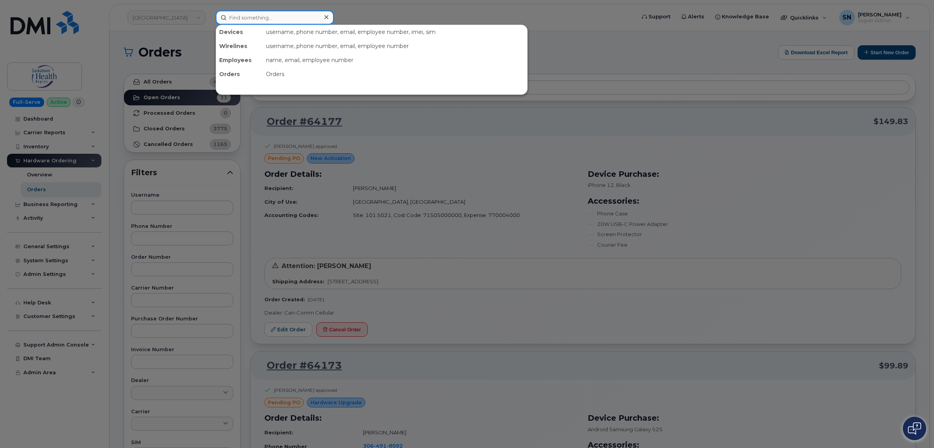
click at [282, 12] on input at bounding box center [275, 18] width 118 height 14
paste input "306-821-2895"
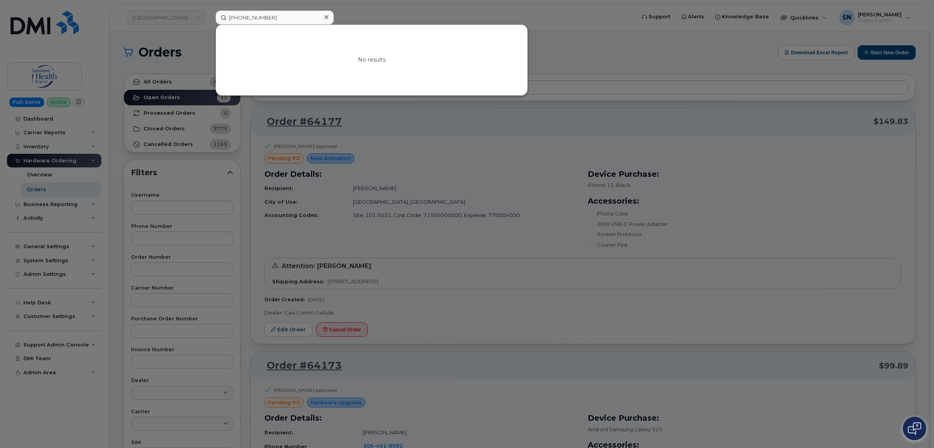
click at [380, 12] on div at bounding box center [467, 224] width 934 height 448
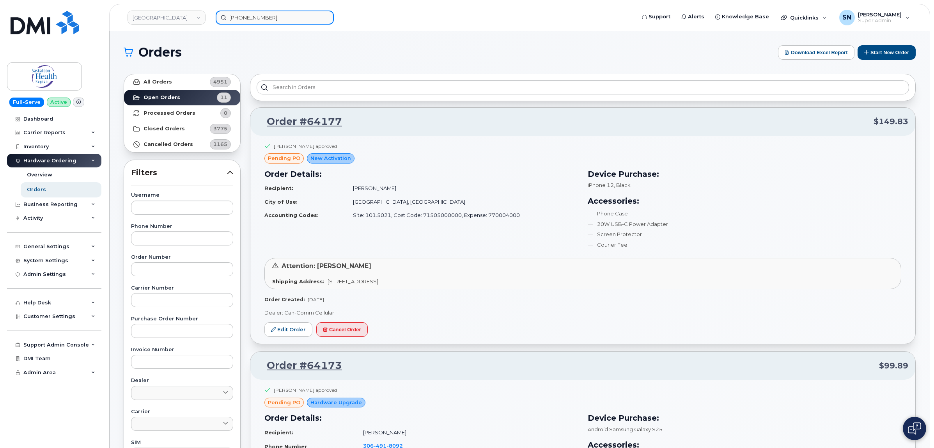
click at [294, 15] on input "306-821-2895" at bounding box center [275, 18] width 118 height 14
paste input "3065278061"
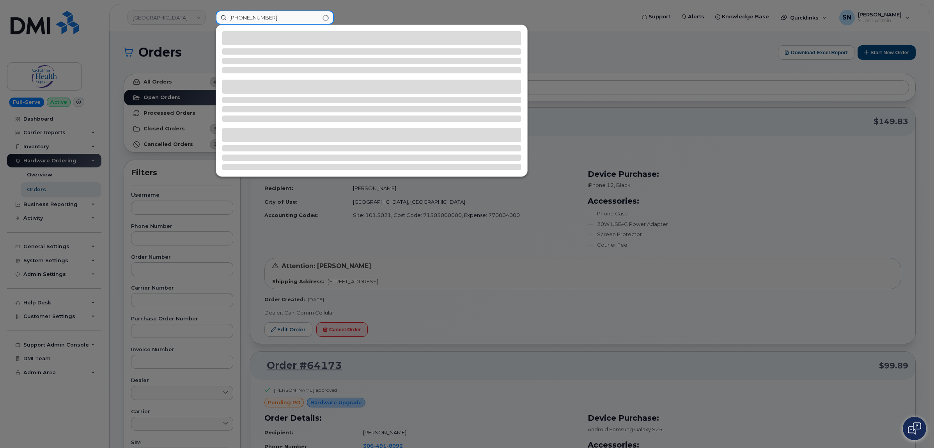
drag, startPoint x: 317, startPoint y: 16, endPoint x: 208, endPoint y: 19, distance: 109.2
click at [209, 19] on div "306-821-28953065278061" at bounding box center [422, 18] width 427 height 14
paste input
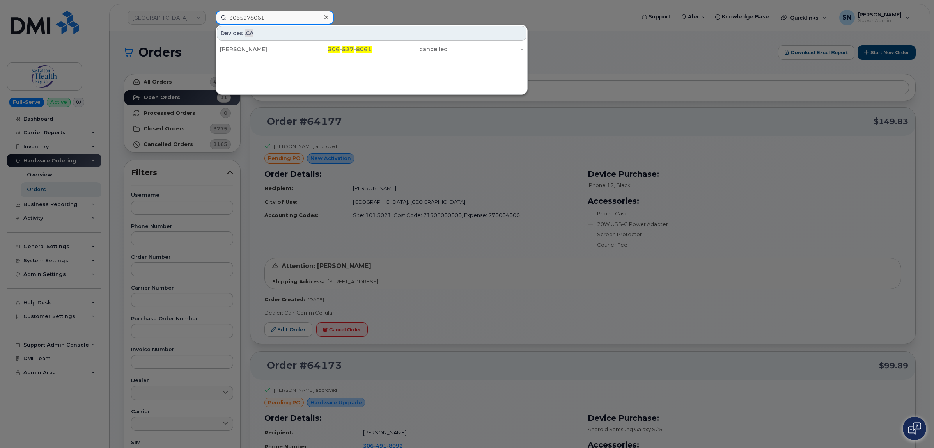
type input "3065278061"
click at [296, 54] on div "Brady Hoggins" at bounding box center [334, 49] width 76 height 14
